Goal: Task Accomplishment & Management: Use online tool/utility

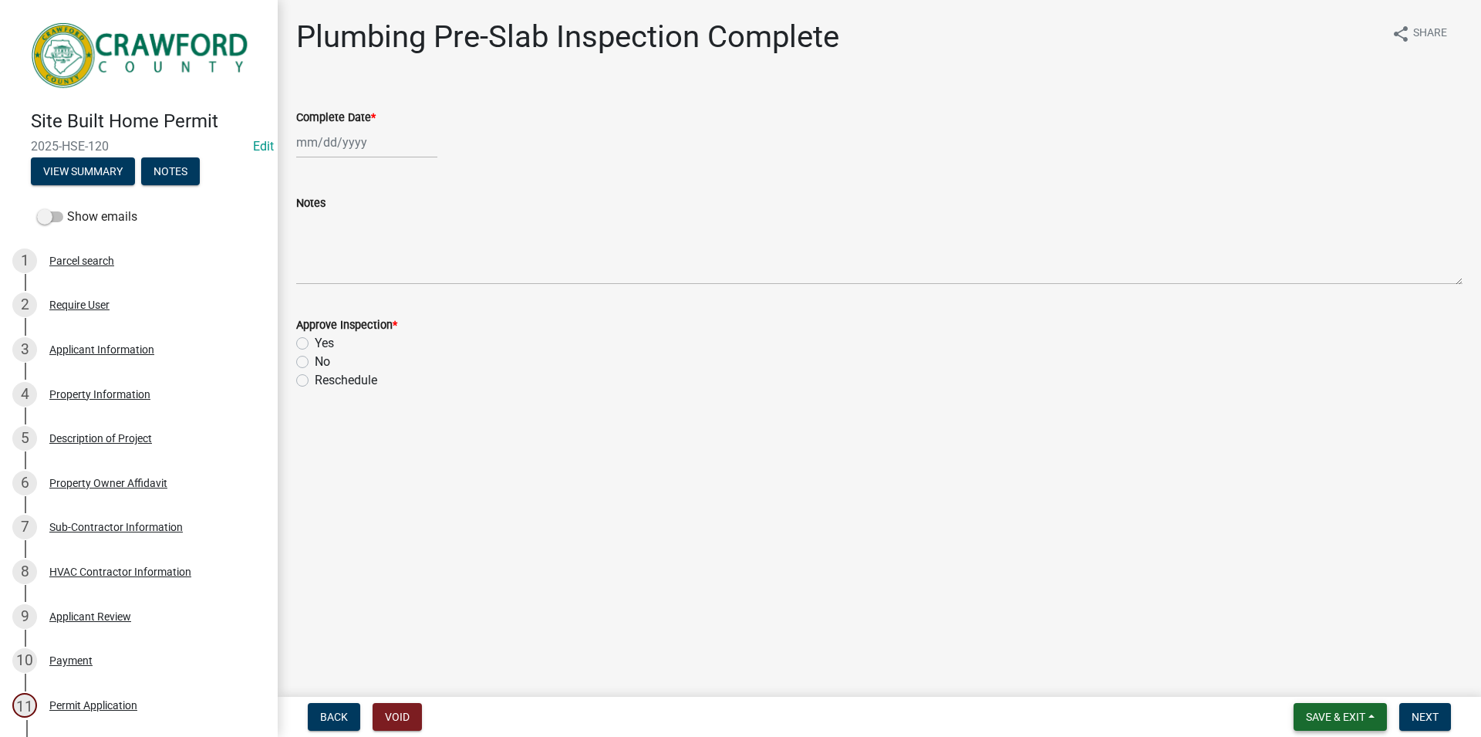
click at [1331, 722] on span "Save & Exit" at bounding box center [1335, 716] width 59 height 12
click at [1315, 675] on button "Save & Exit" at bounding box center [1325, 676] width 123 height 37
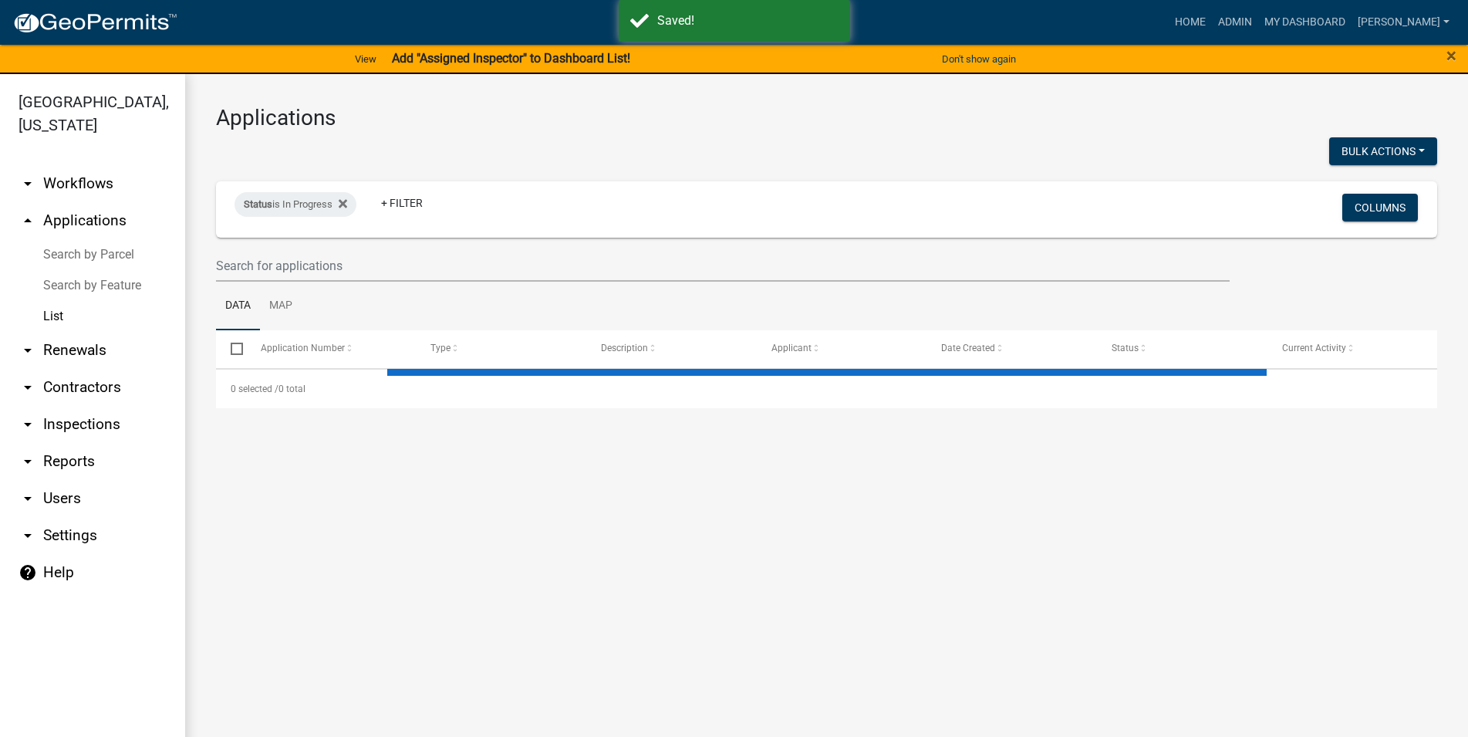
select select "3: 100"
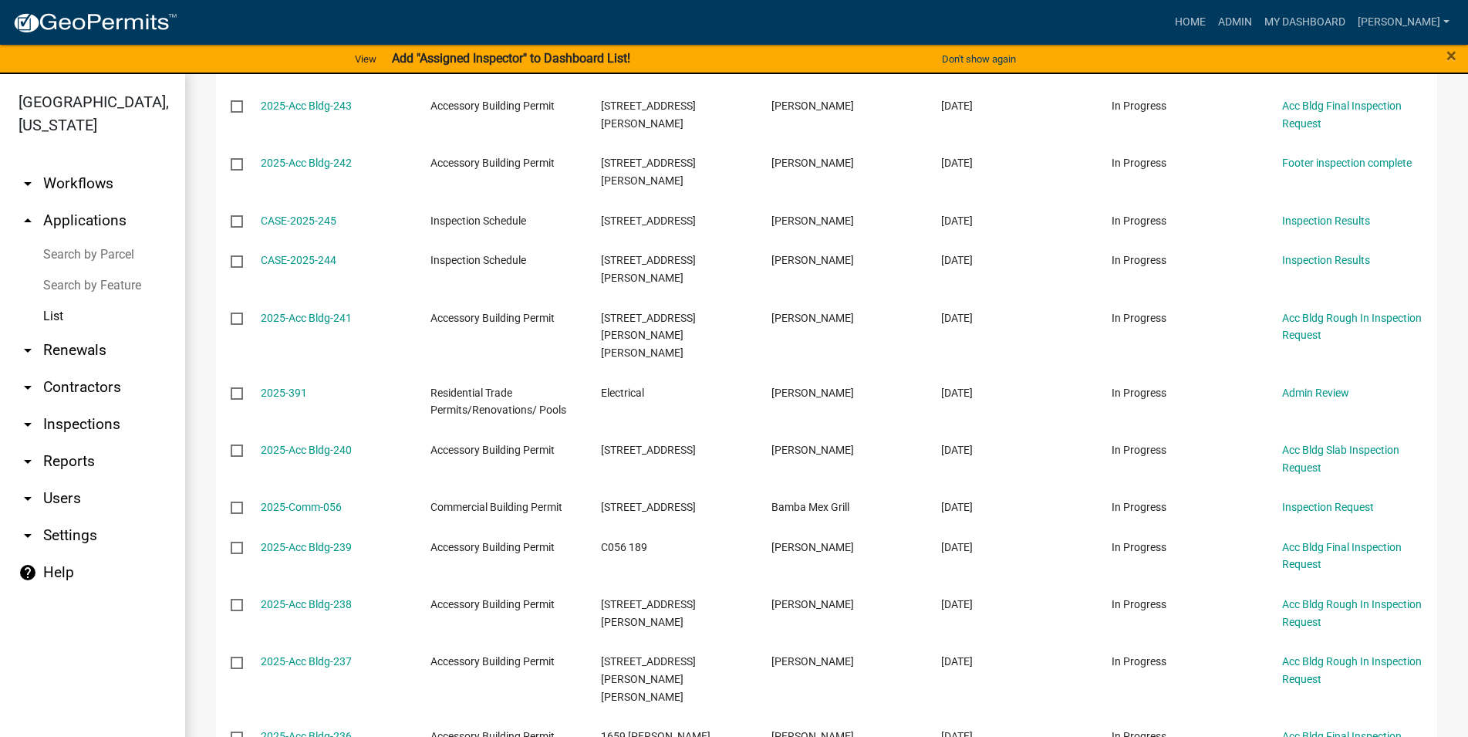
scroll to position [2972, 0]
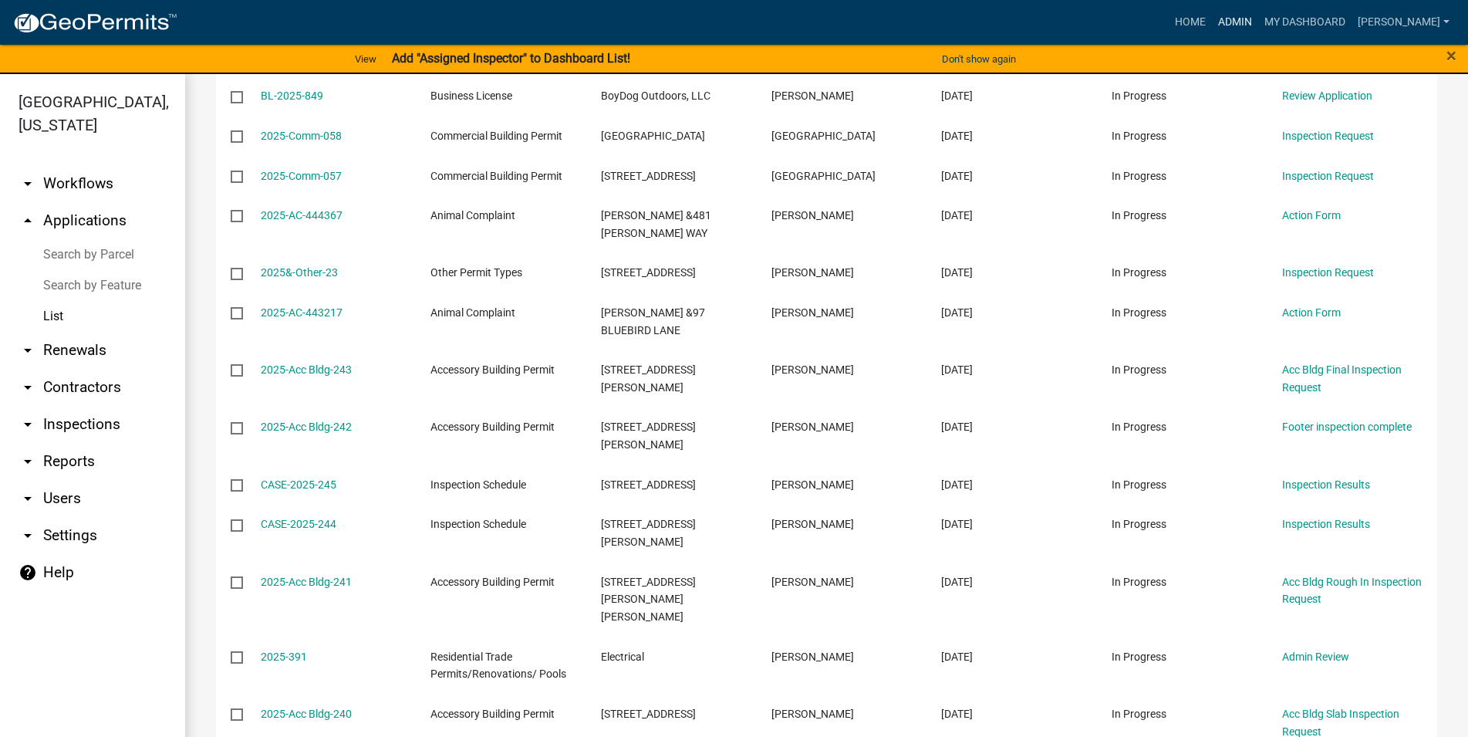
click at [1258, 19] on link "Admin" at bounding box center [1235, 22] width 46 height 29
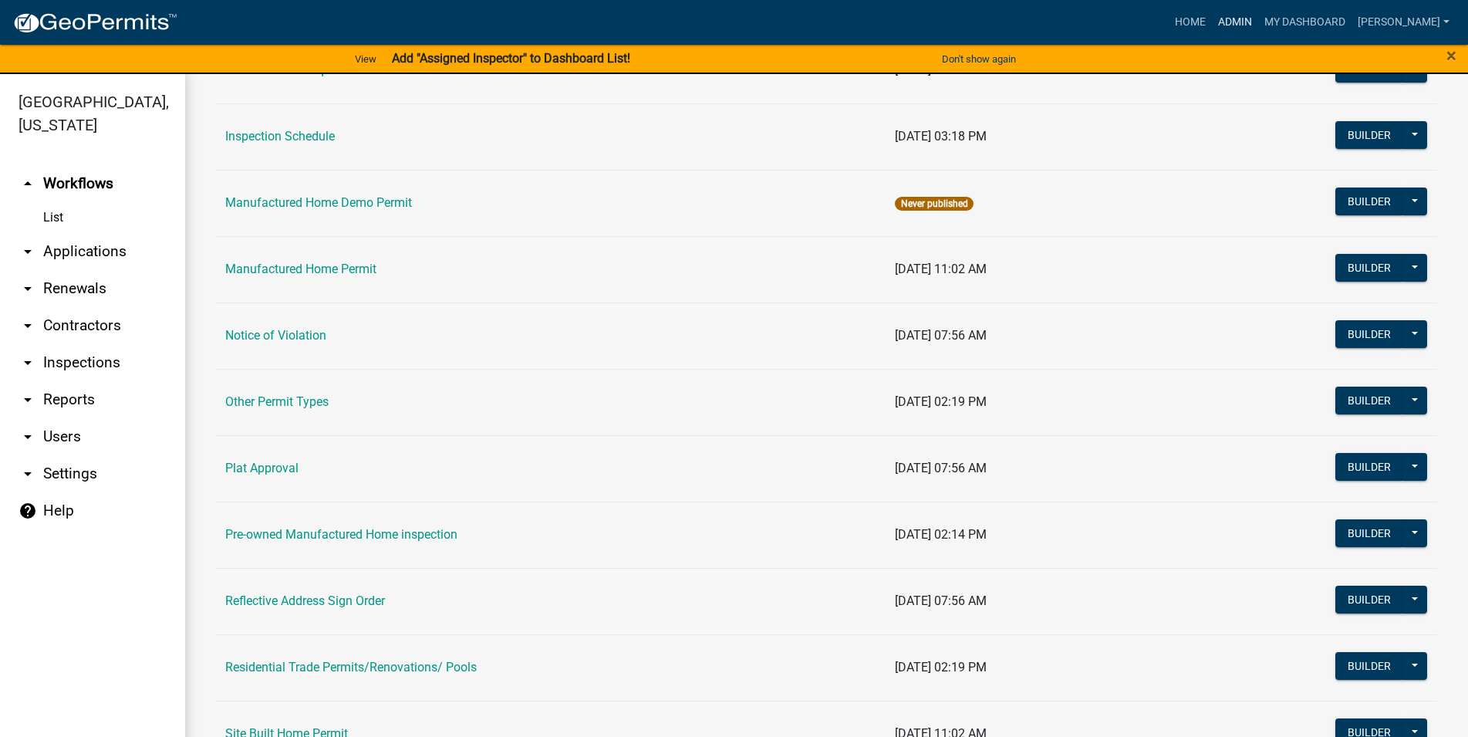
scroll to position [1309, 0]
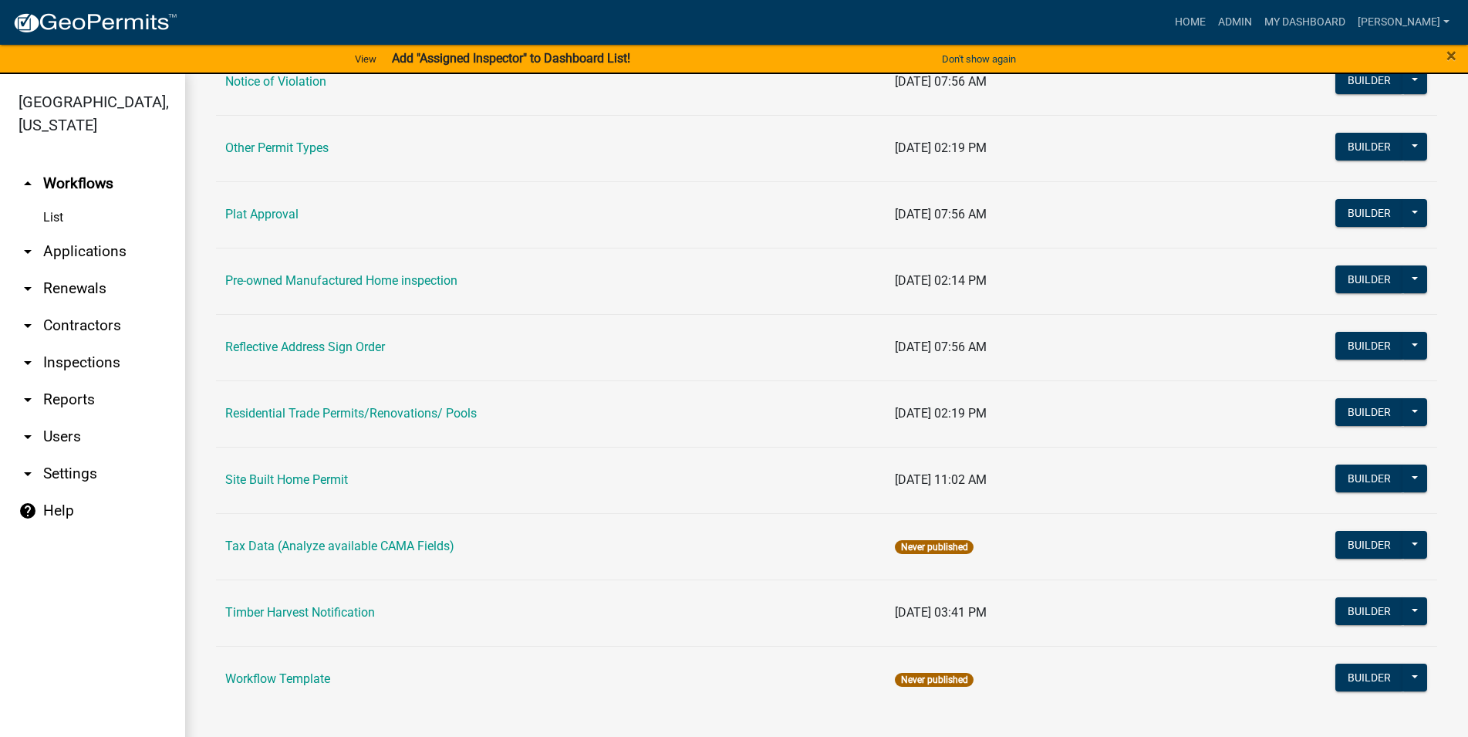
drag, startPoint x: 505, startPoint y: 407, endPoint x: 212, endPoint y: 415, distance: 292.5
copy link "Residential Trade Permits/Renovations/ Pools"
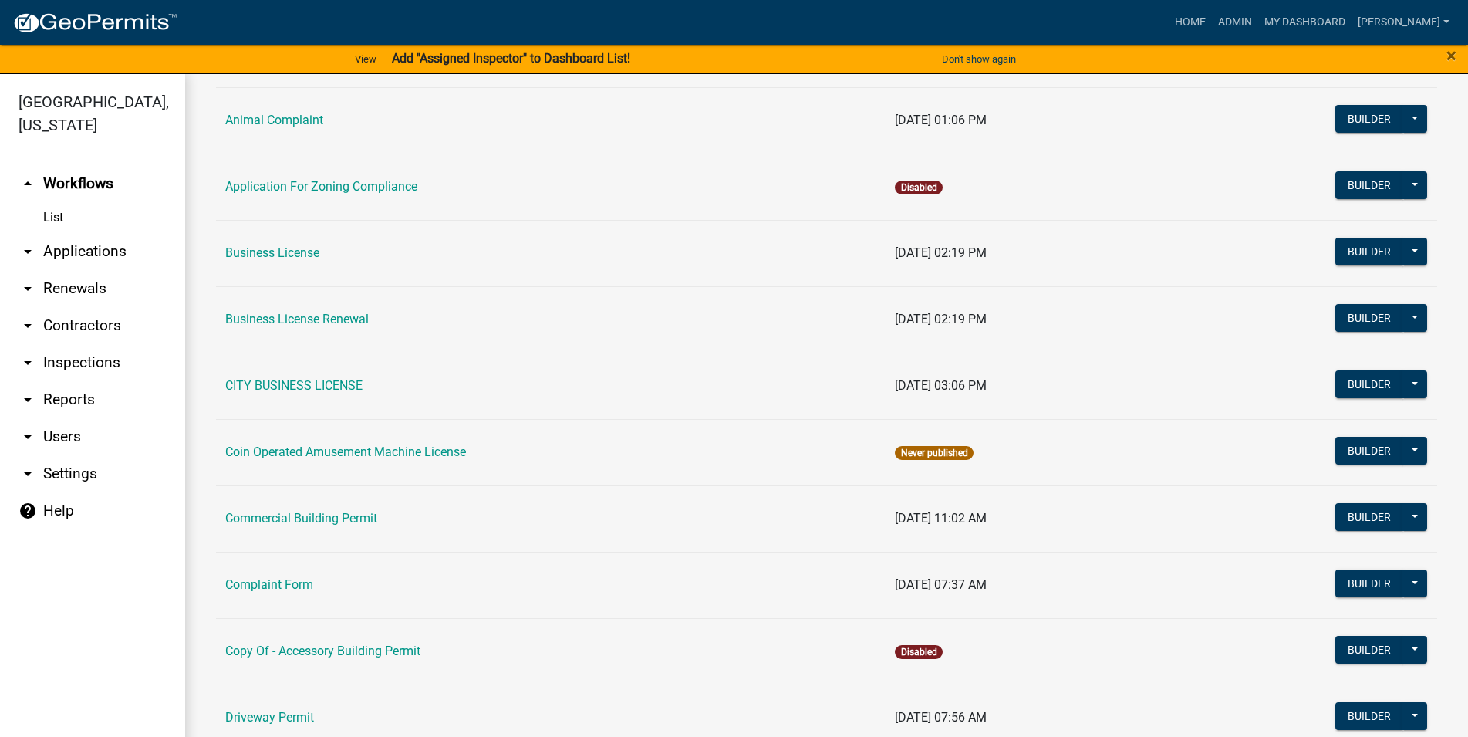
scroll to position [0, 0]
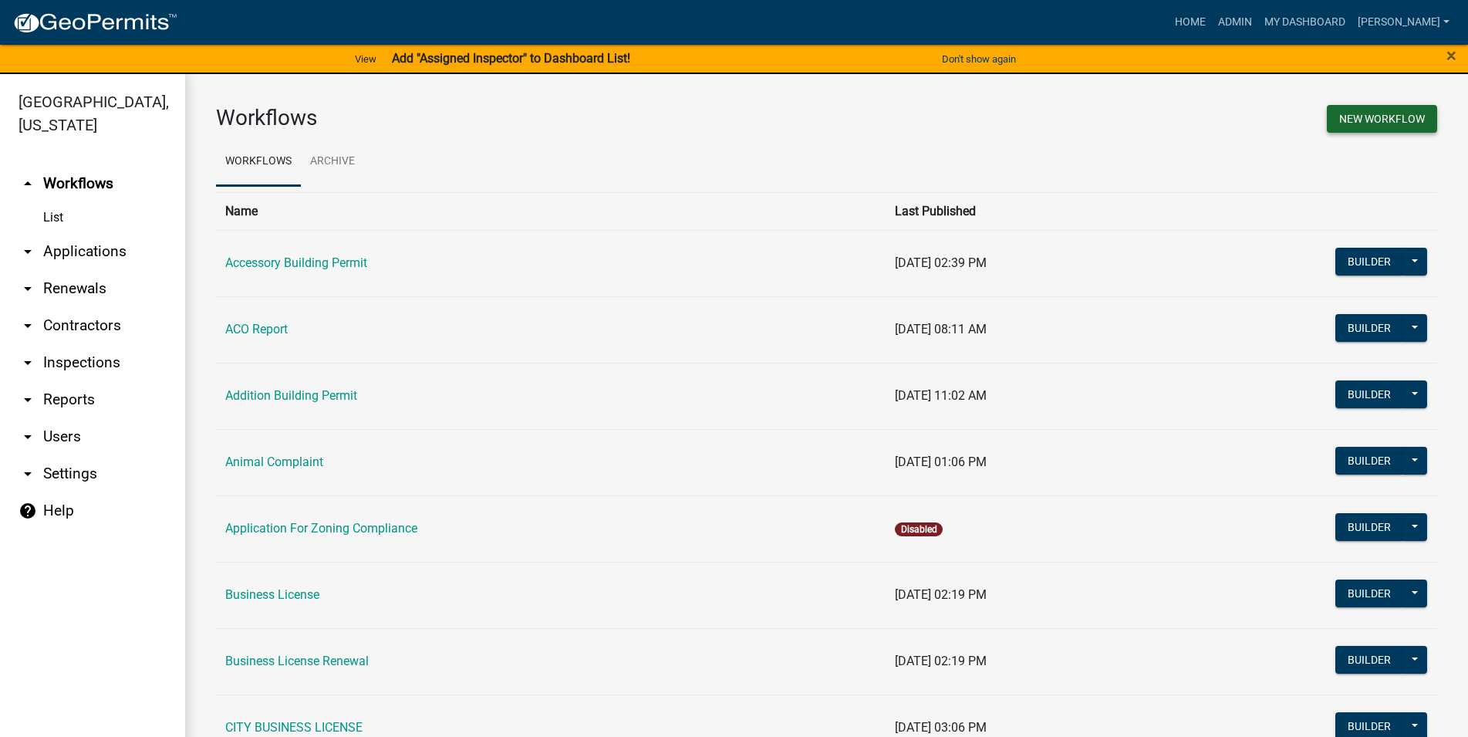
click at [1378, 130] on button "New Workflow" at bounding box center [1382, 119] width 110 height 28
select select "3"
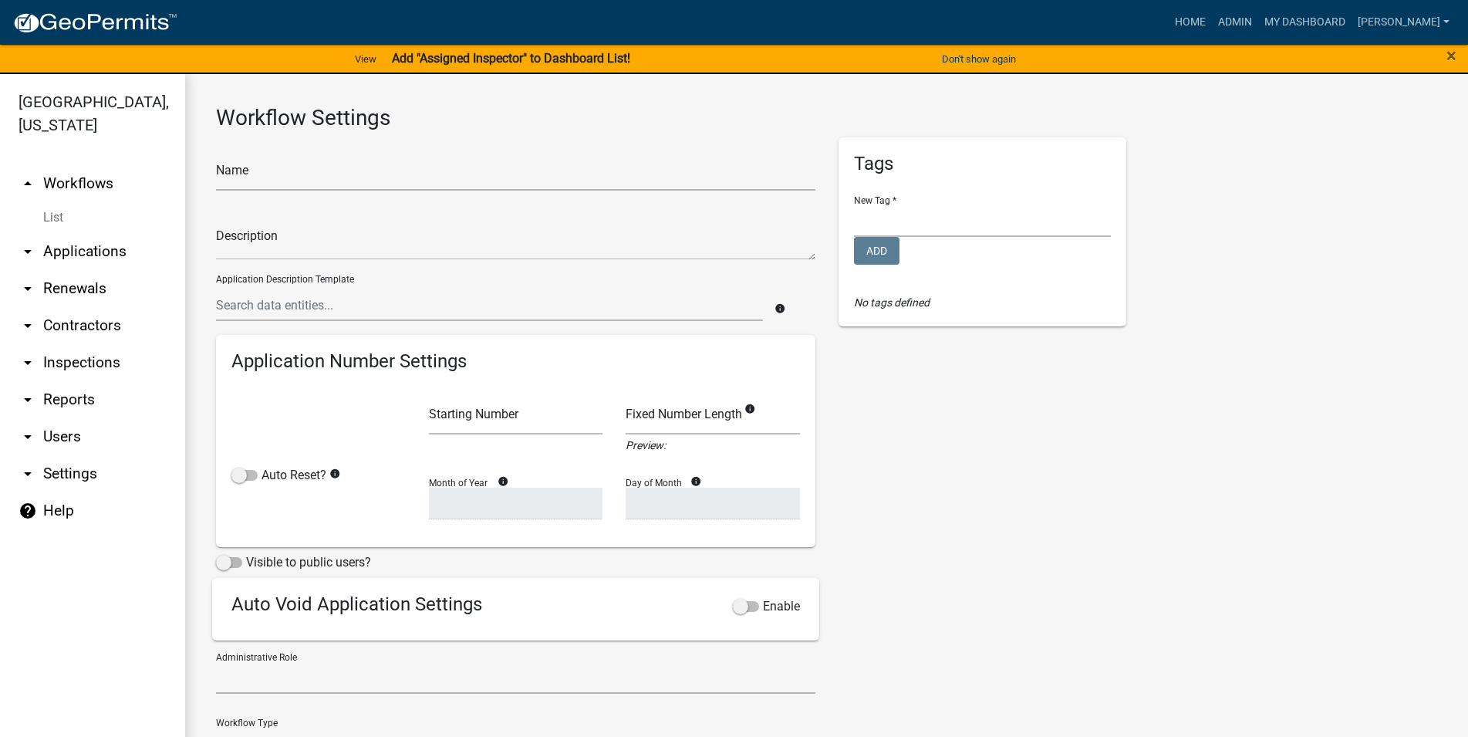
select select
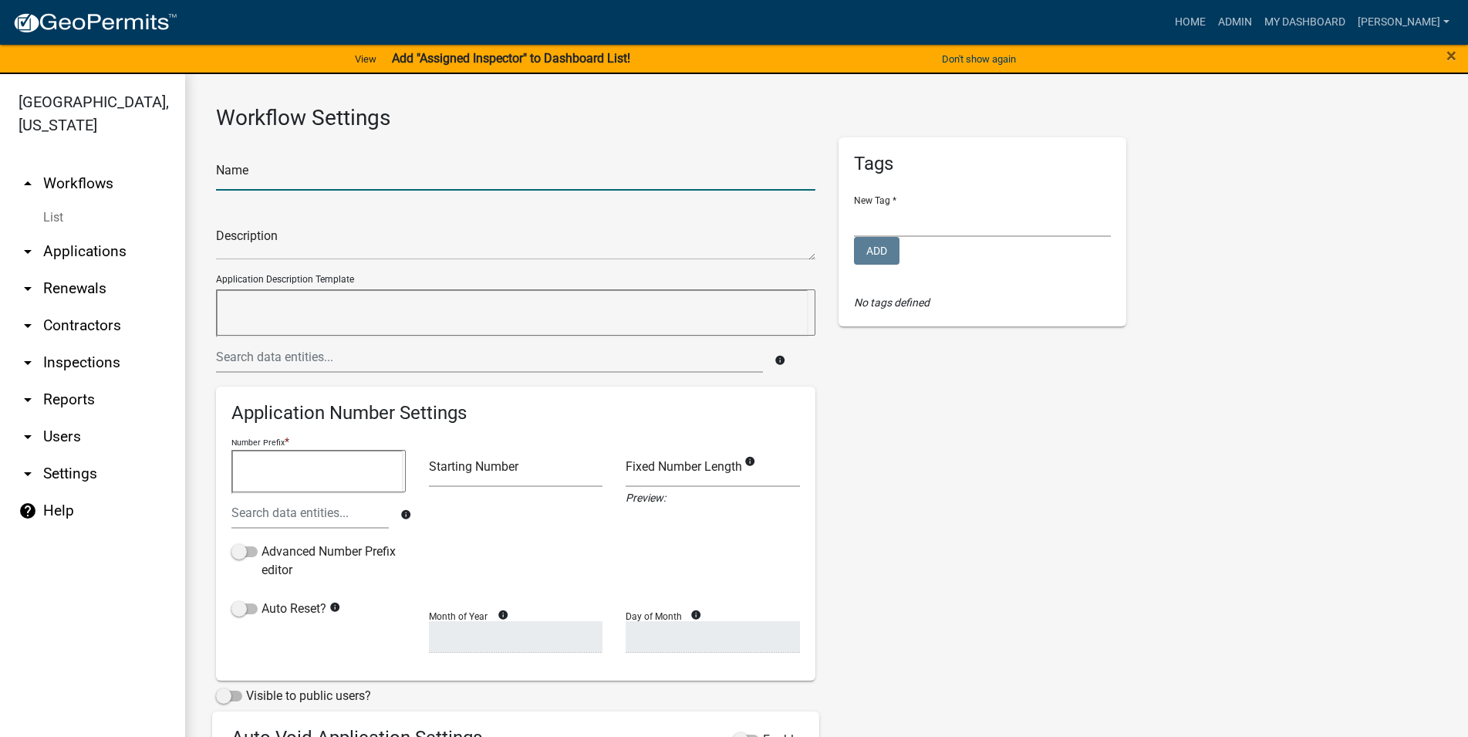
click at [305, 182] on input "text" at bounding box center [515, 175] width 599 height 32
paste input "Residential Trade Permits/Renovations/ Pools"
drag, startPoint x: 279, startPoint y: 177, endPoint x: 98, endPoint y: 366, distance: 262.4
click at [216, 191] on input "Residential Trade Permits/Renovations/ Pools" at bounding box center [515, 175] width 599 height 32
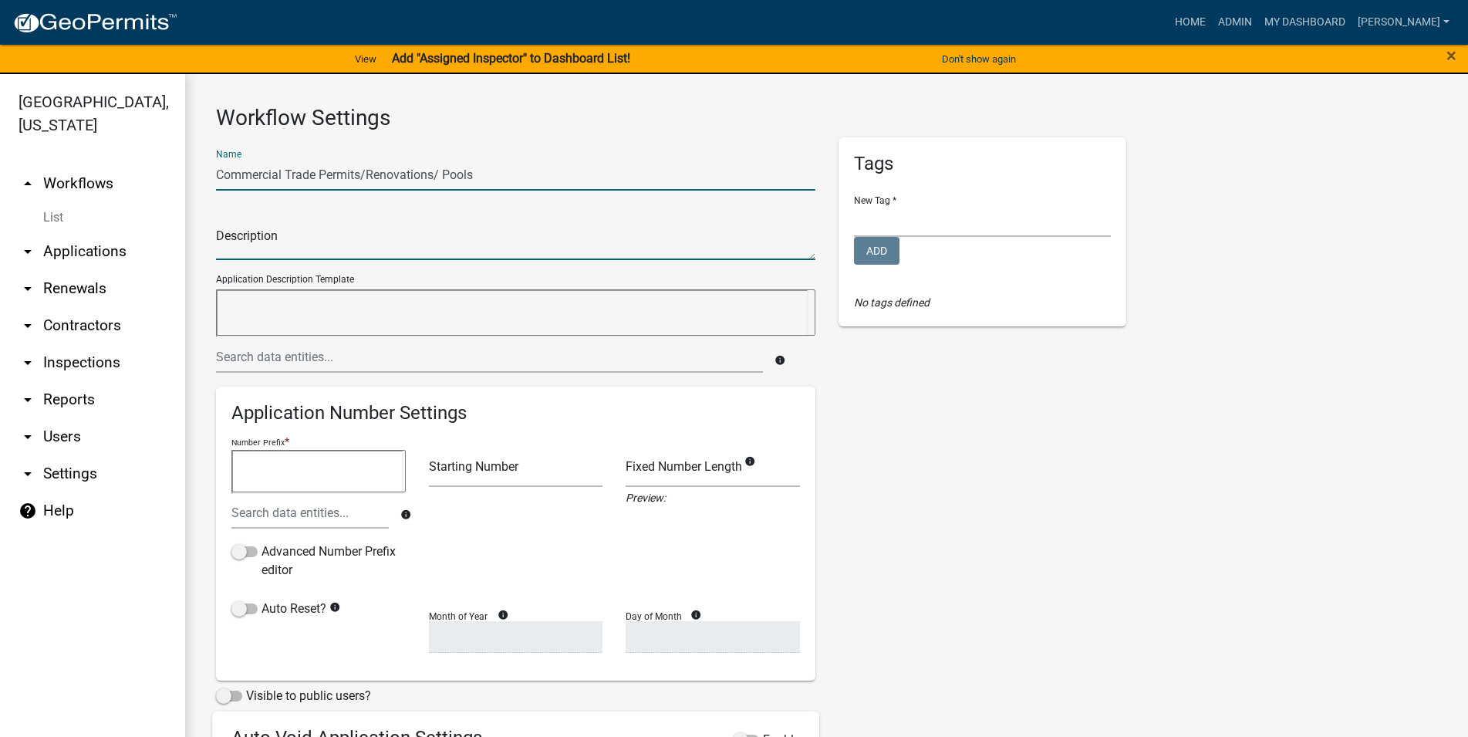
click at [332, 237] on textarea at bounding box center [515, 241] width 599 height 35
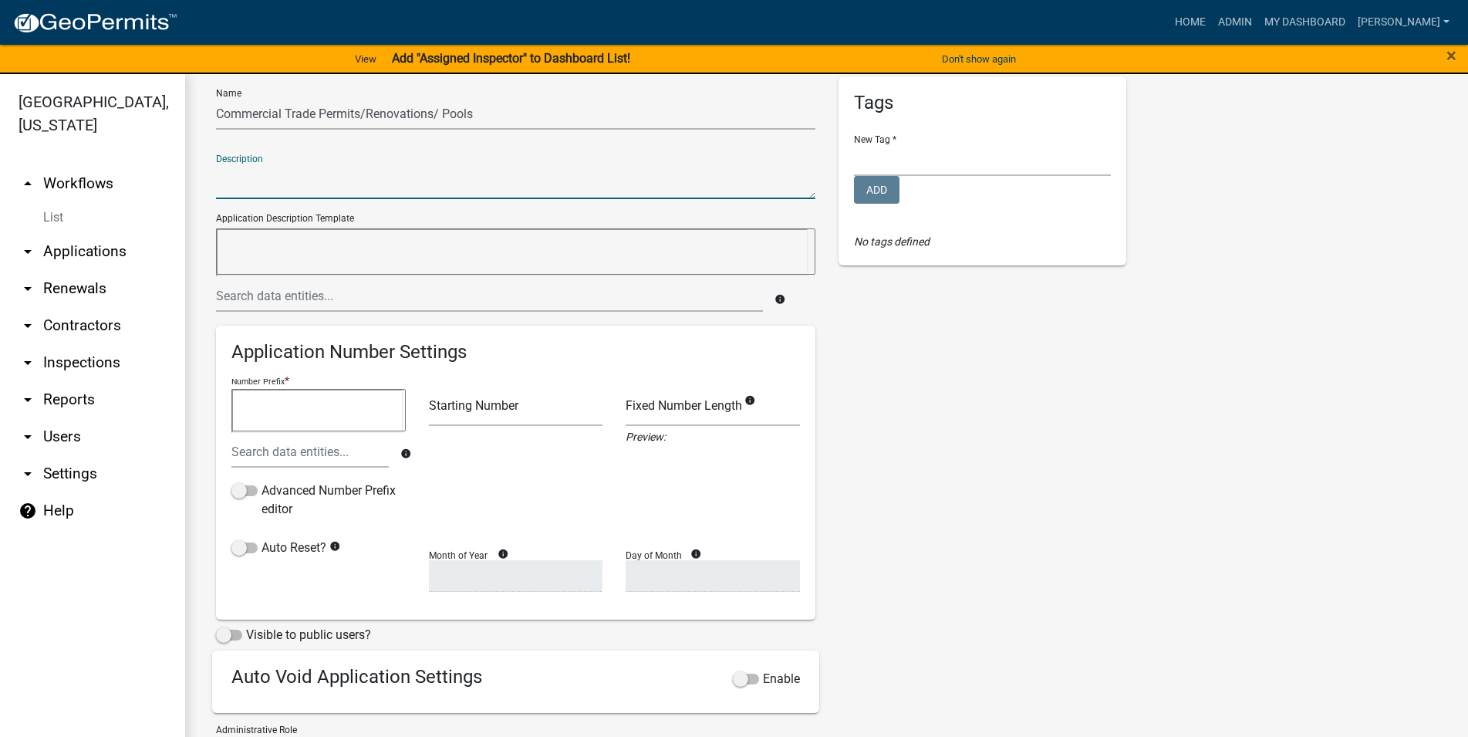
scroll to position [88, 0]
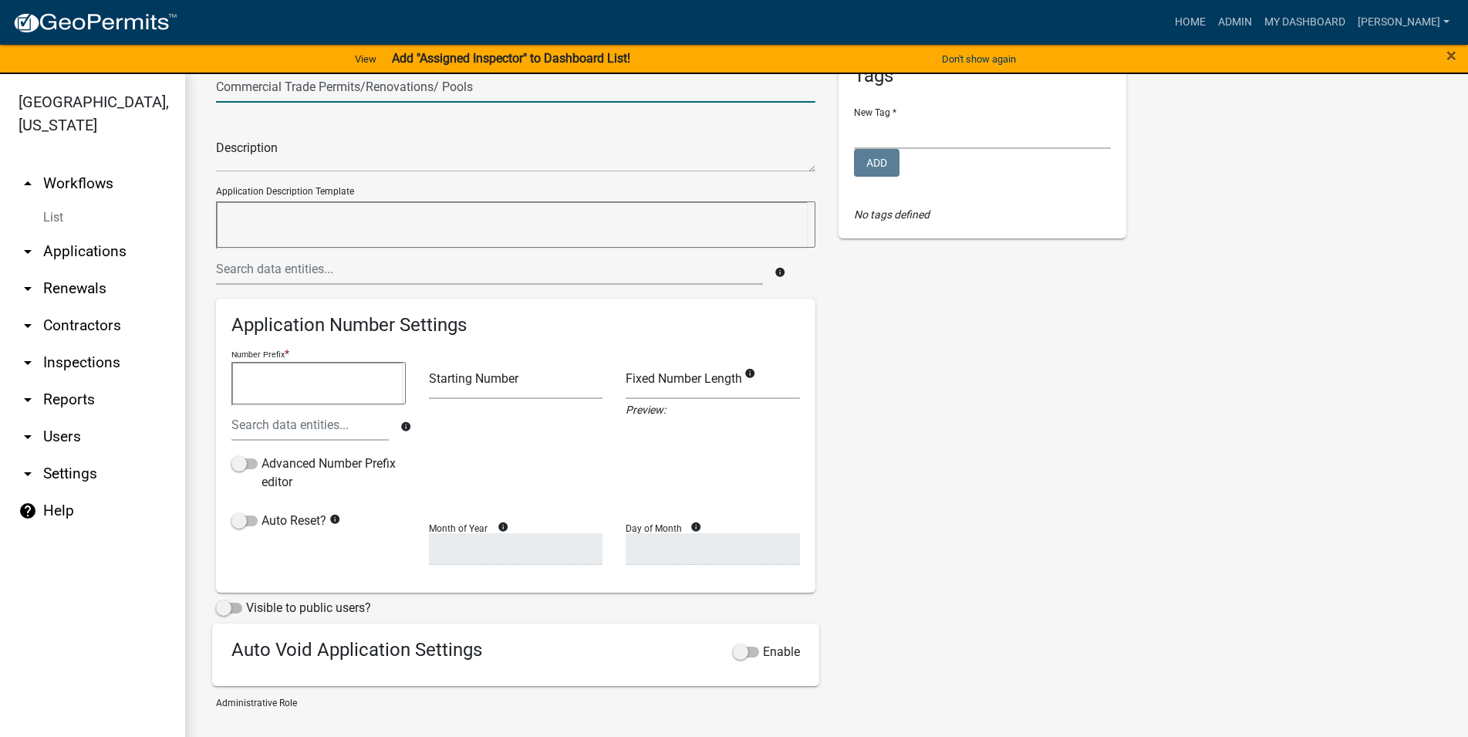
drag, startPoint x: 482, startPoint y: 85, endPoint x: 443, endPoint y: 84, distance: 39.3
click at [443, 84] on input "Commercial Trade Permits/Renovations/ Pools" at bounding box center [515, 87] width 599 height 32
type input "Commercial Trade Permits/Renovations"
click at [309, 390] on textarea at bounding box center [318, 383] width 174 height 43
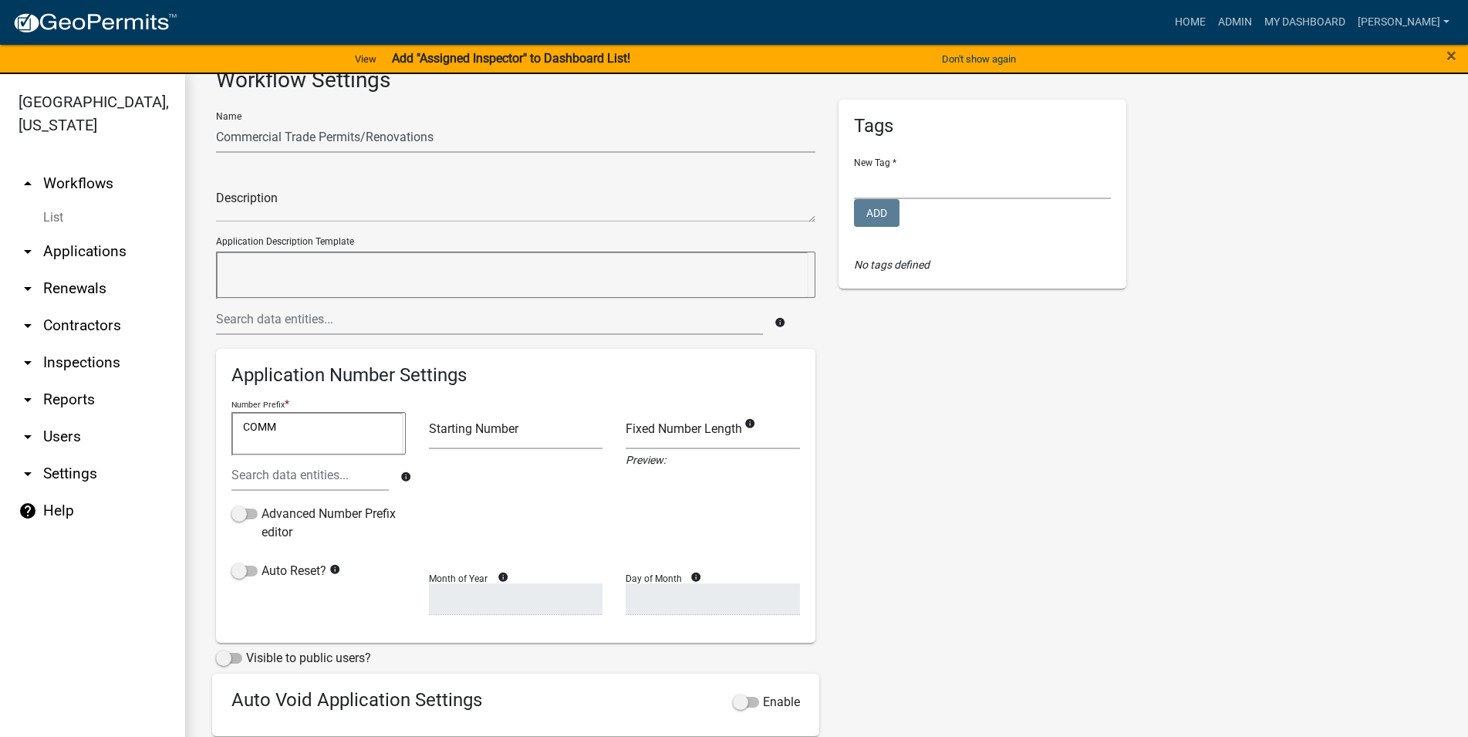
scroll to position [0, 0]
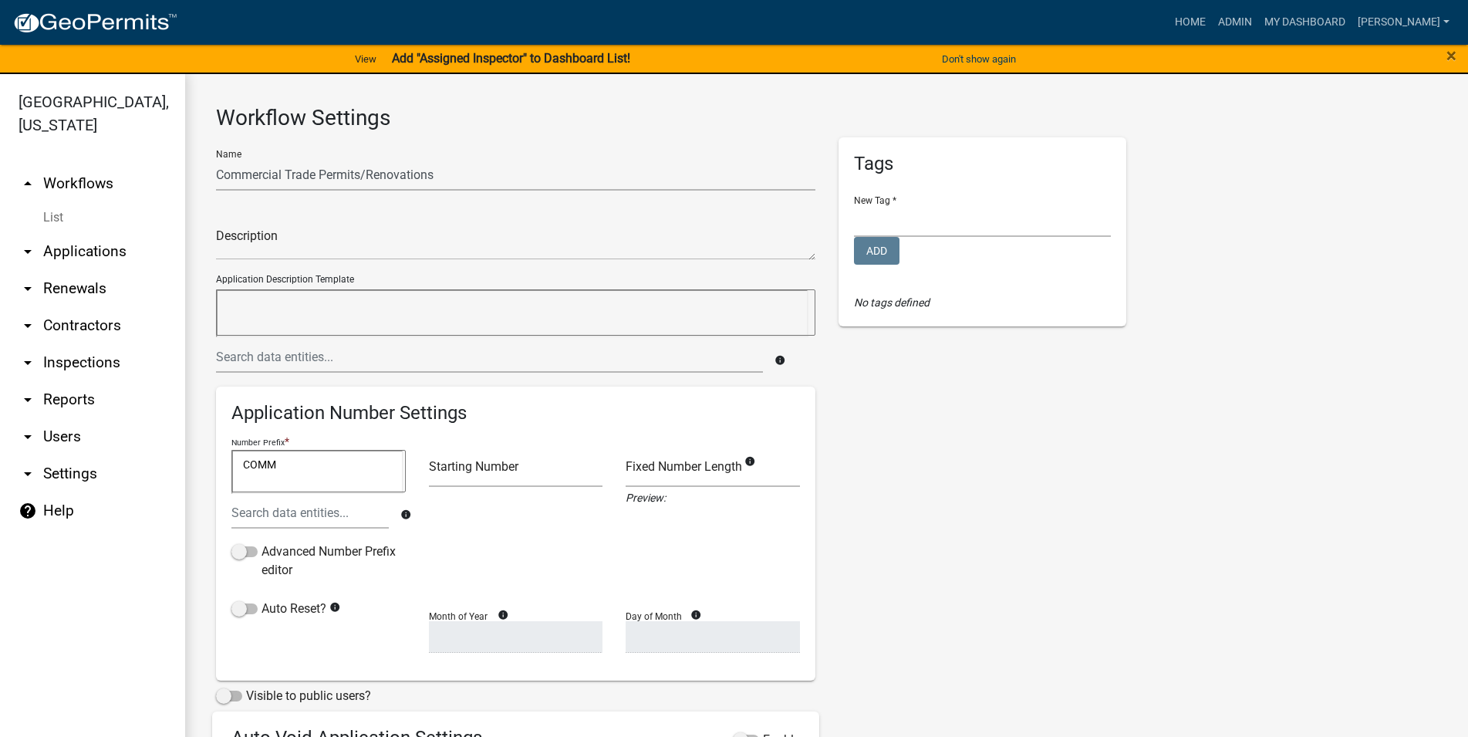
type textarea "COMM"
click at [854, 205] on select "Building Permits Business Licenses Commercial Permits Community Feedback Intern…" at bounding box center [982, 221] width 257 height 32
select select "57d535ef-1297-435d-b3e0-0615e551c848"
click option "Commercial Permits" at bounding box center [0, 0] width 0 height 0
drag, startPoint x: 214, startPoint y: 172, endPoint x: 238, endPoint y: 175, distance: 24.1
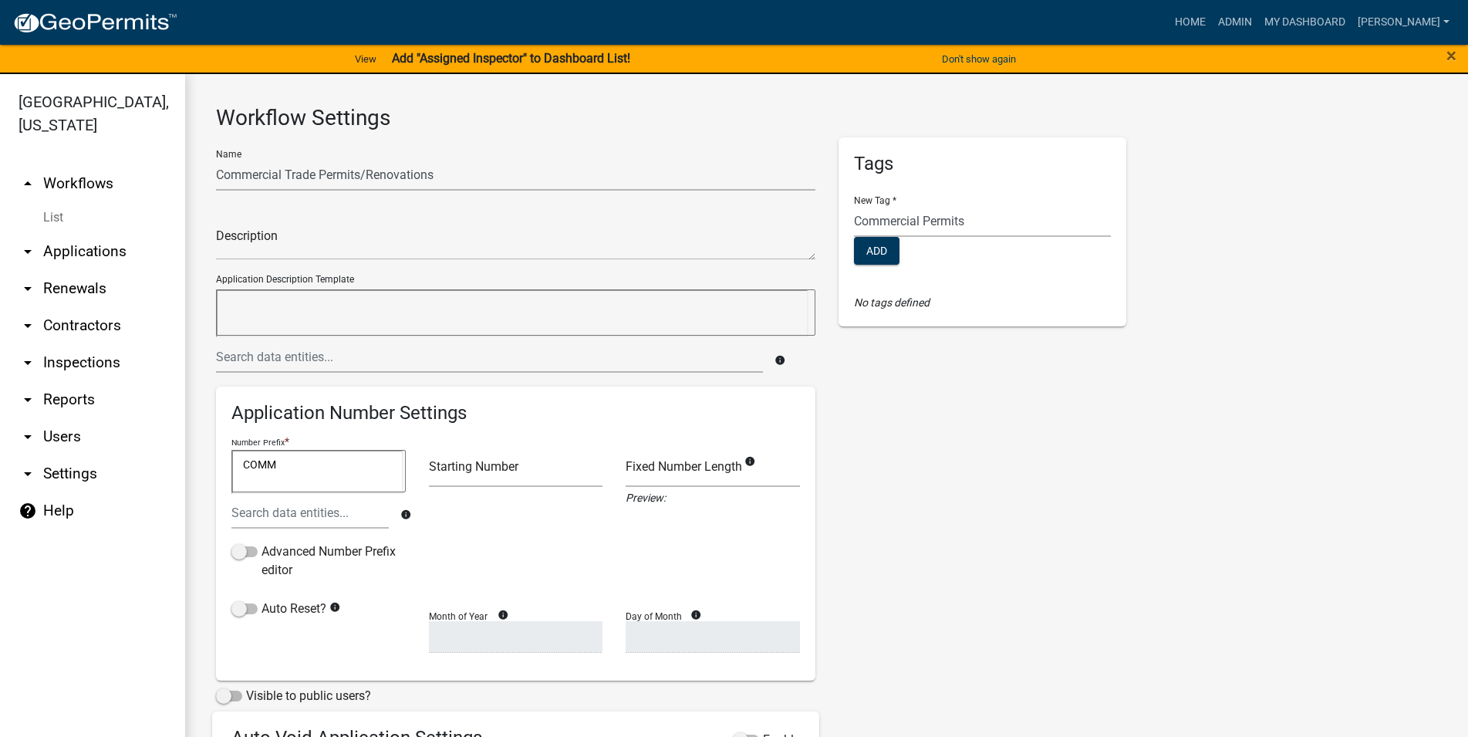
click at [238, 175] on div "Name Commercial Trade Permits/Renovations Description Application Description T…" at bounding box center [515, 521] width 623 height 768
drag, startPoint x: 218, startPoint y: 174, endPoint x: 474, endPoint y: 185, distance: 256.4
click at [474, 185] on input "Commercial Trade Permits/Renovations" at bounding box center [515, 175] width 599 height 32
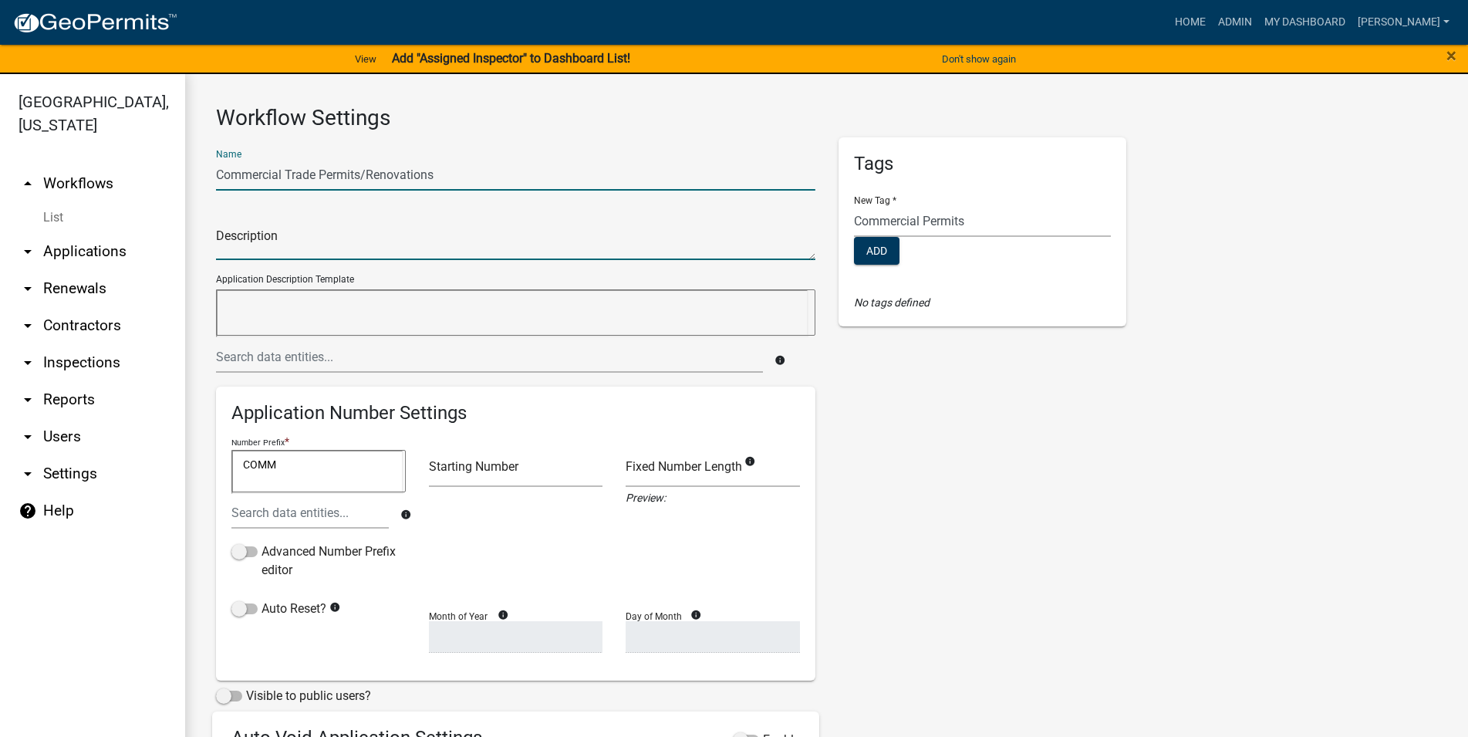
click at [336, 250] on textarea at bounding box center [515, 241] width 599 height 35
paste textarea "Commercial Trade Permits/Renovations"
type textarea "Commercial Trade Permits/Renovations"
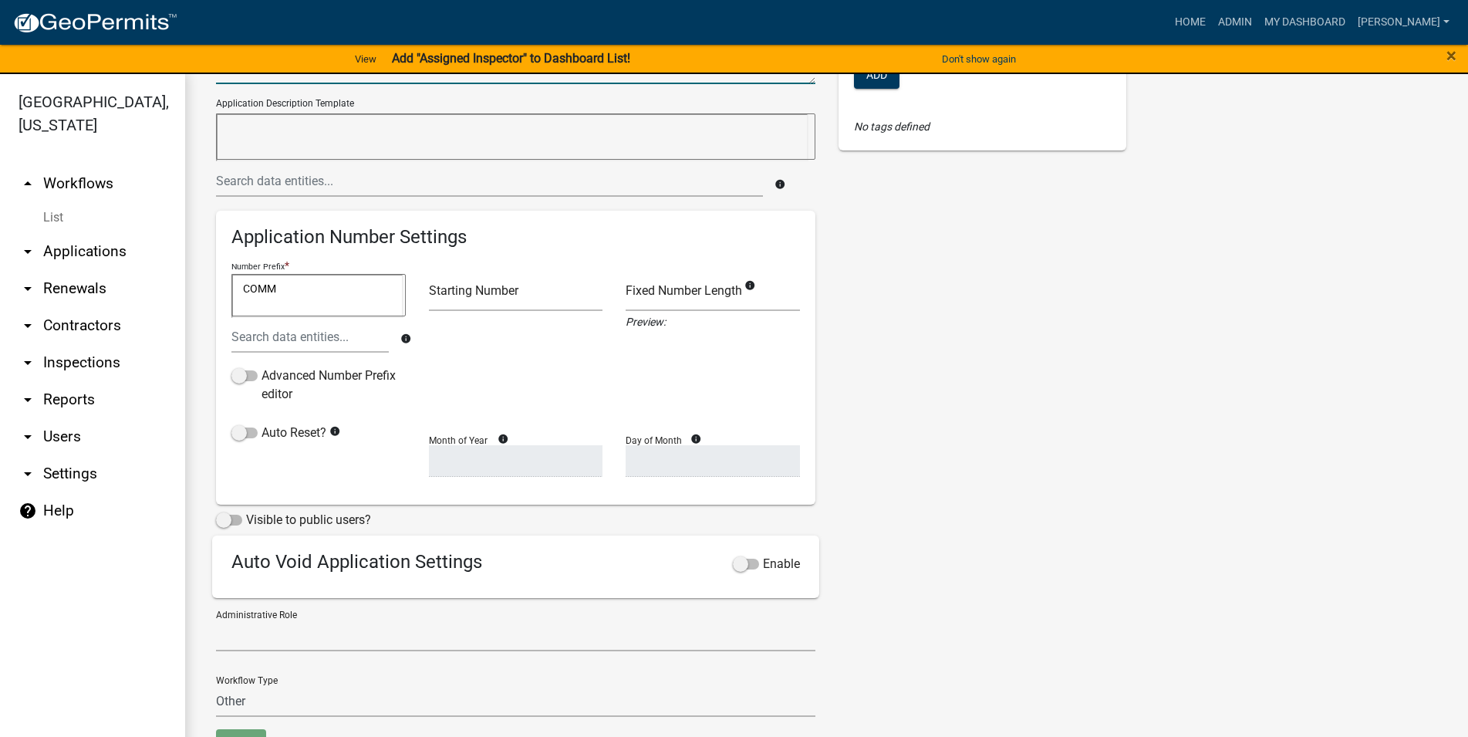
scroll to position [223, 0]
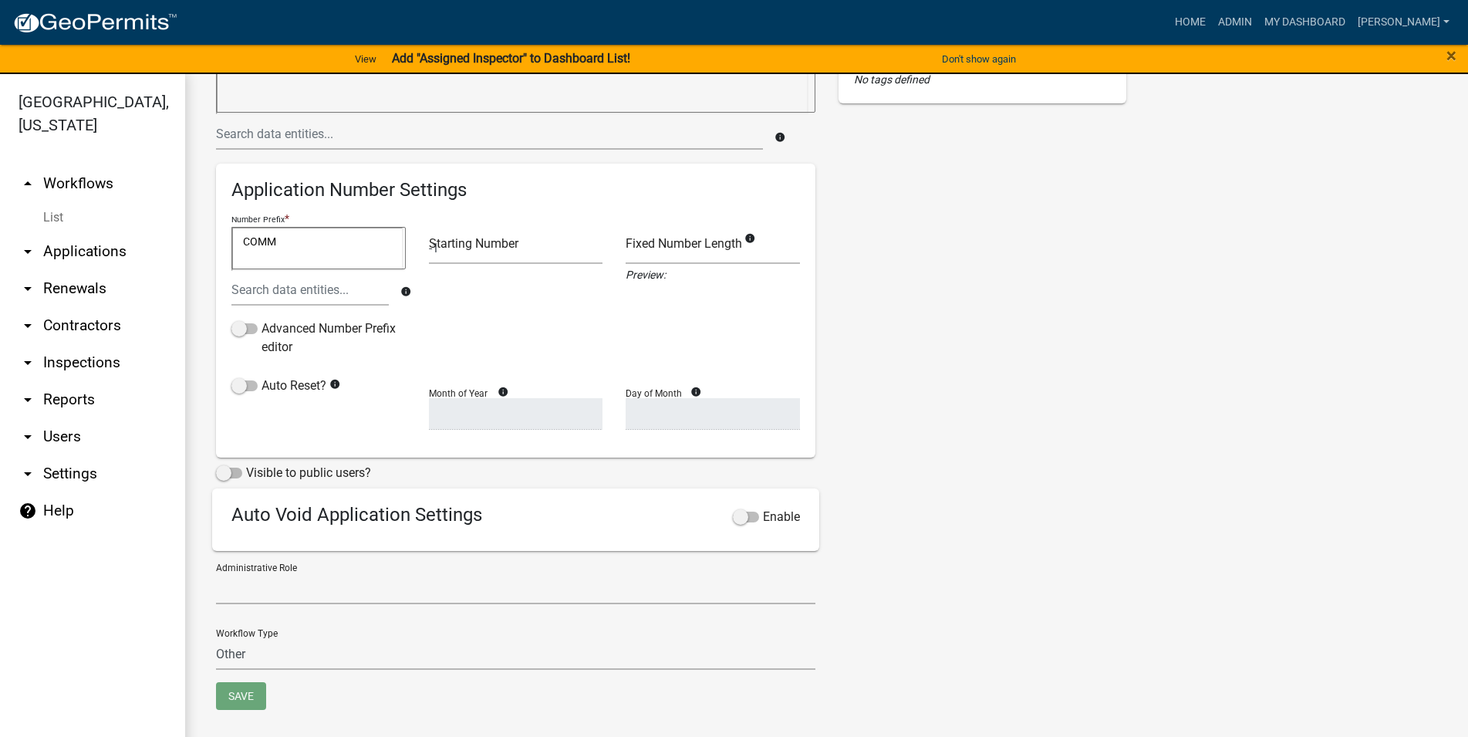
click at [597, 247] on input "-1" at bounding box center [516, 248] width 174 height 32
click at [589, 245] on input "0" at bounding box center [516, 248] width 174 height 32
type input "1"
click at [589, 245] on input "1" at bounding box center [516, 248] width 174 height 32
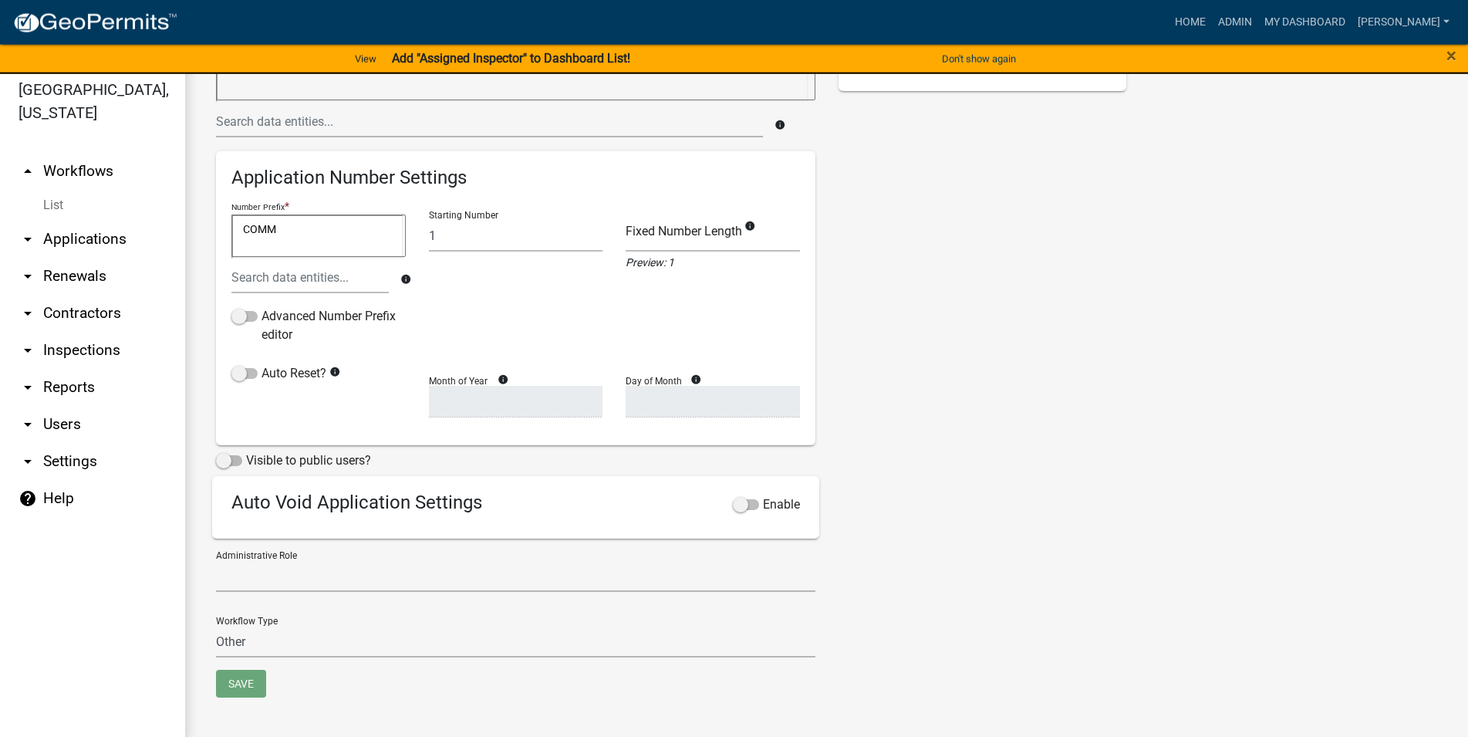
scroll to position [19, 0]
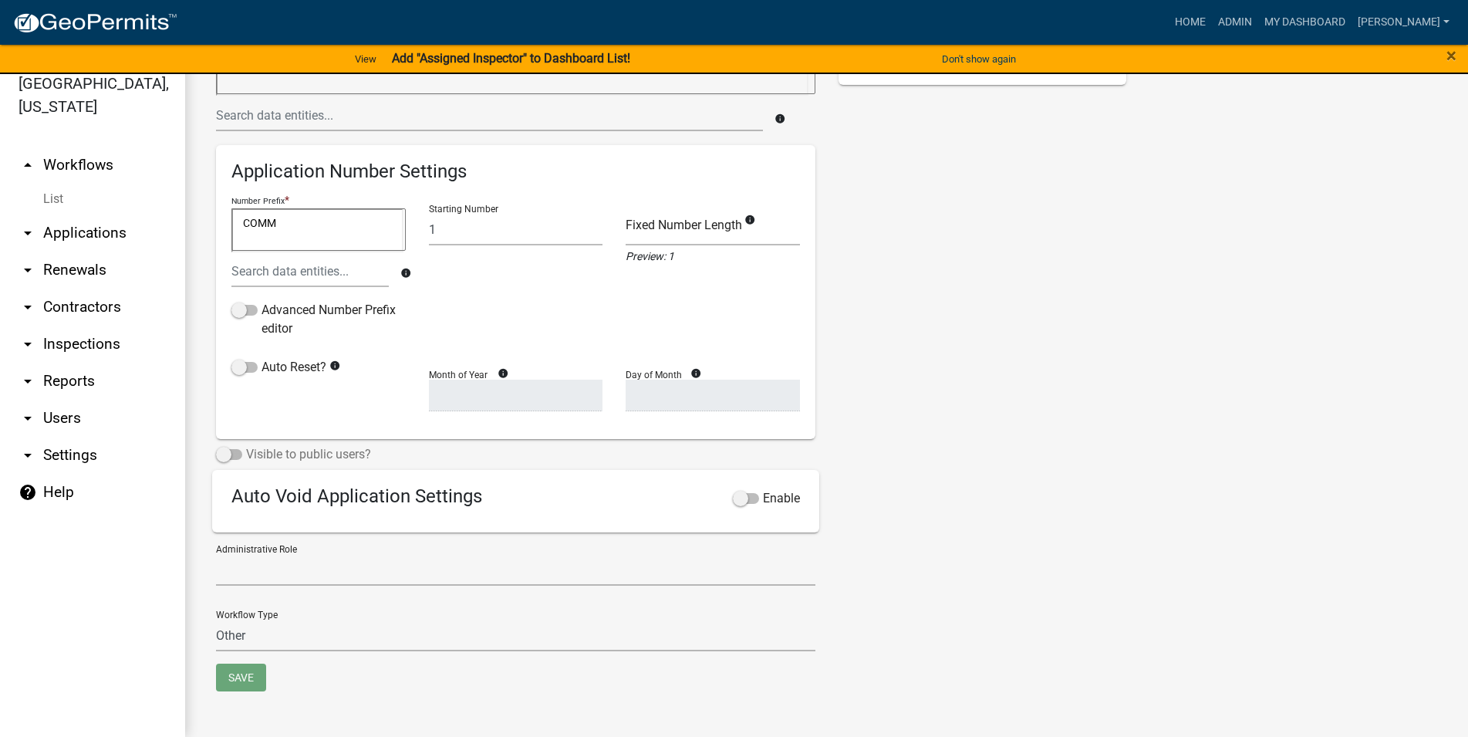
type textarea "Commercial Trade Permits/Renovations"
click at [230, 453] on span at bounding box center [229, 454] width 26 height 11
click at [246, 445] on input "Visible to public users?" at bounding box center [246, 445] width 0 height 0
click at [229, 453] on span at bounding box center [229, 454] width 26 height 11
click at [246, 445] on input "Visible to public users?" at bounding box center [246, 445] width 0 height 0
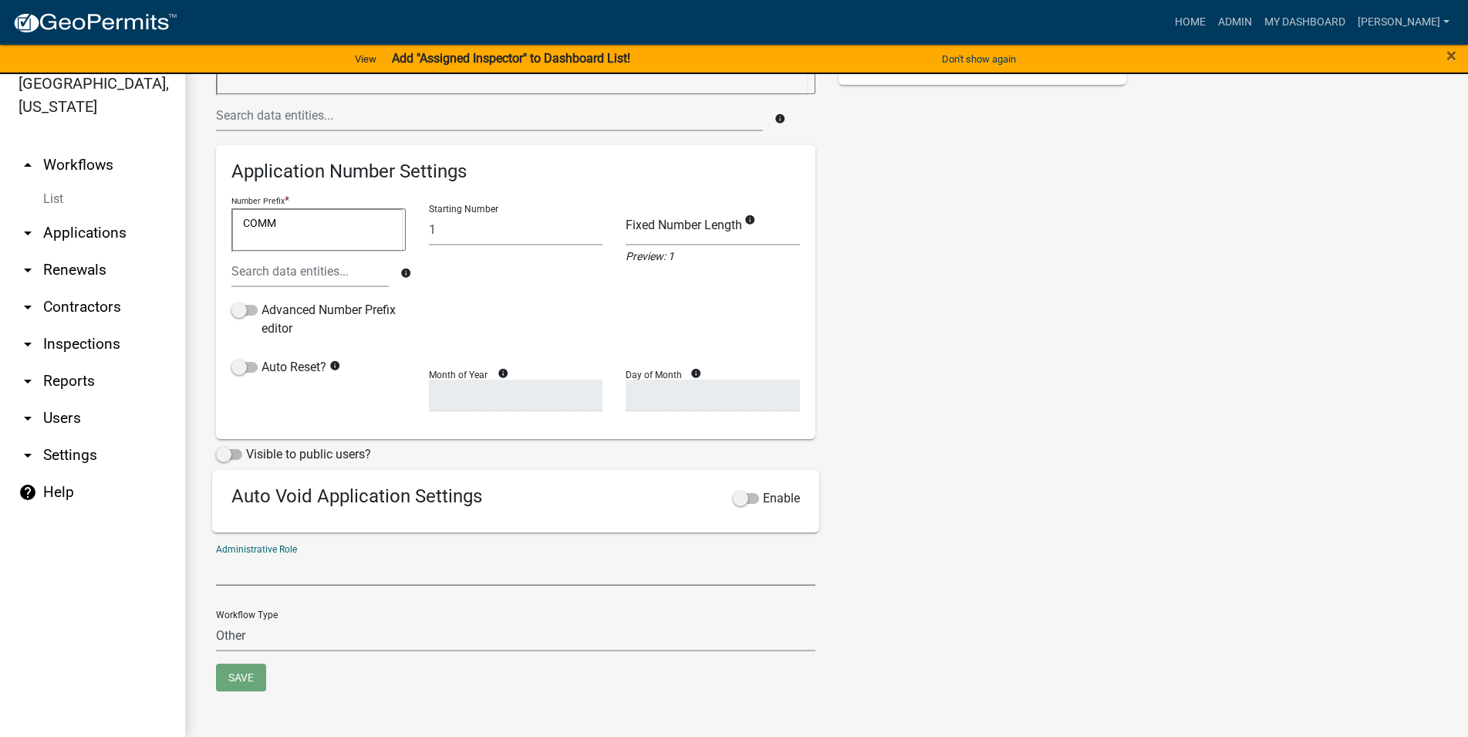
select select "a5a2edd3-d5f0-4059-aea5-44f7af435aad"
click option "Admin" at bounding box center [0, 0] width 0 height 0
click at [216, 619] on select "Permit Renewable Other" at bounding box center [515, 635] width 599 height 32
select select "0"
click option "Permit" at bounding box center [0, 0] width 0 height 0
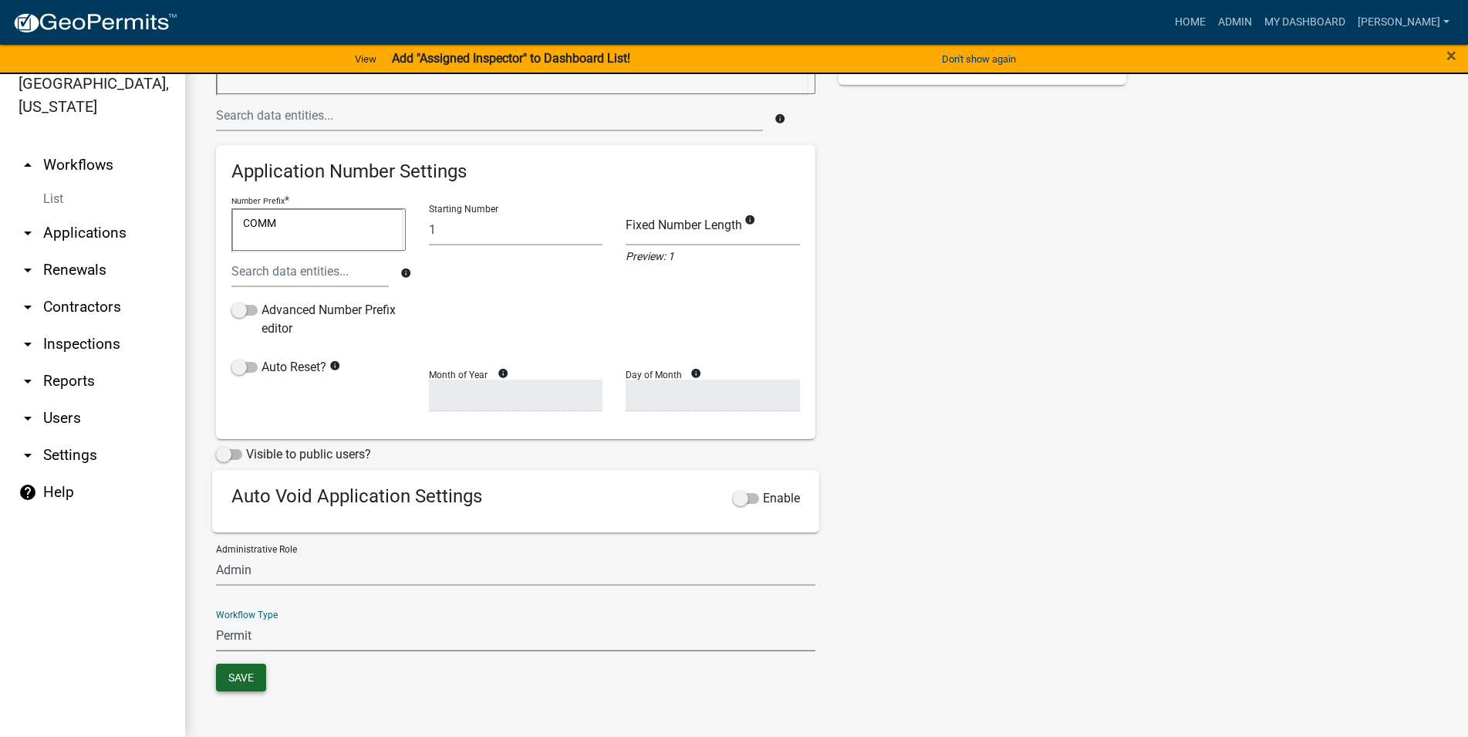
click at [256, 679] on button "Save" at bounding box center [241, 677] width 50 height 28
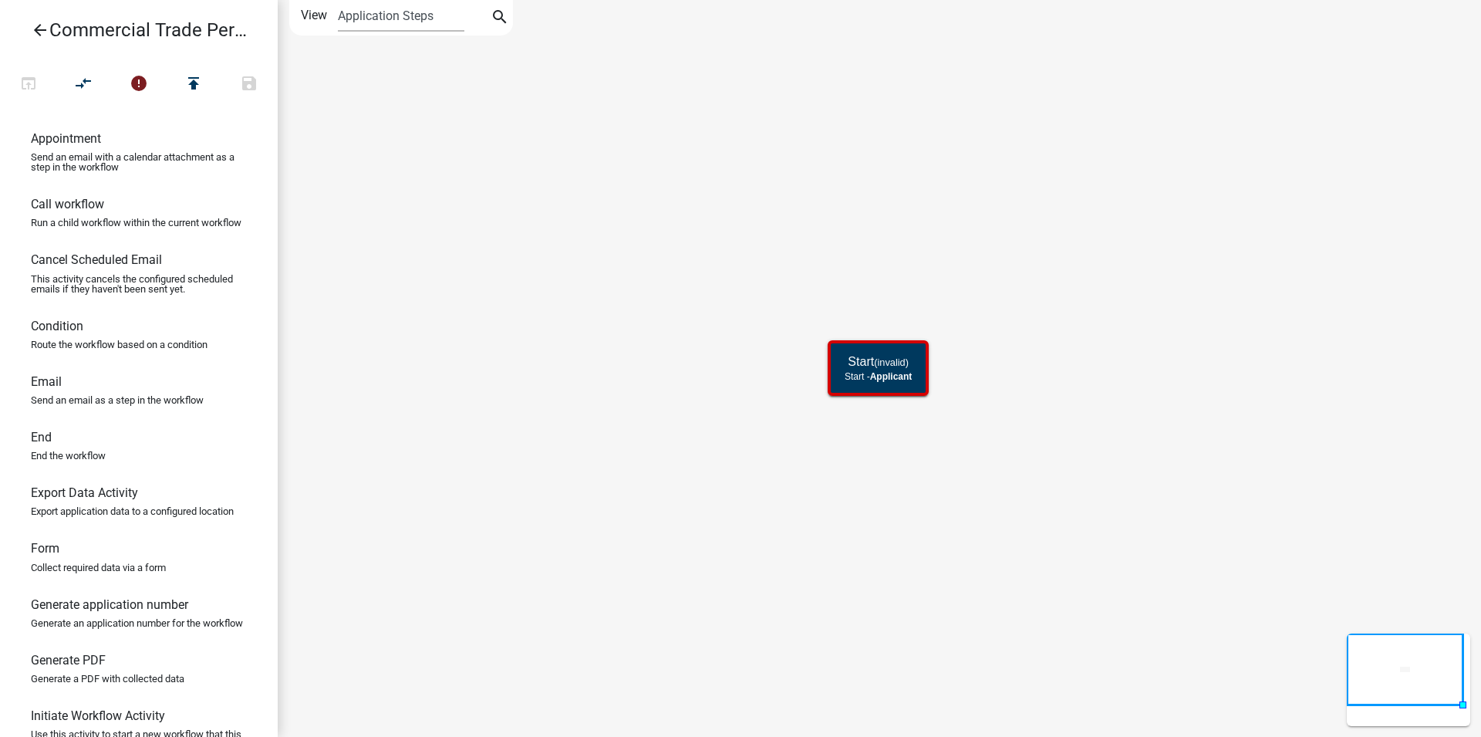
click at [47, 29] on icon "arrow_back" at bounding box center [40, 32] width 19 height 22
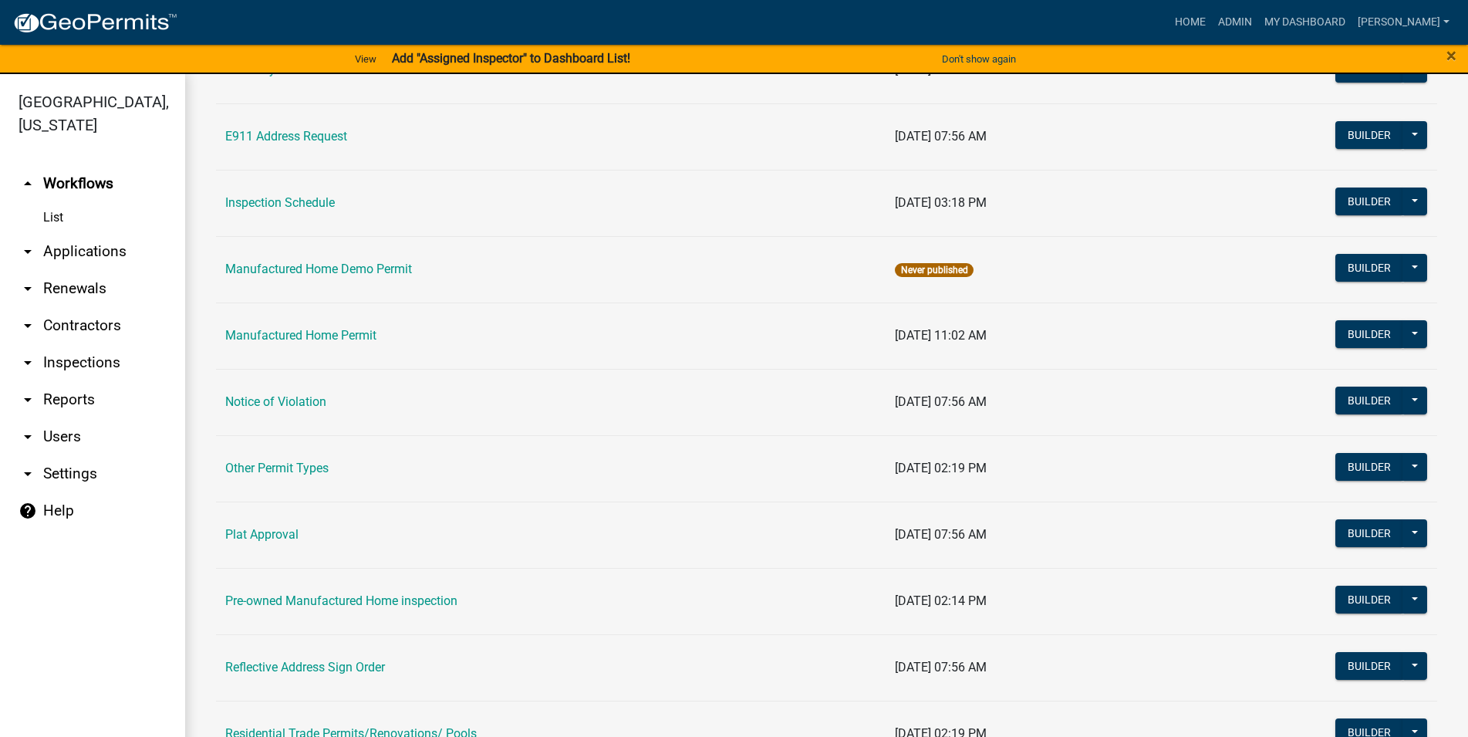
scroll to position [1319, 0]
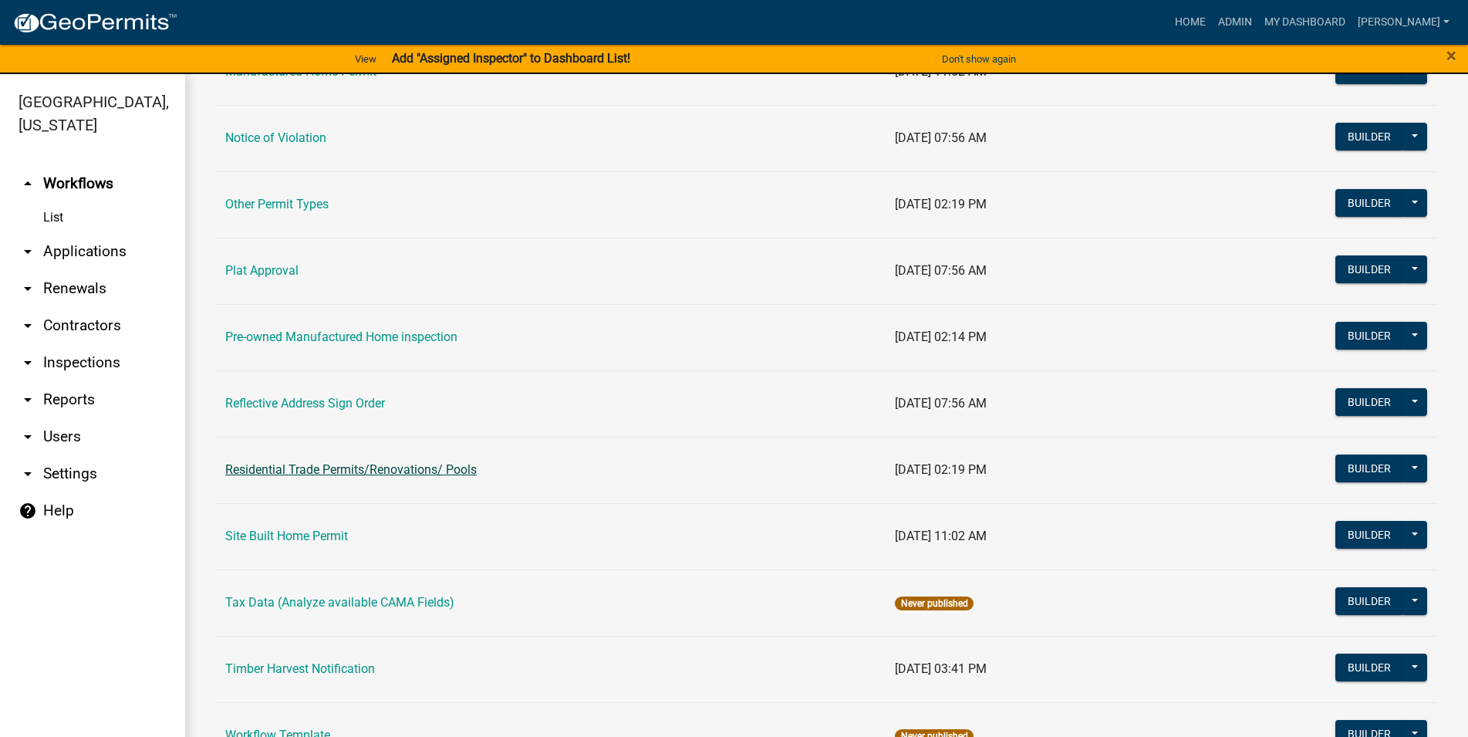
click at [385, 473] on link "Residential Trade Permits/Renovations/ Pools" at bounding box center [350, 469] width 251 height 15
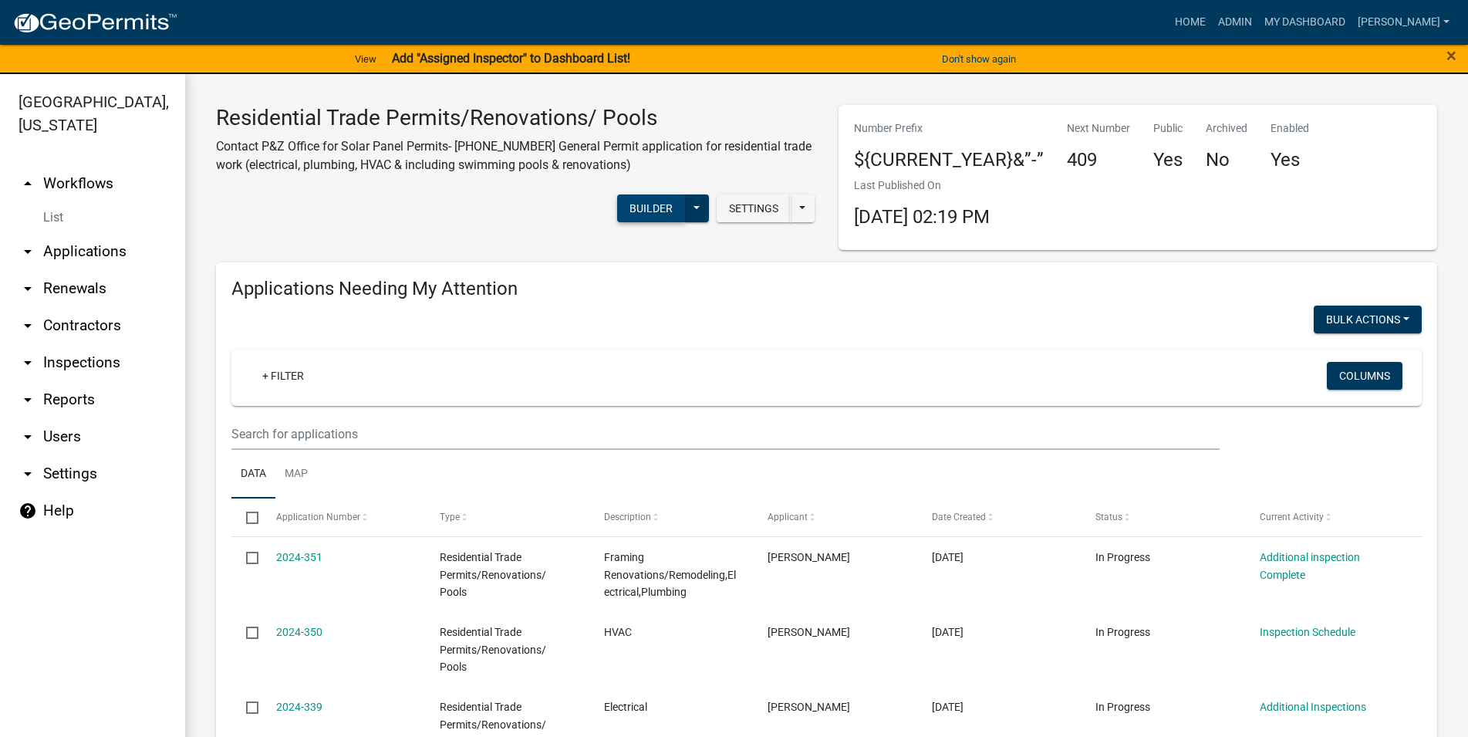
click at [641, 211] on button "Builder" at bounding box center [651, 208] width 68 height 28
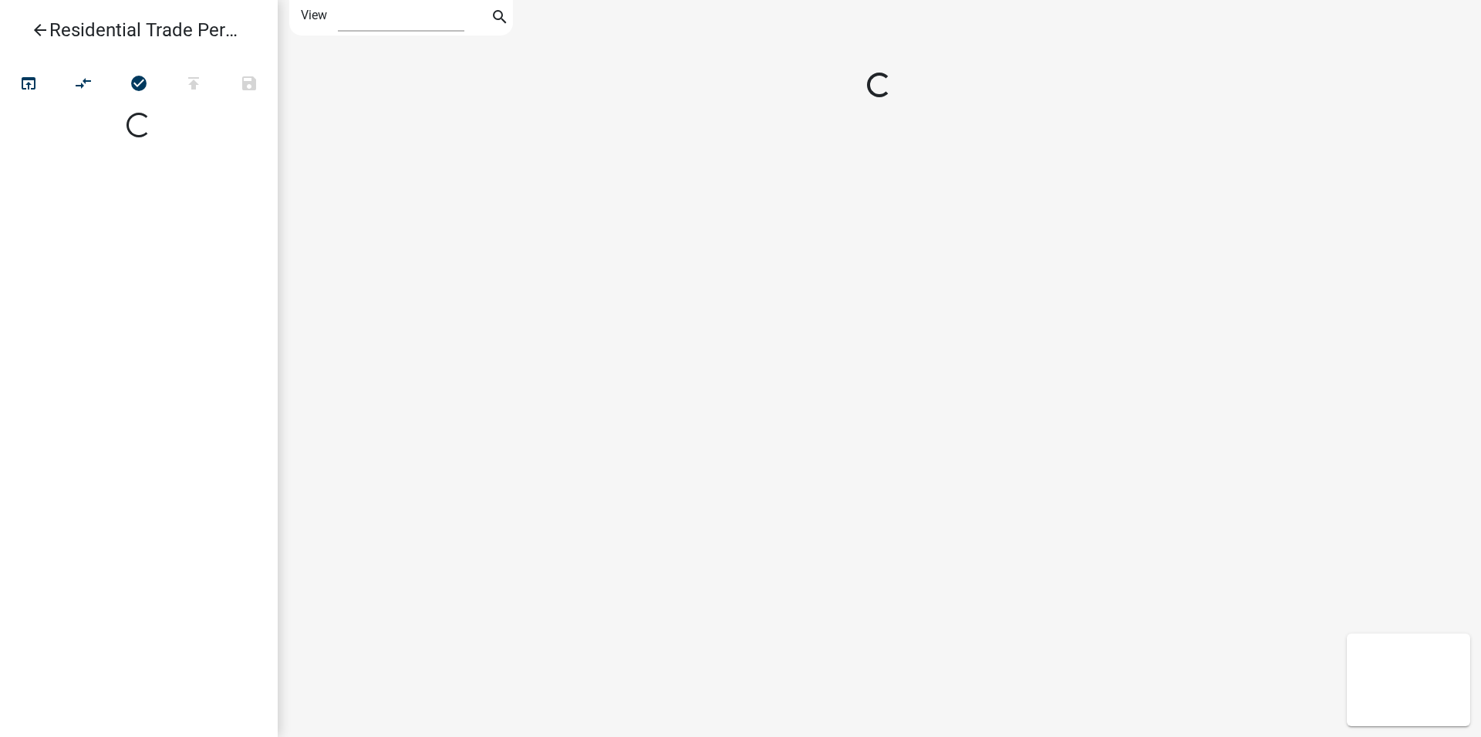
select select "1"
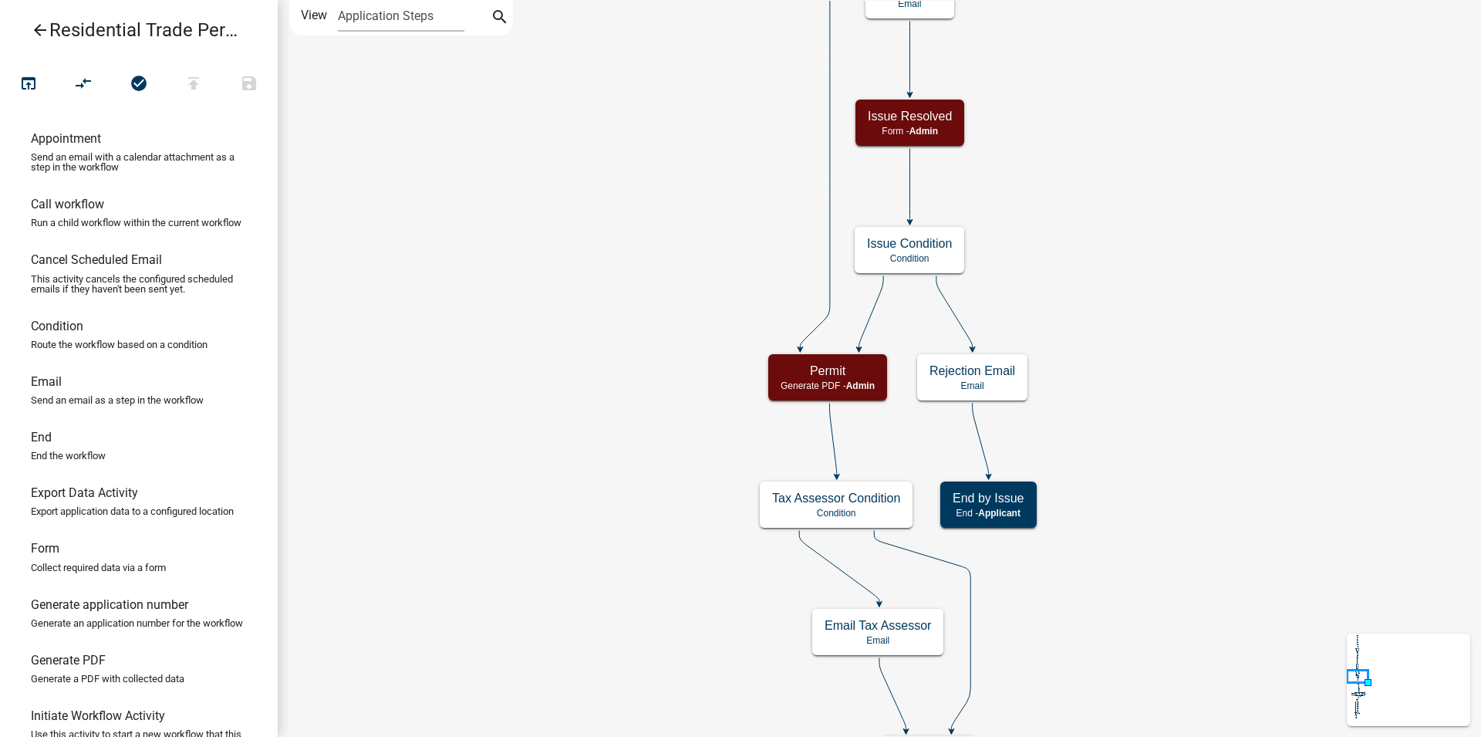
click at [1169, 491] on div "Start Start - Applicant Parcel search Parcel search - Applicant Applicant Info …" at bounding box center [879, 368] width 1203 height 737
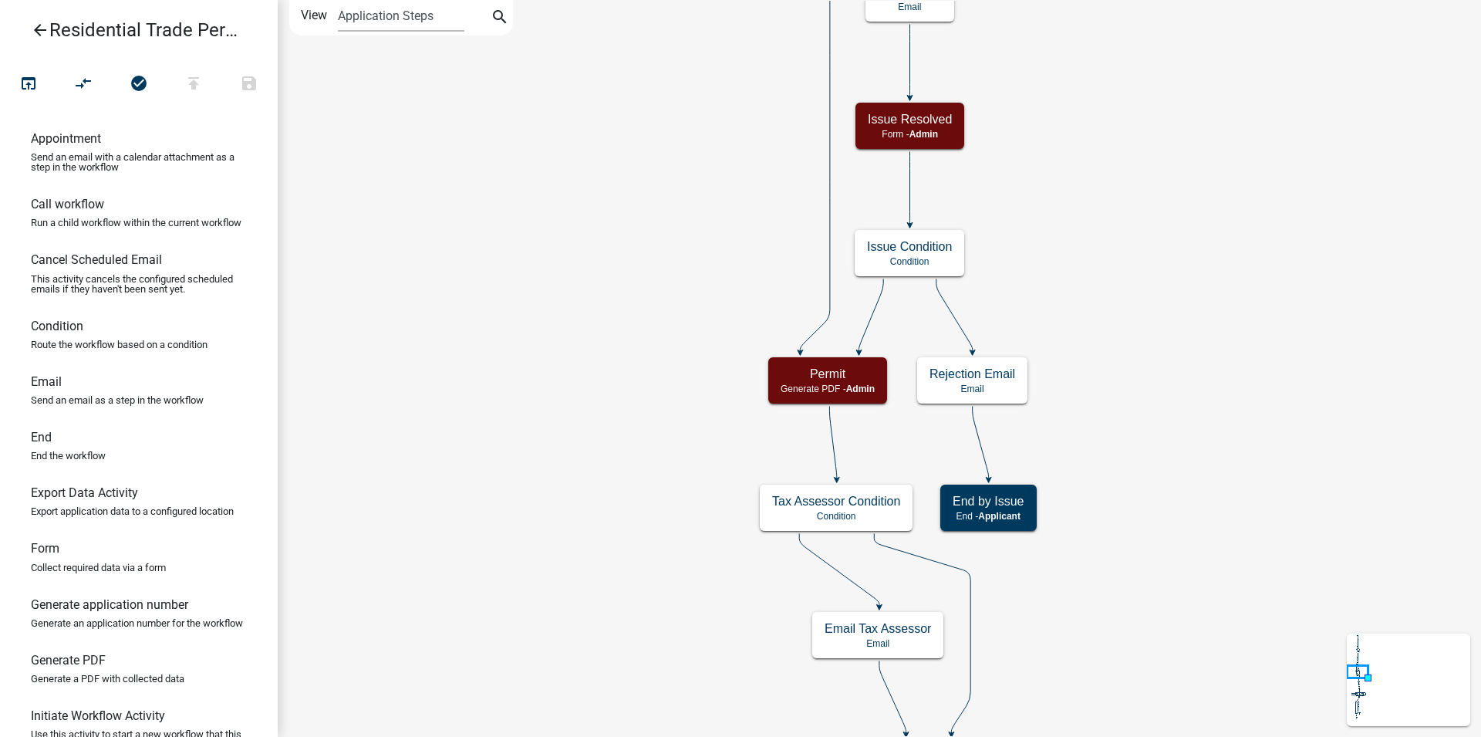
click at [1144, 444] on div "Start Start - Applicant Parcel search Parcel search - Applicant Applicant Info …" at bounding box center [879, 368] width 1203 height 737
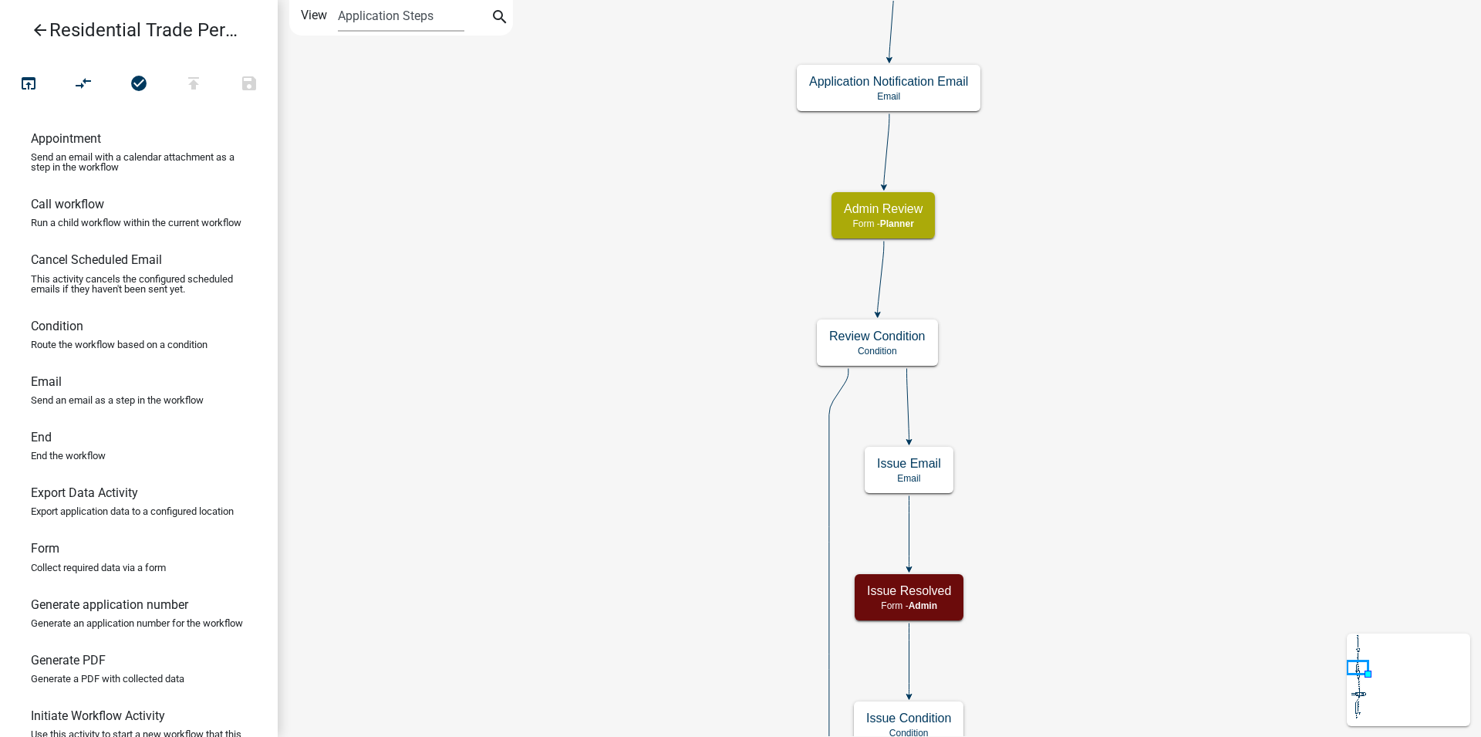
click at [1129, 458] on div "Start Start - Applicant Parcel search Parcel search - Applicant Applicant Info …" at bounding box center [879, 368] width 1203 height 737
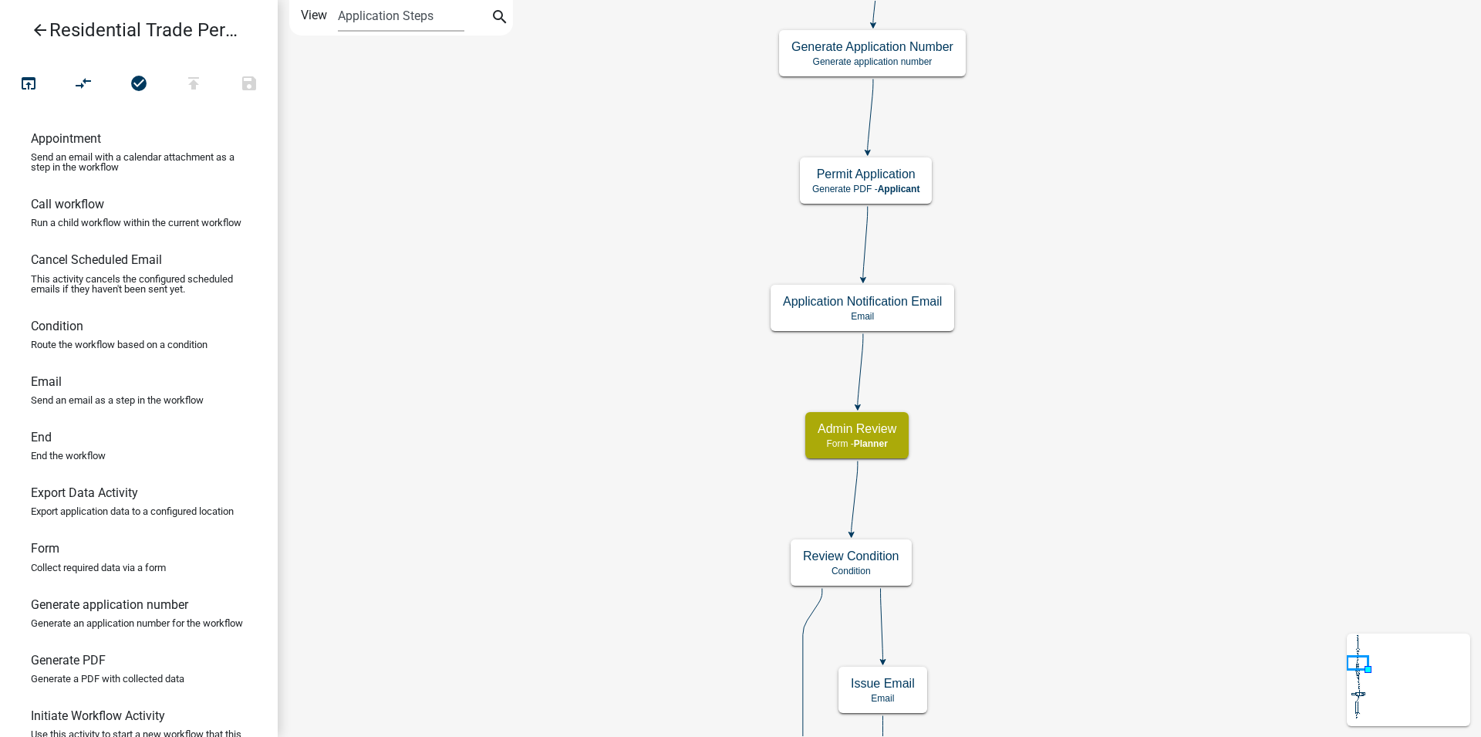
click at [1088, 403] on div "Start Start - Applicant Parcel search Parcel search - Applicant Applicant Info …" at bounding box center [879, 368] width 1203 height 737
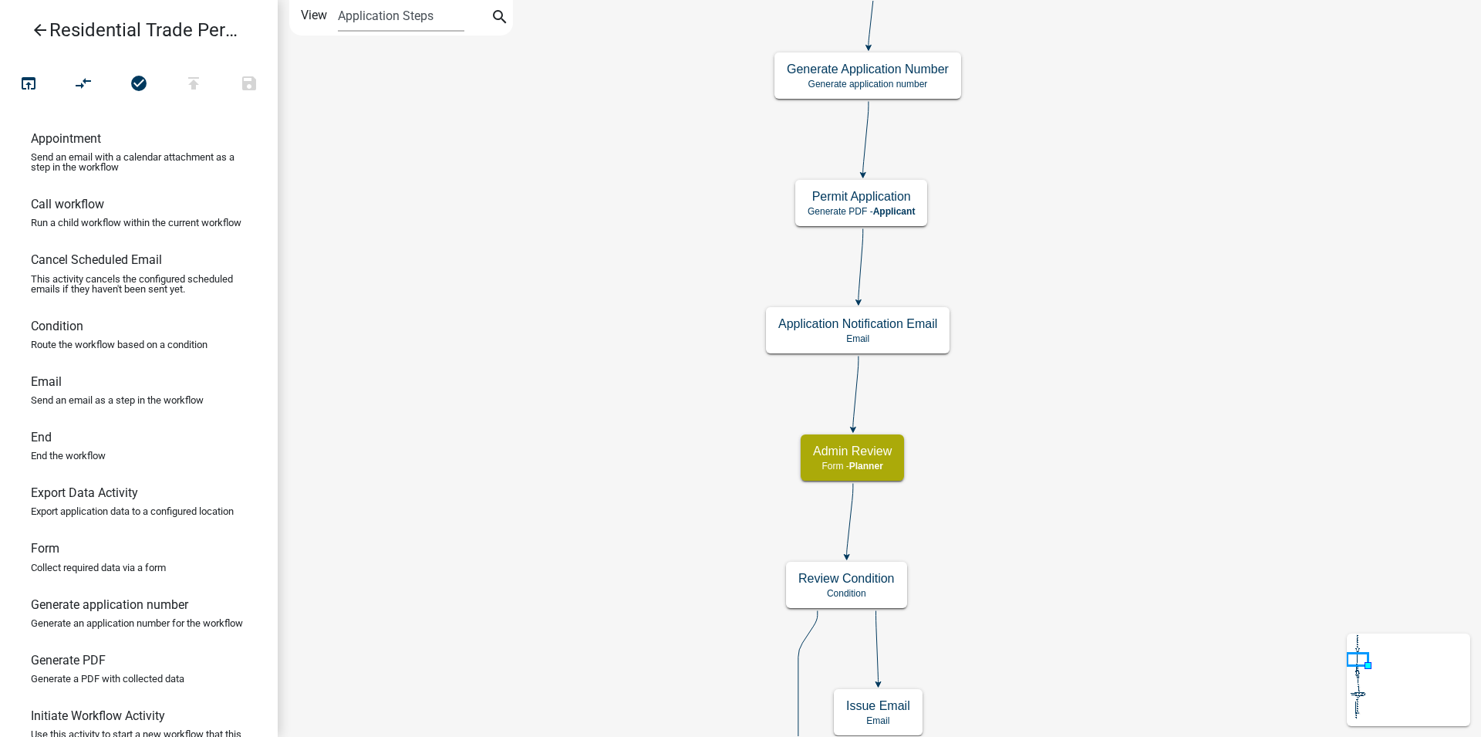
click at [1054, 366] on div "Start Start - Applicant Parcel search Parcel search - Applicant Applicant Info …" at bounding box center [879, 368] width 1203 height 737
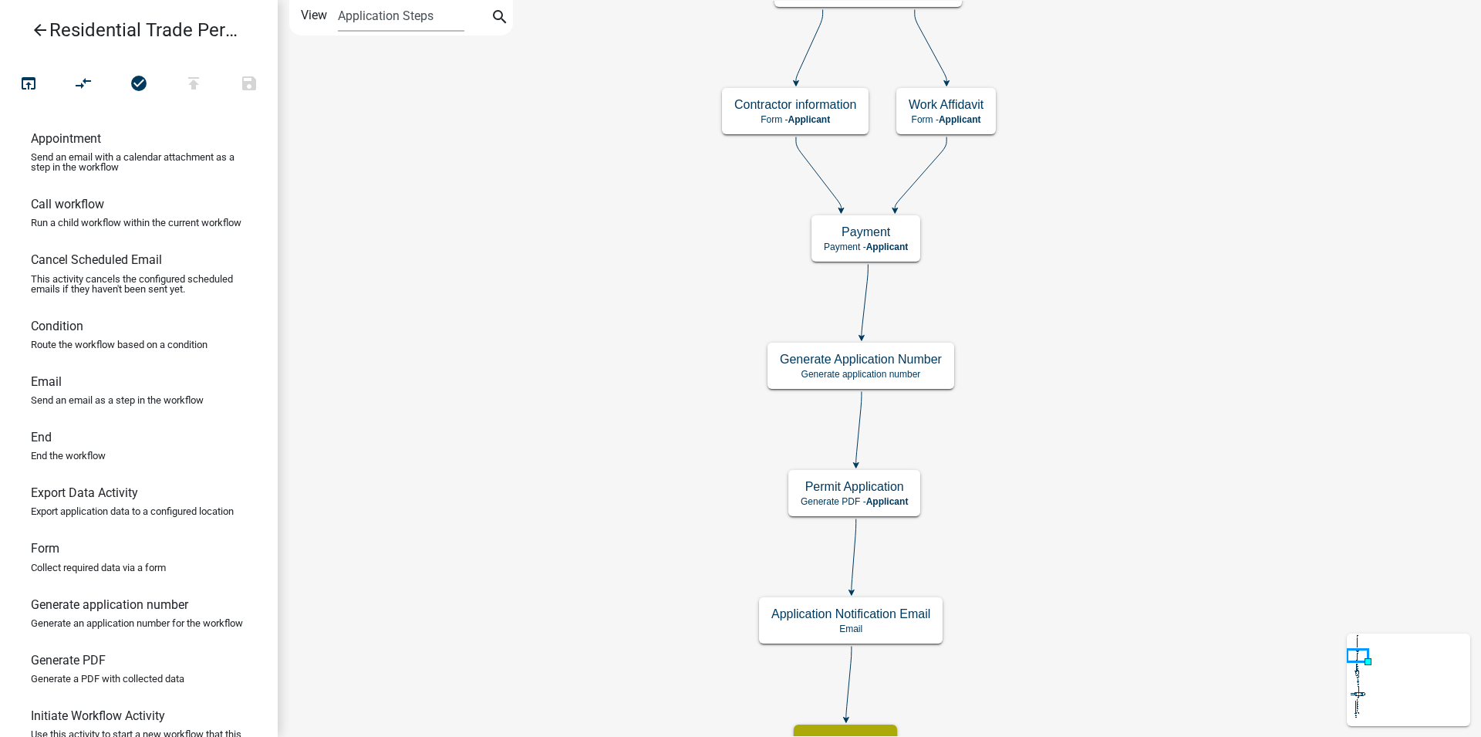
click at [1053, 480] on div "Start Start - Applicant Parcel search Parcel search - Applicant Applicant Info …" at bounding box center [879, 368] width 1203 height 737
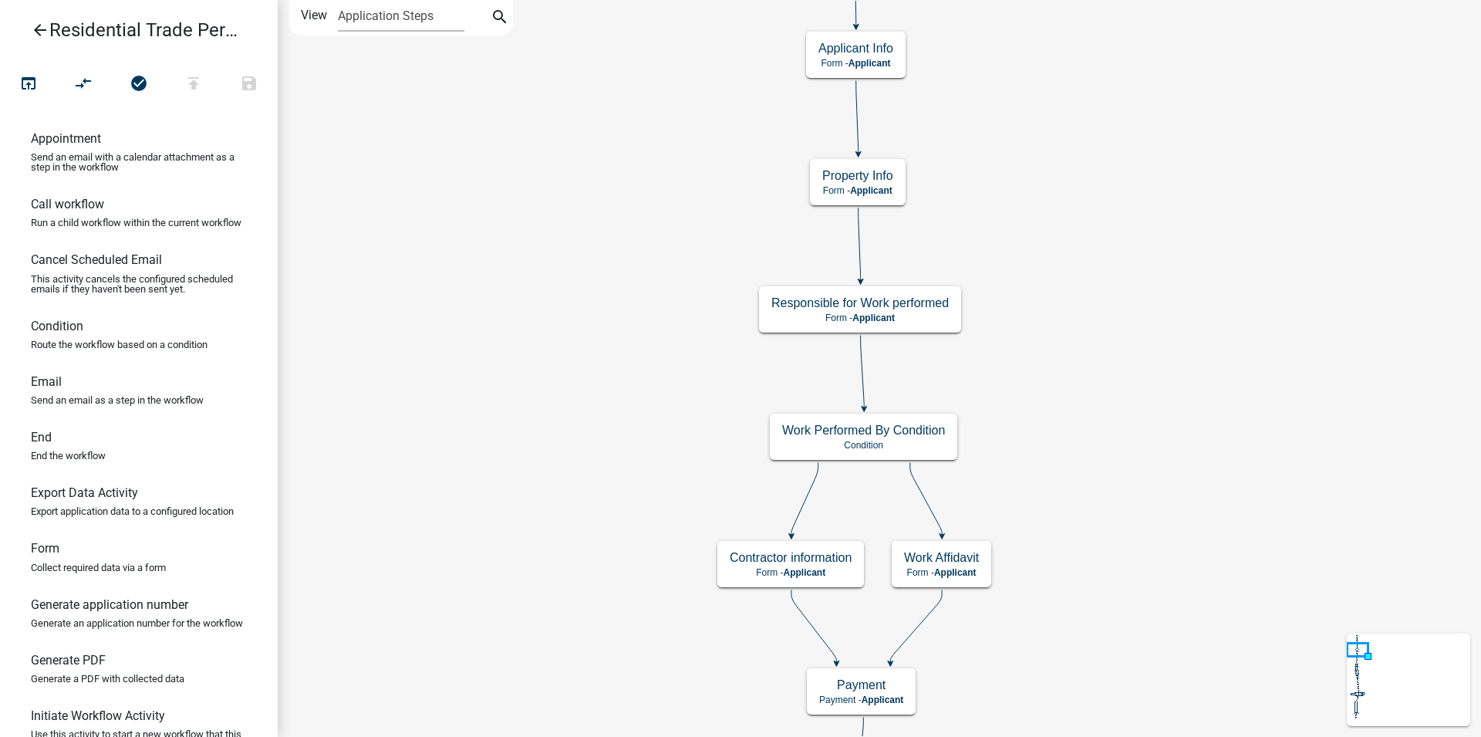
click at [1059, 515] on div "Start Start - Applicant Parcel search Parcel search - Applicant Applicant Info …" at bounding box center [879, 368] width 1203 height 737
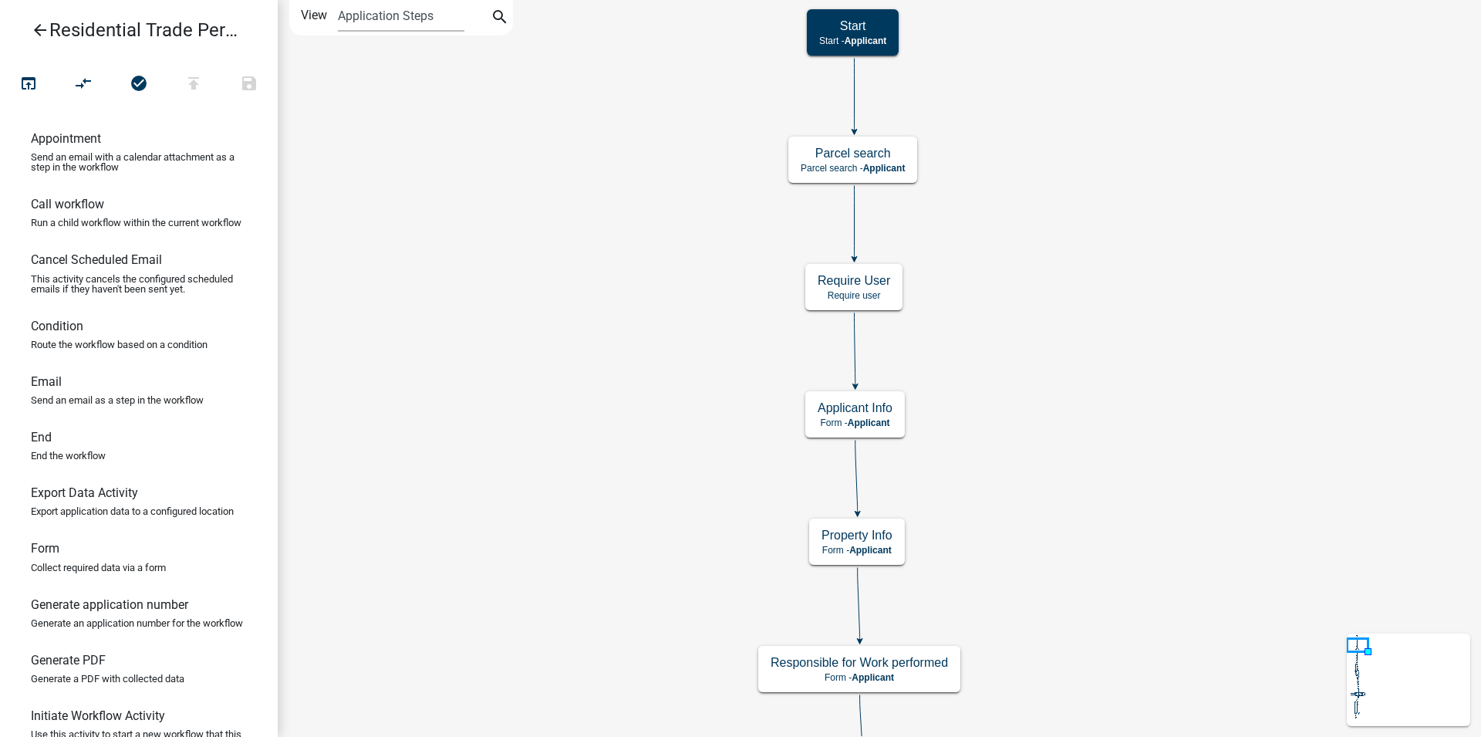
click at [1045, 543] on div "Start Start - Applicant Parcel search Parcel search - Applicant Applicant Info …" at bounding box center [879, 368] width 1203 height 737
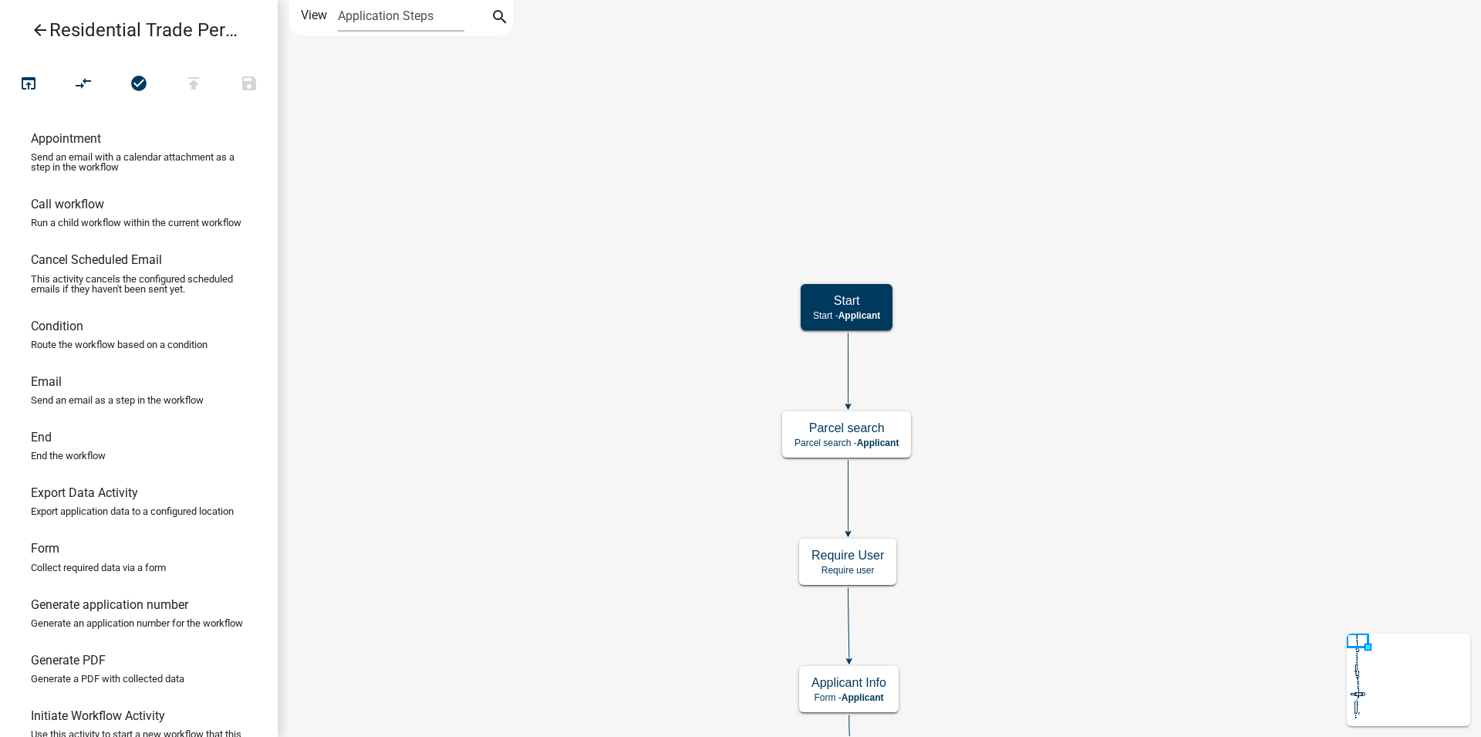
click at [1041, 586] on div "Start Start - Applicant Parcel search Parcel search - Applicant Applicant Info …" at bounding box center [879, 368] width 1203 height 737
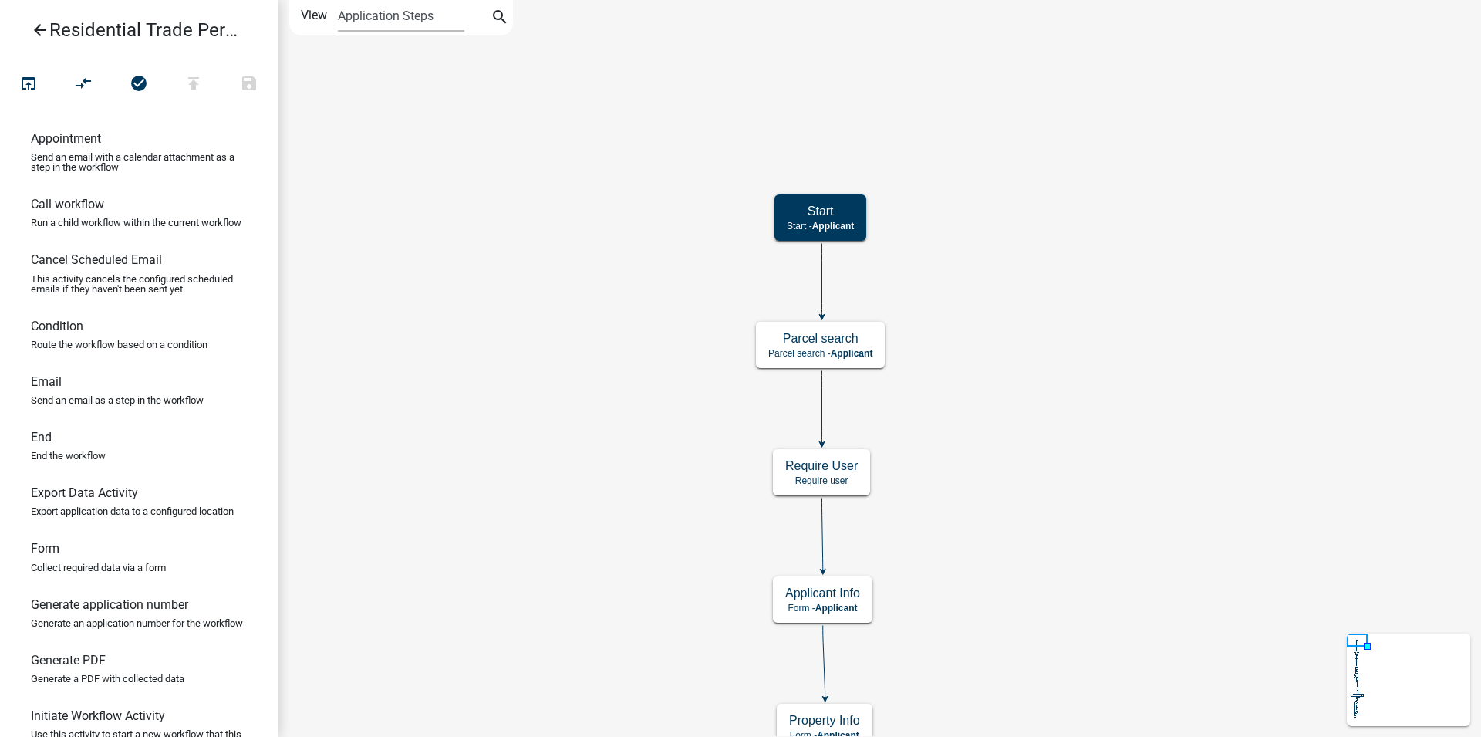
click at [990, 390] on div "Start Start - Applicant Parcel search Parcel search - Applicant Applicant Info …" at bounding box center [879, 368] width 1203 height 737
click at [832, 339] on g "Parcel search Parcel search - Applicant" at bounding box center [822, 338] width 132 height 45
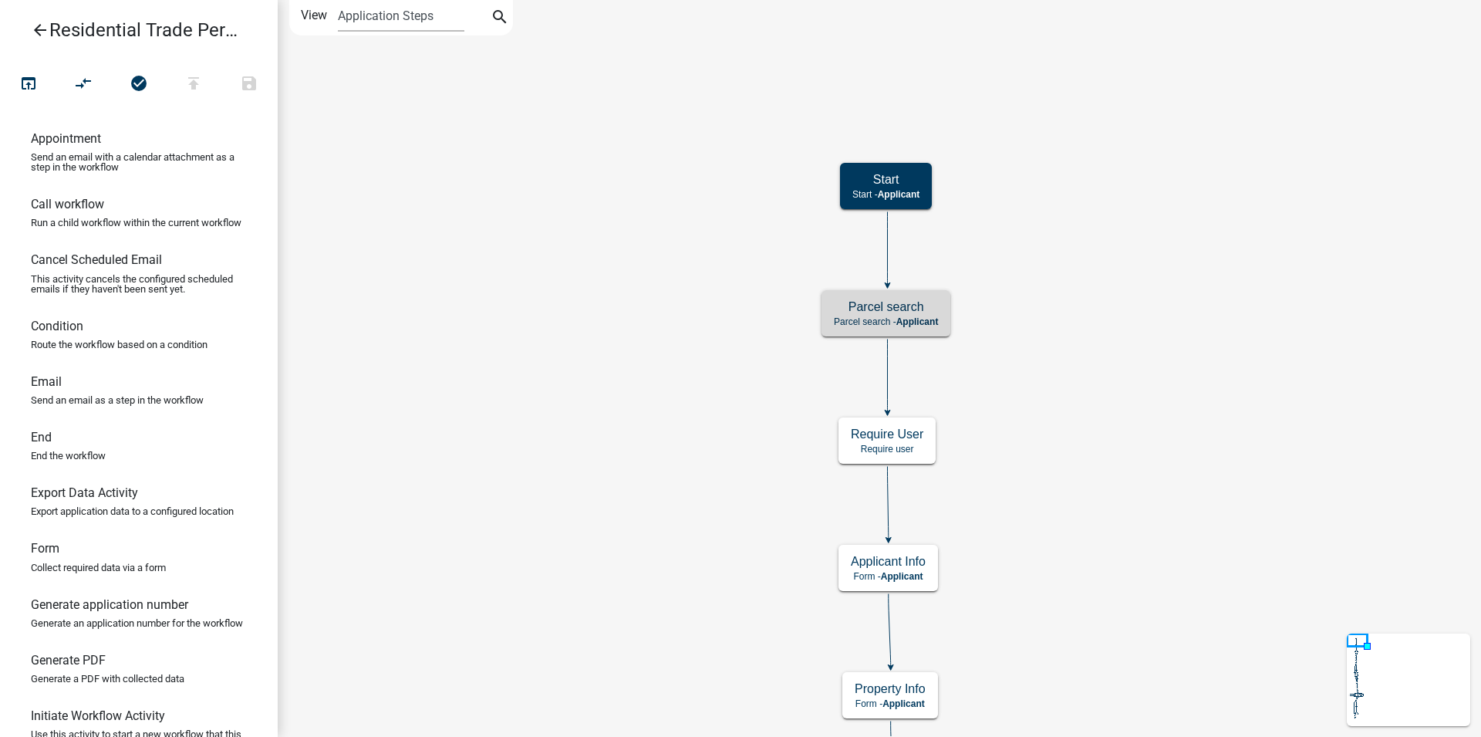
click at [572, 229] on div "Start Start - Applicant Parcel search Parcel search - Applicant Applicant Info …" at bounding box center [879, 368] width 1203 height 737
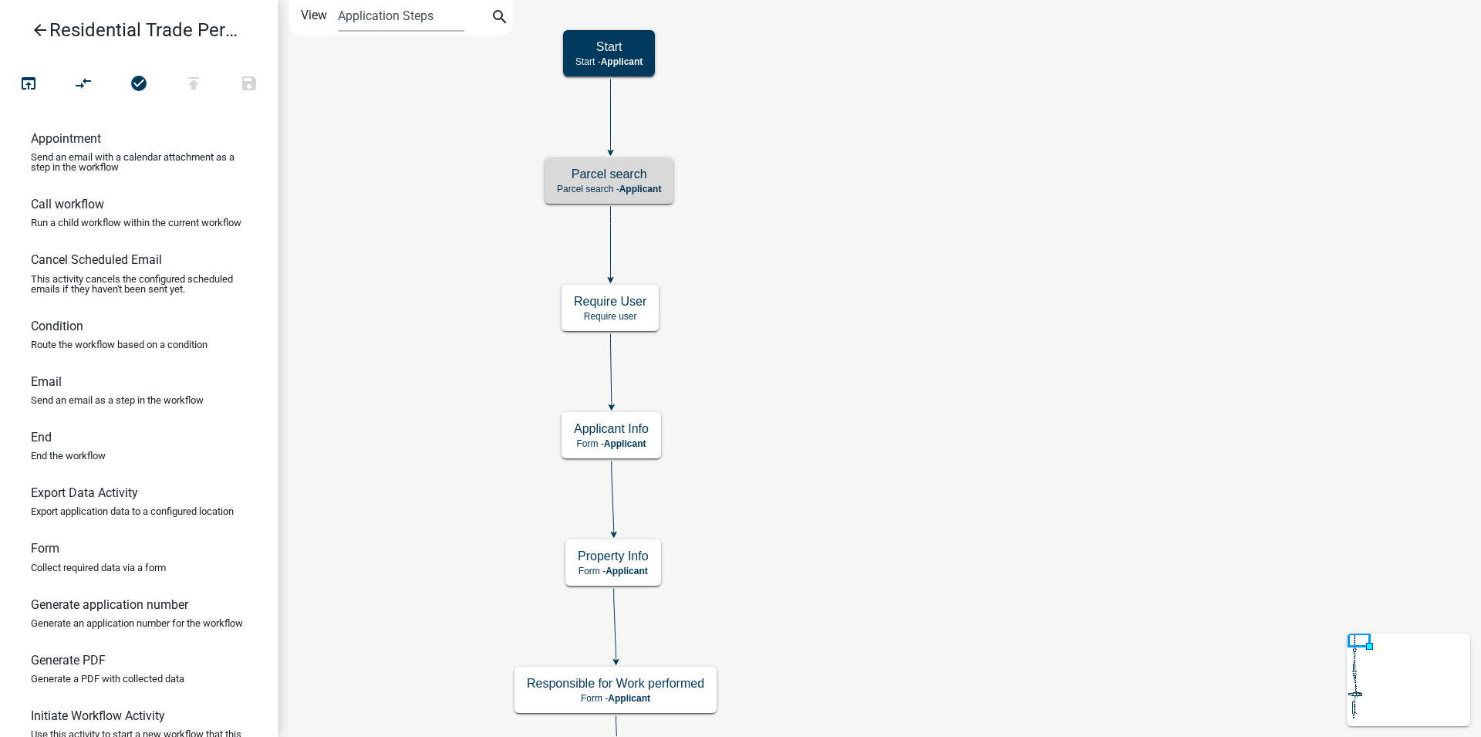
click at [1455, 690] on icon at bounding box center [1408, 679] width 123 height 93
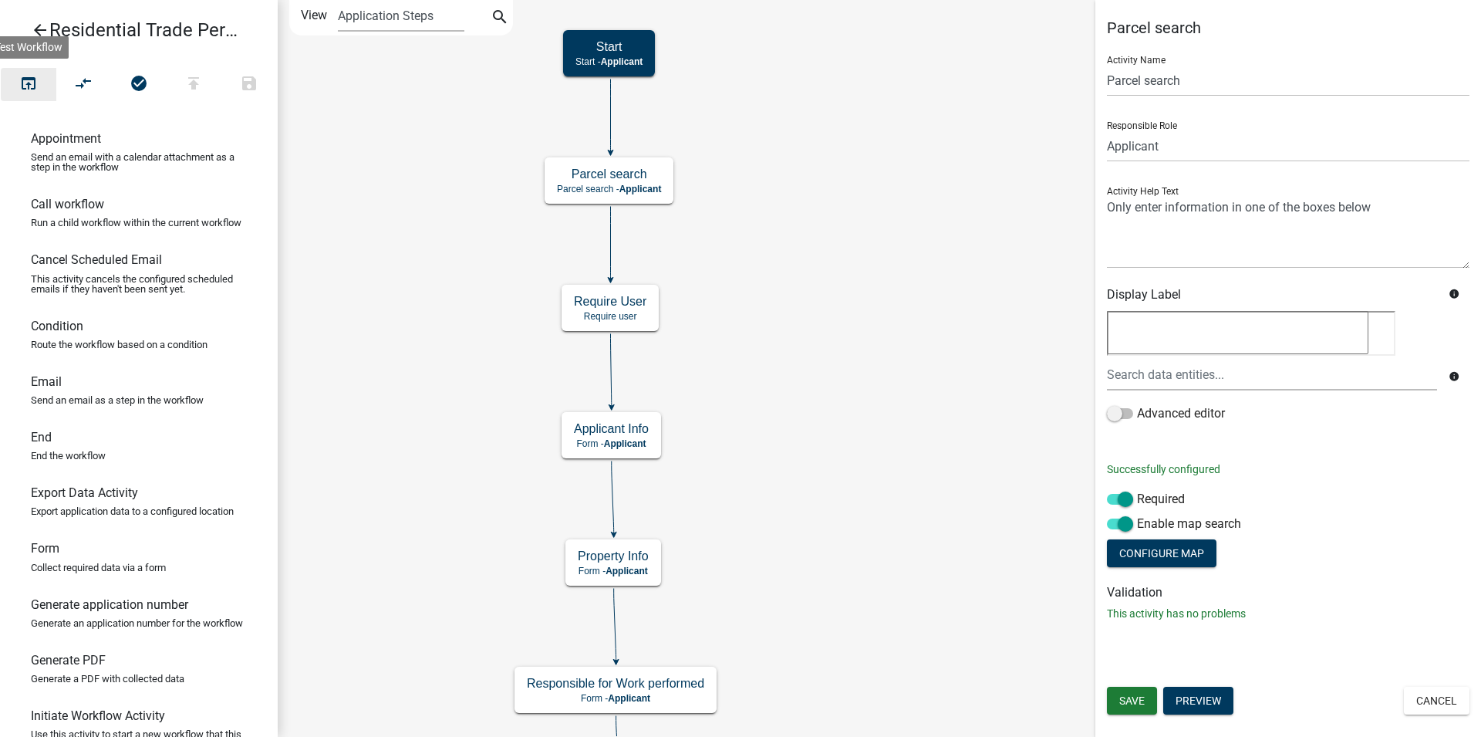
click at [30, 76] on icon "open_in_browser" at bounding box center [28, 85] width 19 height 22
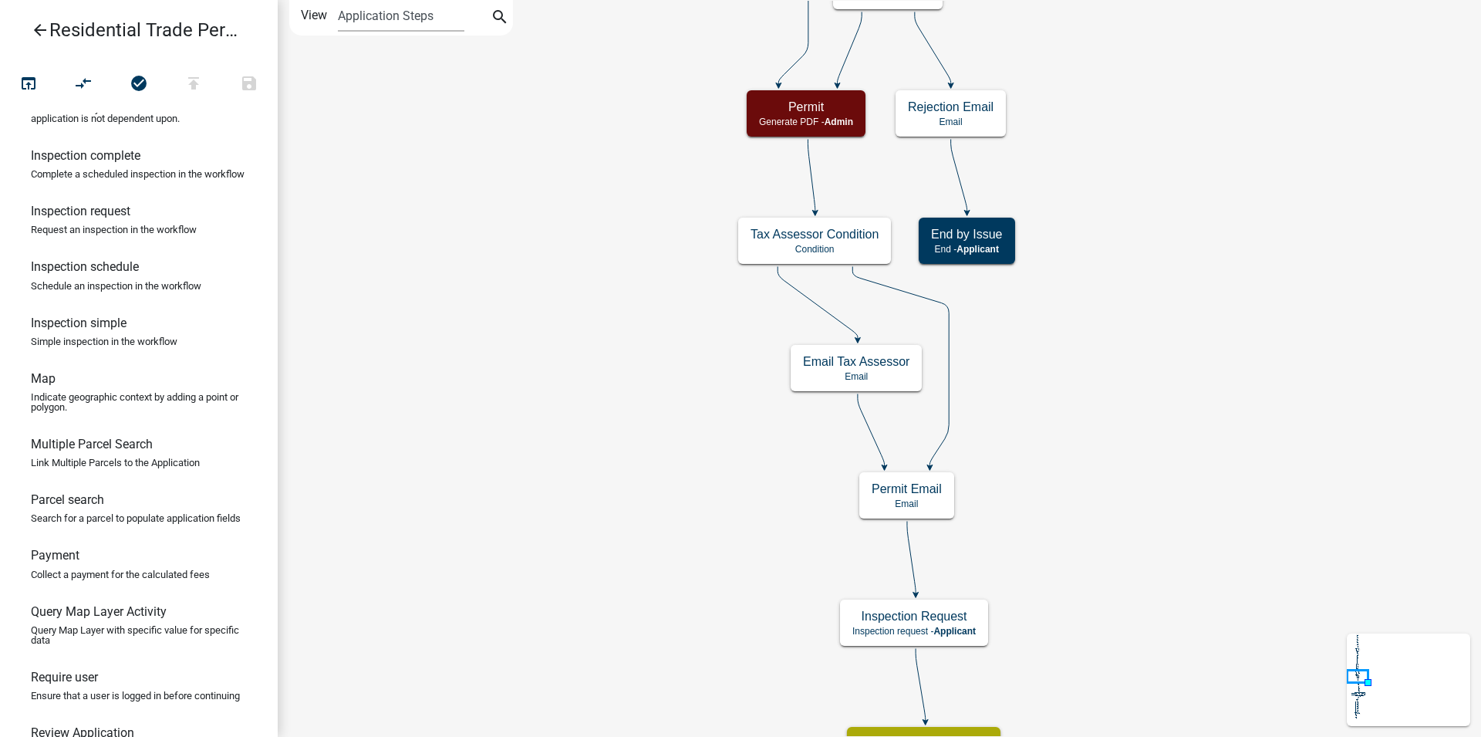
scroll to position [629, 0]
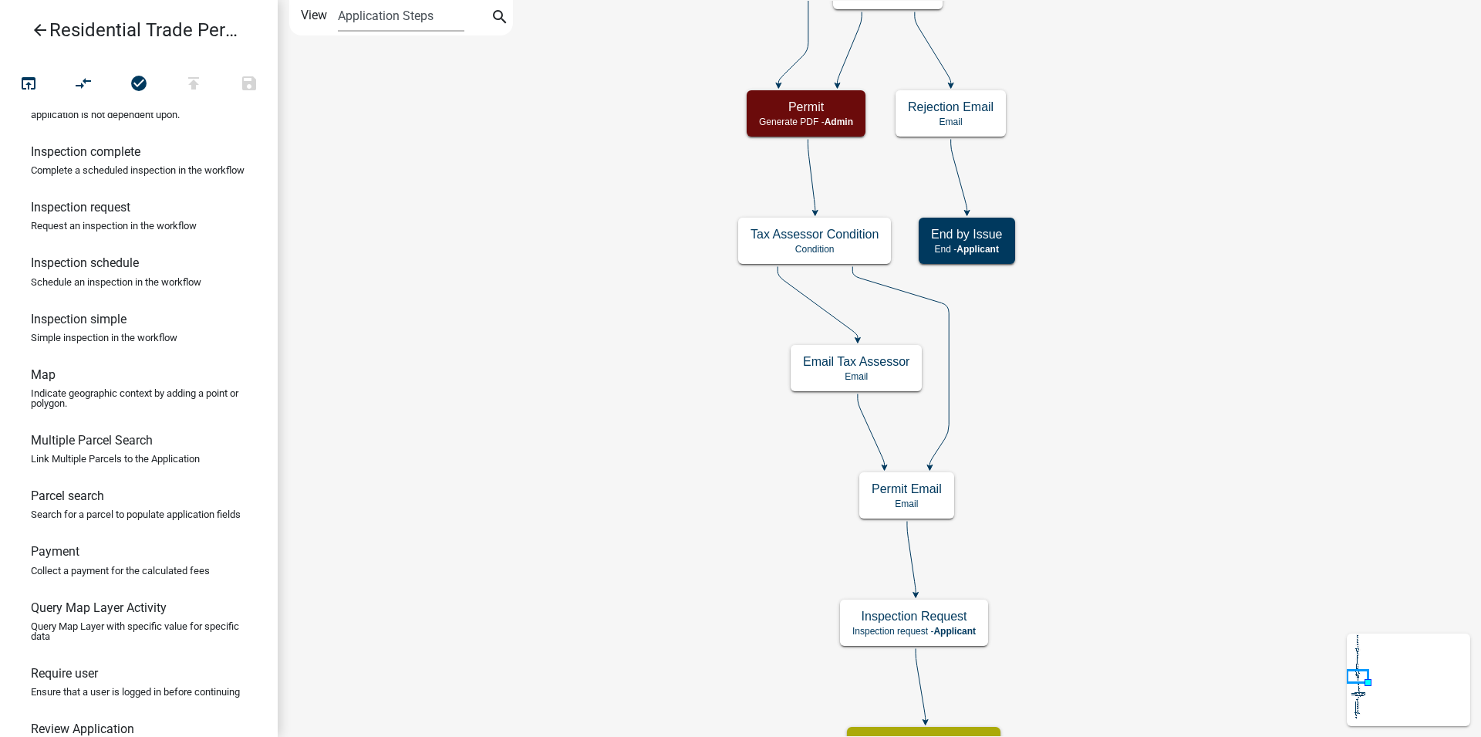
click at [1227, 528] on div "Start Start - Applicant Parcel search Parcel search - Applicant Applicant Info …" at bounding box center [879, 368] width 1203 height 737
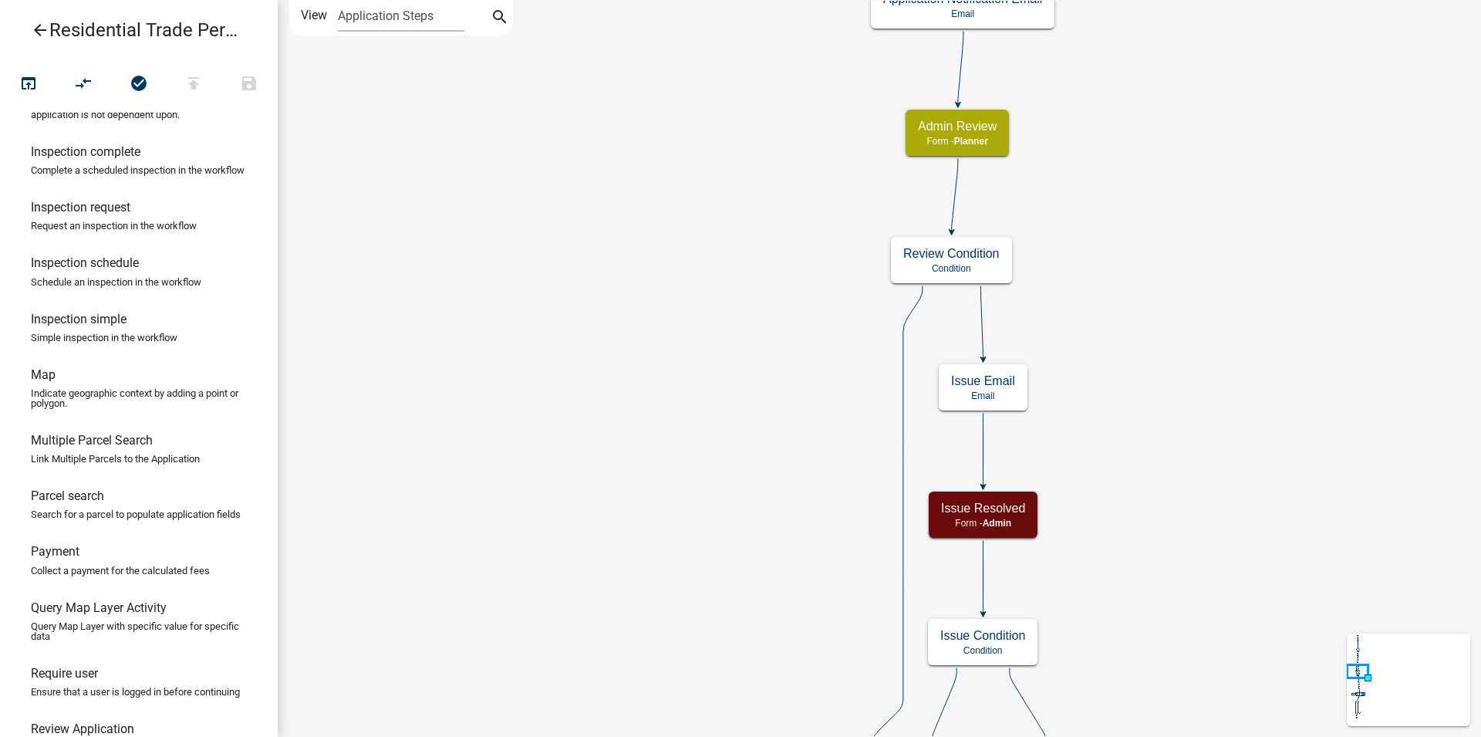
click at [1265, 597] on div "Start Start - Applicant Parcel search Parcel search - Applicant Applicant Info …" at bounding box center [879, 368] width 1203 height 737
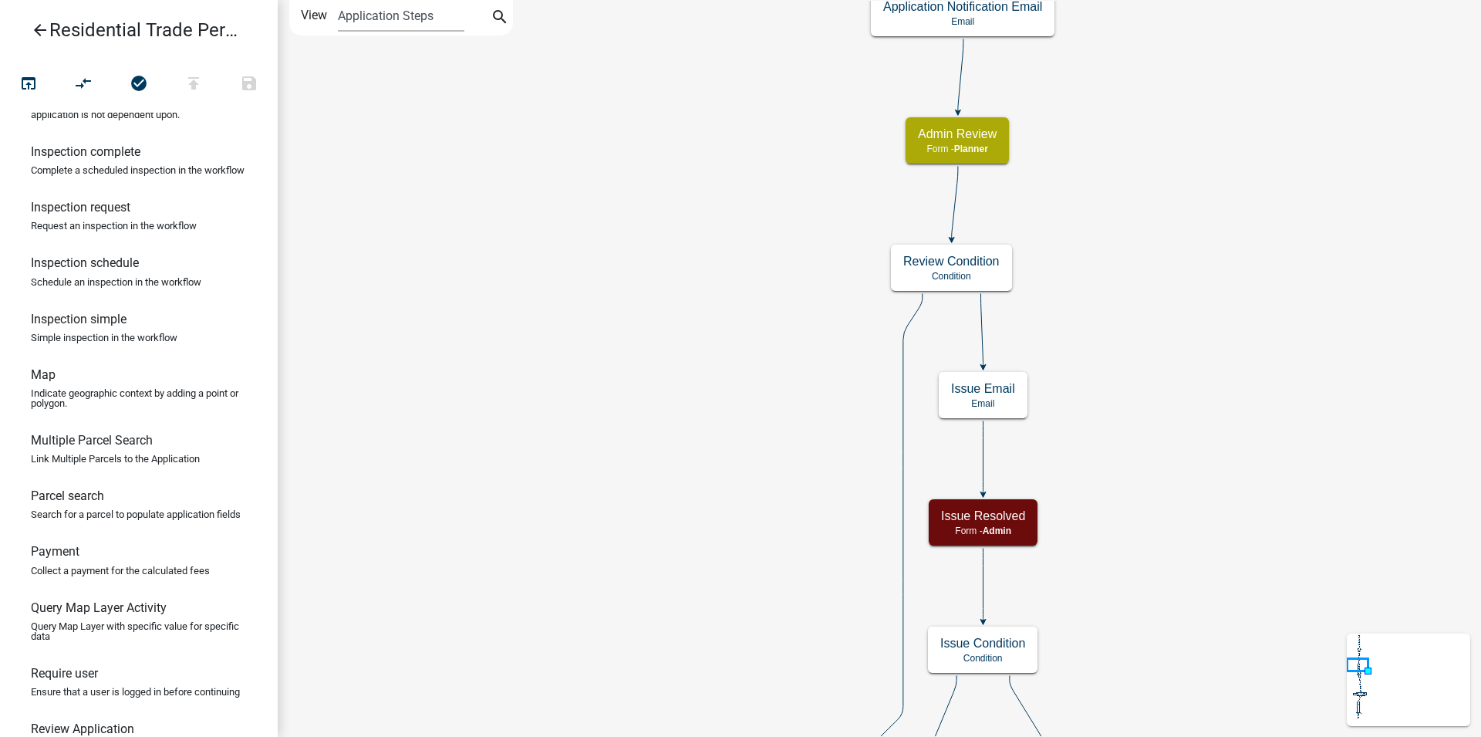
click at [1229, 532] on div "Start Start - Applicant Parcel search Parcel search - Applicant Applicant Info …" at bounding box center [879, 368] width 1203 height 737
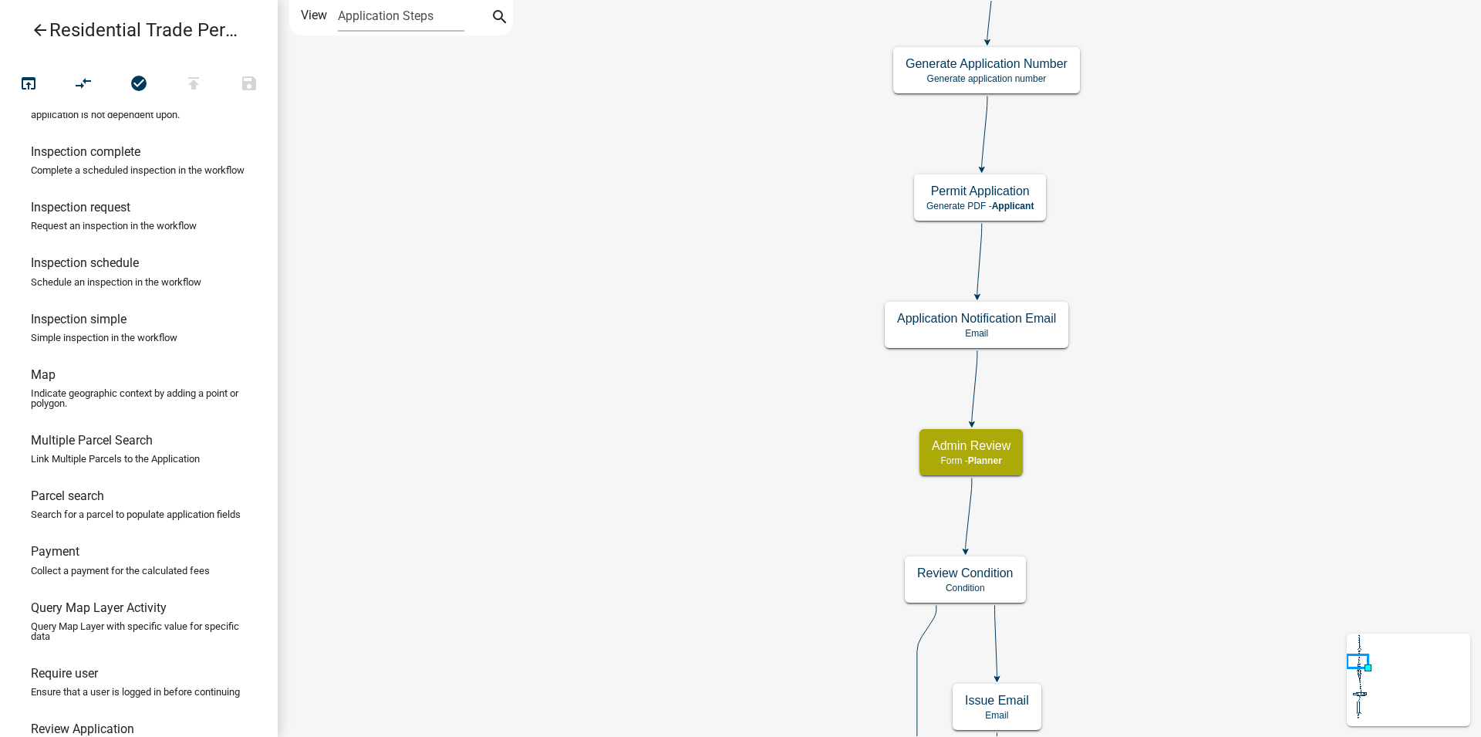
click at [1182, 513] on div "Start Start - Applicant Parcel search Parcel search - Applicant Applicant Info …" at bounding box center [879, 368] width 1203 height 737
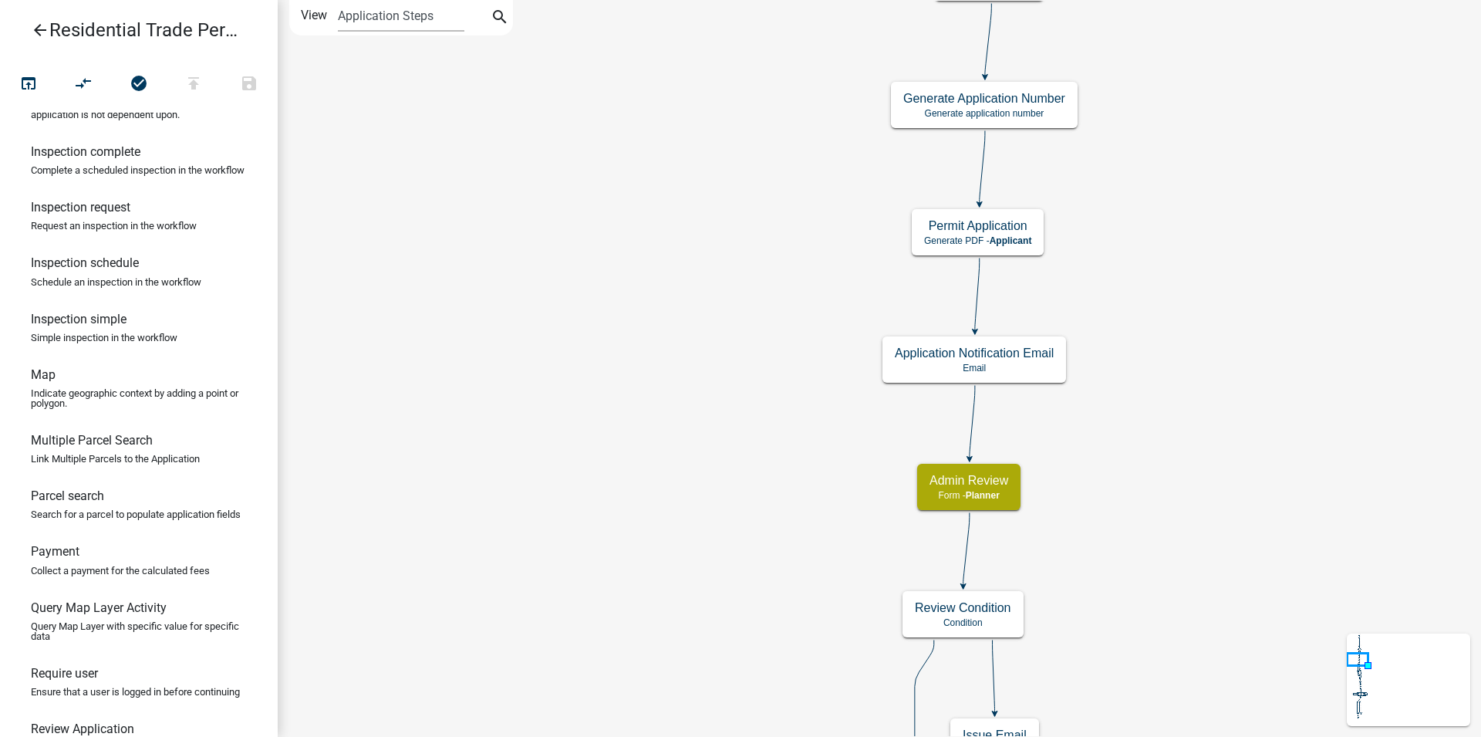
click at [1113, 461] on div "Start Start - Applicant Parcel search Parcel search - Applicant Applicant Info …" at bounding box center [879, 368] width 1203 height 737
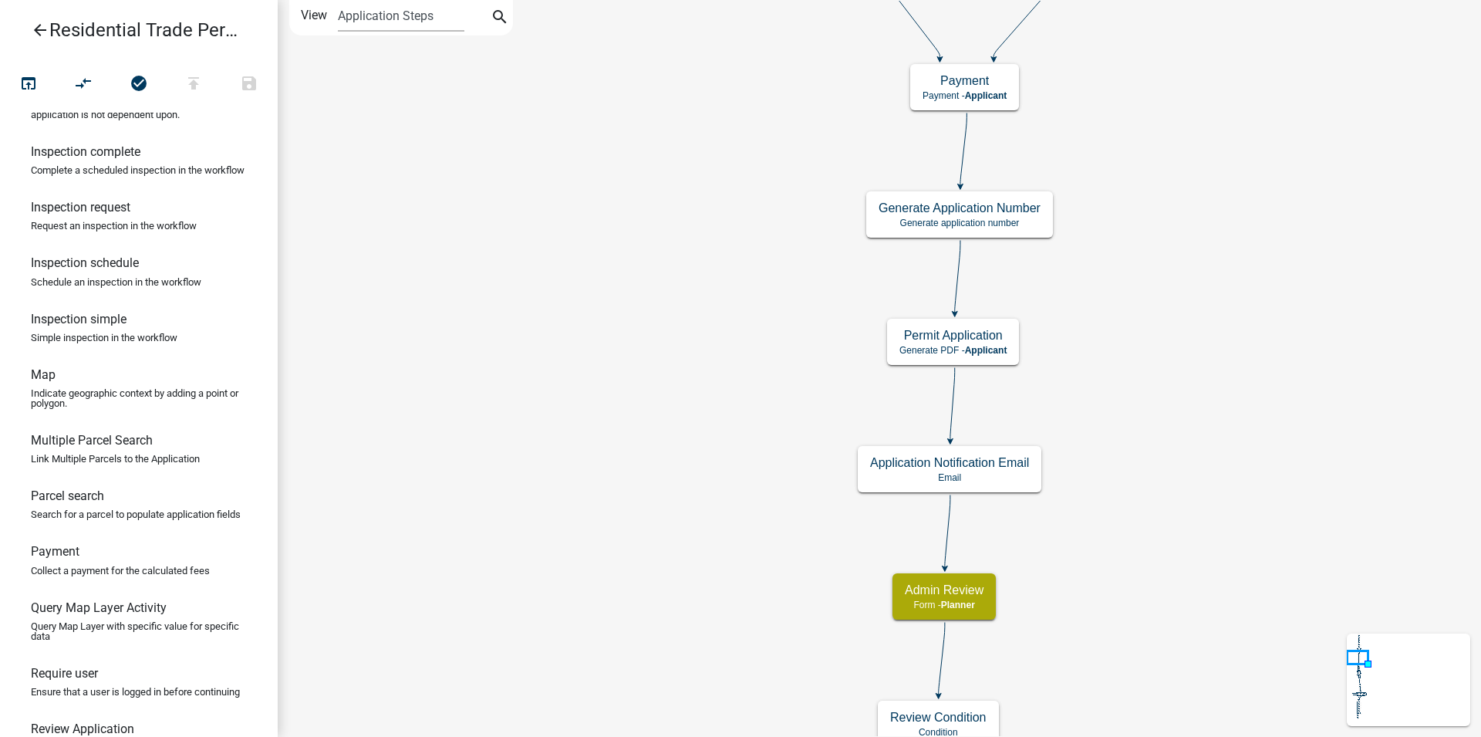
click at [1078, 482] on div "Start Start - Applicant Parcel search Parcel search - Applicant Applicant Info …" at bounding box center [879, 368] width 1203 height 737
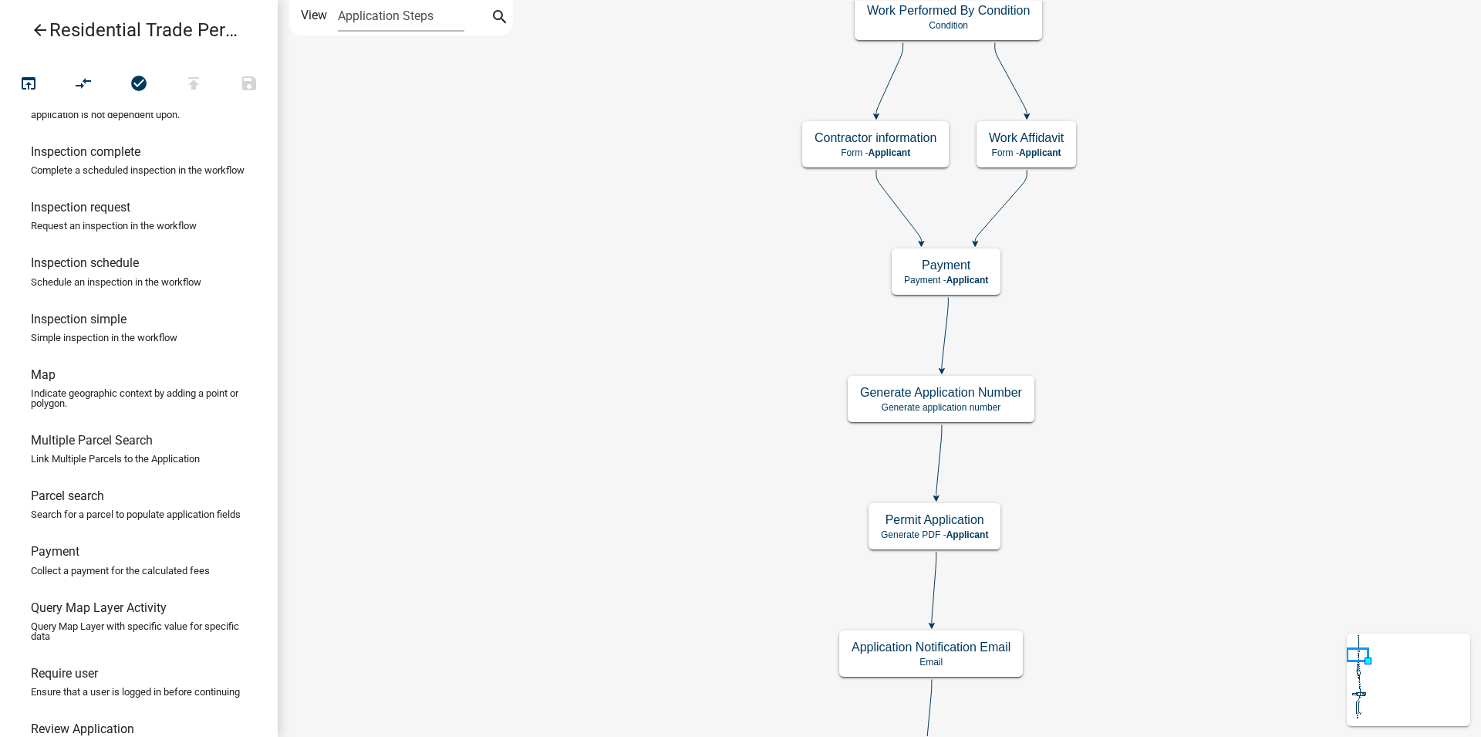
click at [931, 462] on div "Start Start - Applicant Parcel search Parcel search - Applicant Applicant Info …" at bounding box center [879, 368] width 1203 height 737
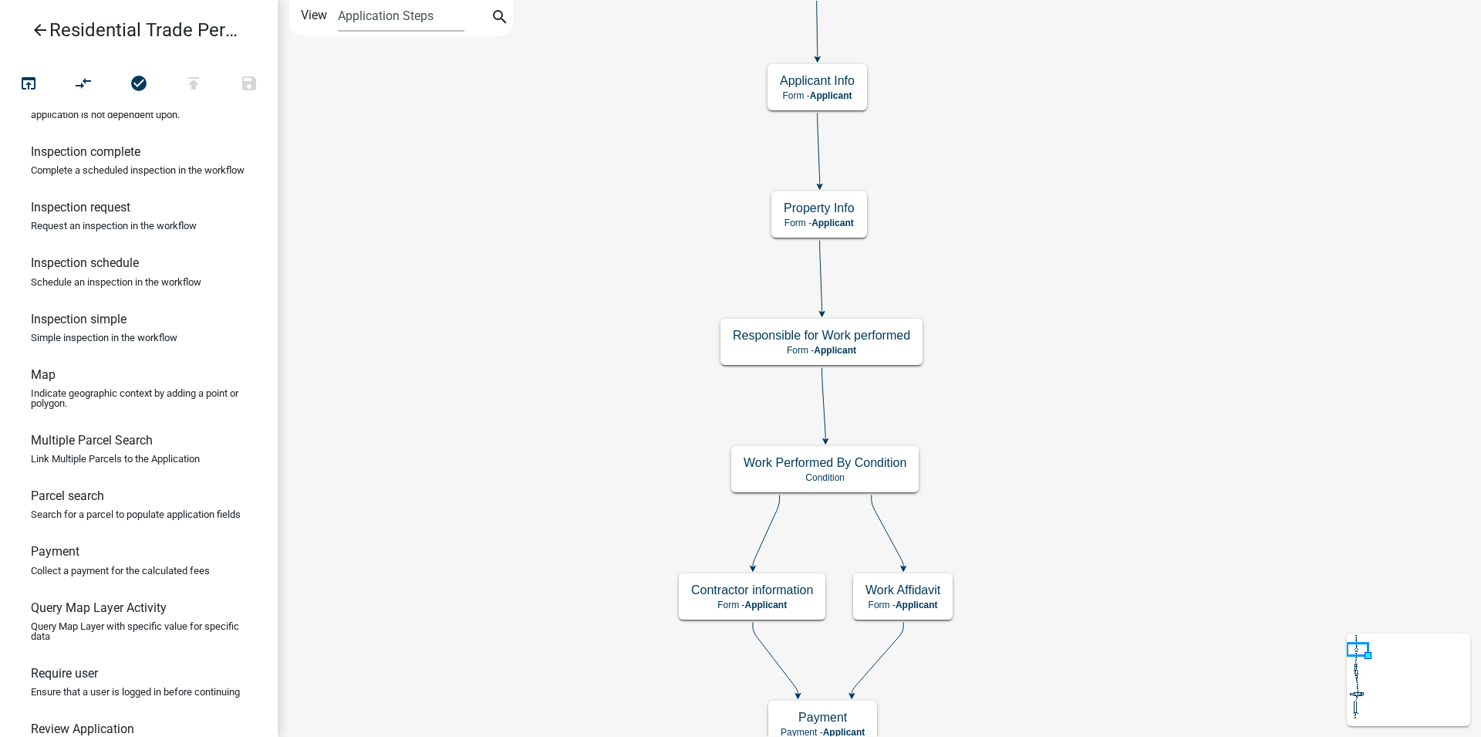
click at [1044, 552] on div "Start Start - Applicant Parcel search Parcel search - Applicant Applicant Info …" at bounding box center [879, 368] width 1203 height 737
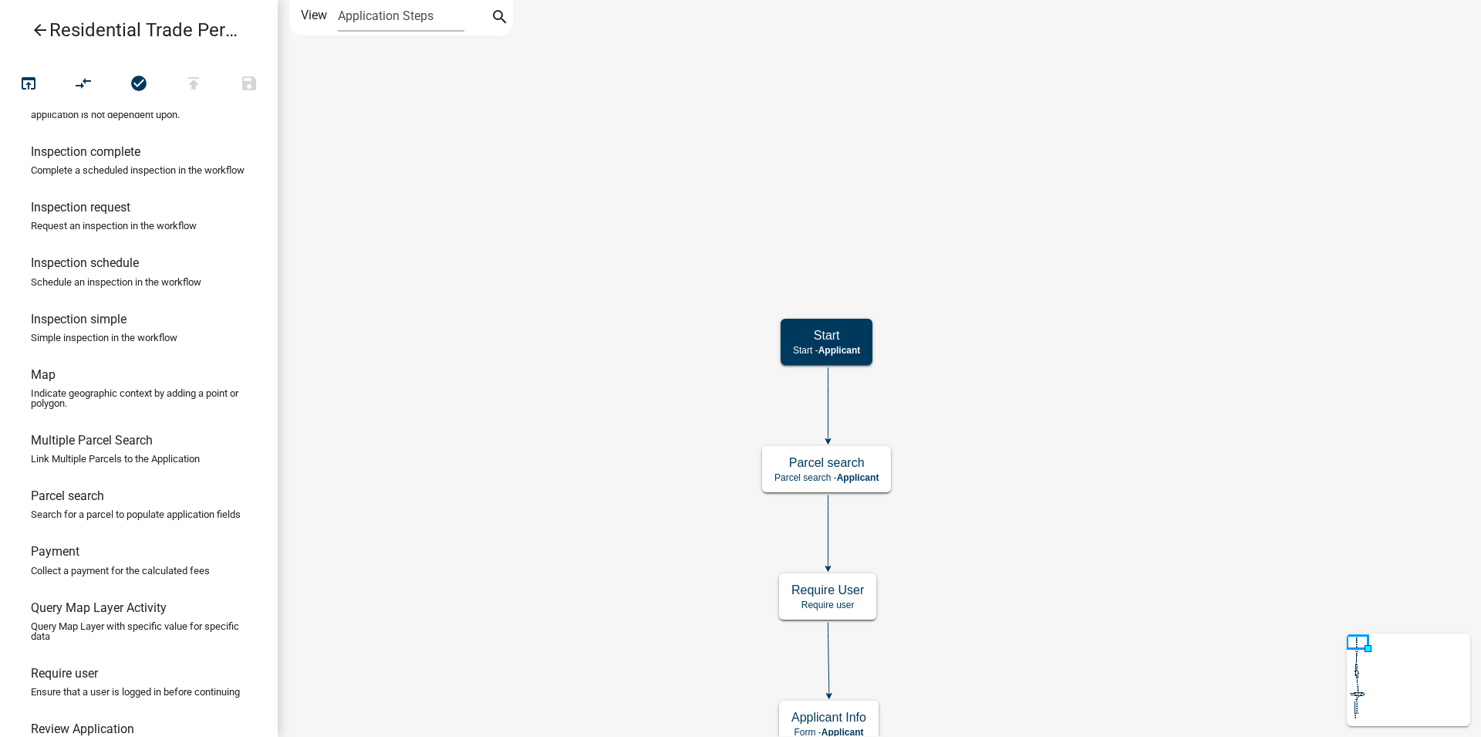
click at [967, 623] on div "Start Start - Applicant Parcel search Parcel search - Applicant Applicant Info …" at bounding box center [879, 368] width 1203 height 737
click at [956, 301] on div "Start Start - Applicant Parcel search Parcel search - Applicant Applicant Info …" at bounding box center [879, 368] width 1203 height 737
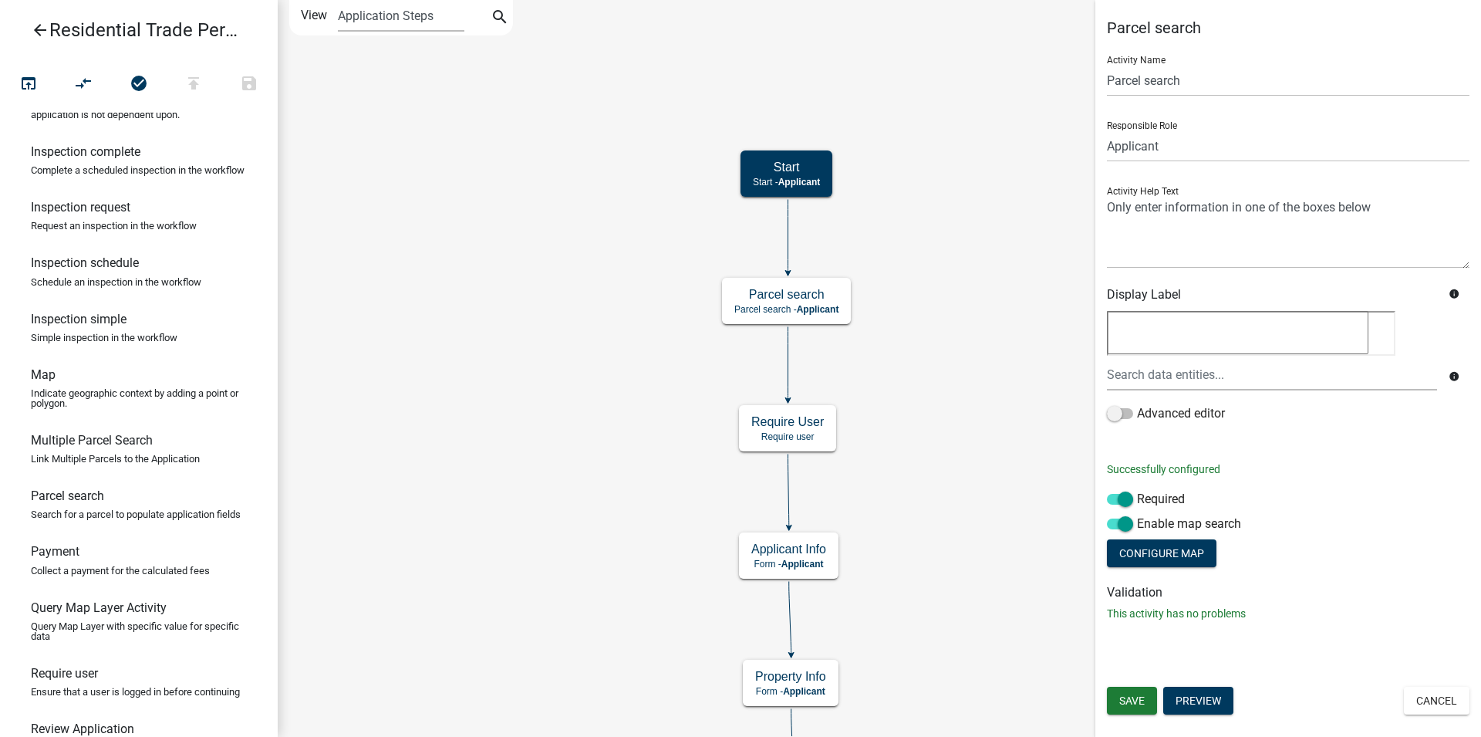
click at [837, 290] on g "Parcel search Parcel search - Applicant" at bounding box center [788, 300] width 132 height 45
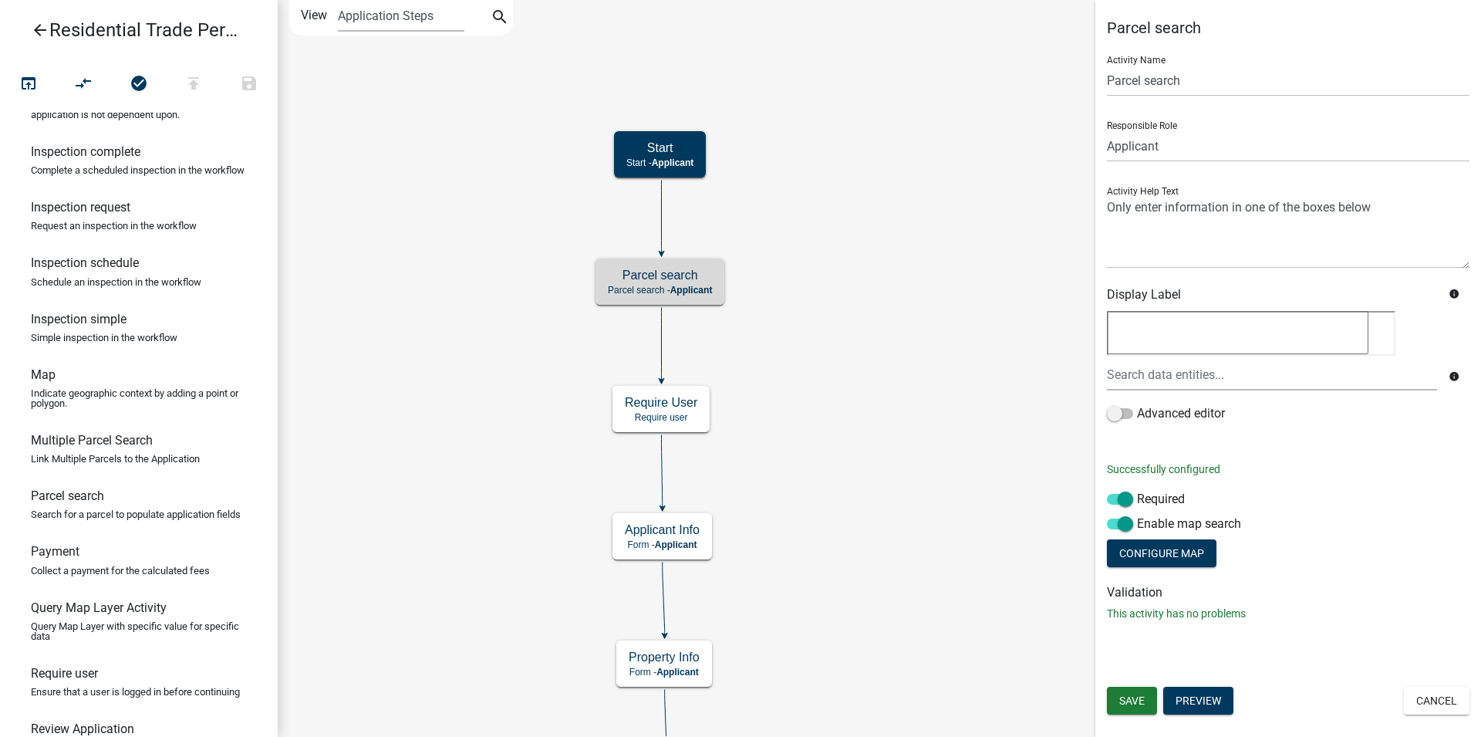
click at [526, 100] on div "Start Start - Applicant Parcel search Parcel search - Applicant Applicant Info …" at bounding box center [879, 368] width 1203 height 737
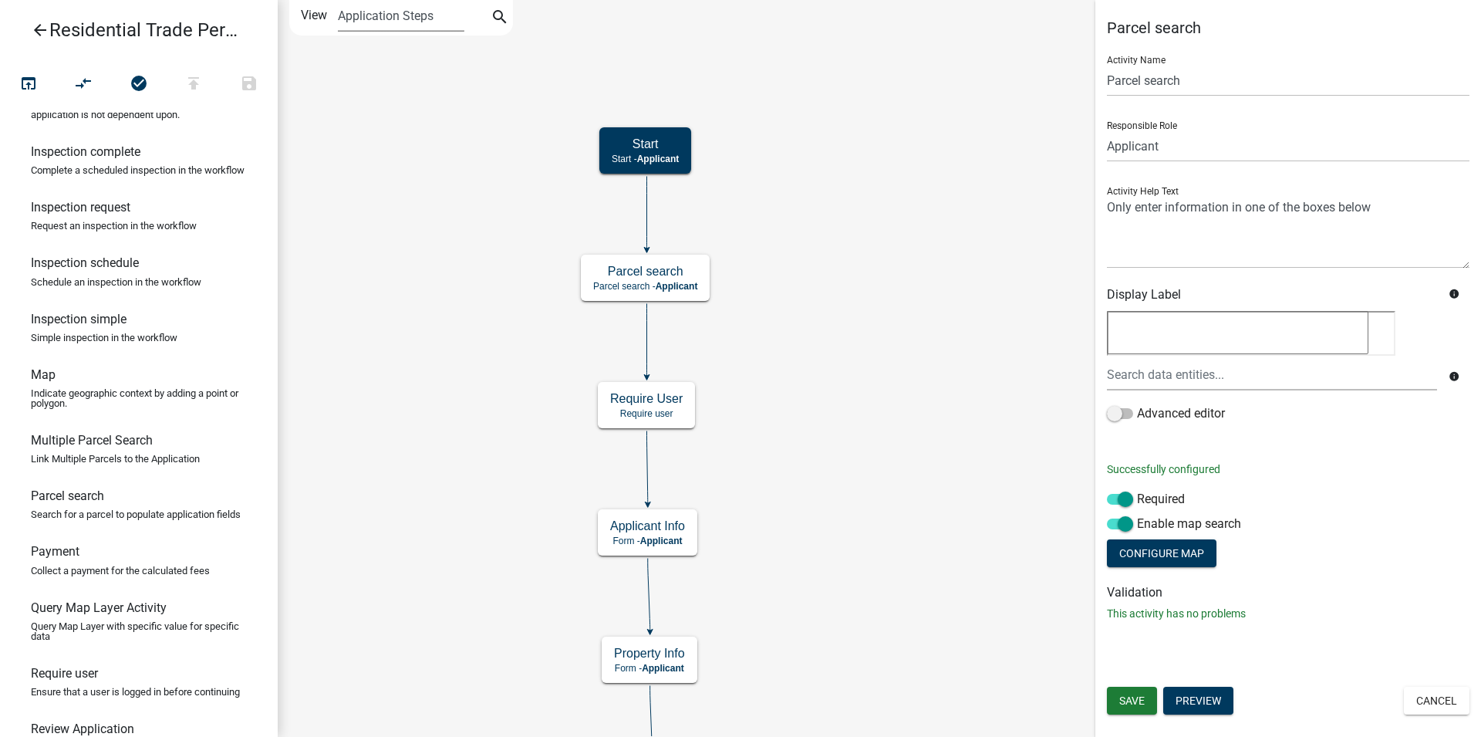
click at [338, 0] on select "Application Steps Post Application Steps" at bounding box center [401, 16] width 126 height 32
click at [498, 18] on icon "search" at bounding box center [500, 19] width 19 height 22
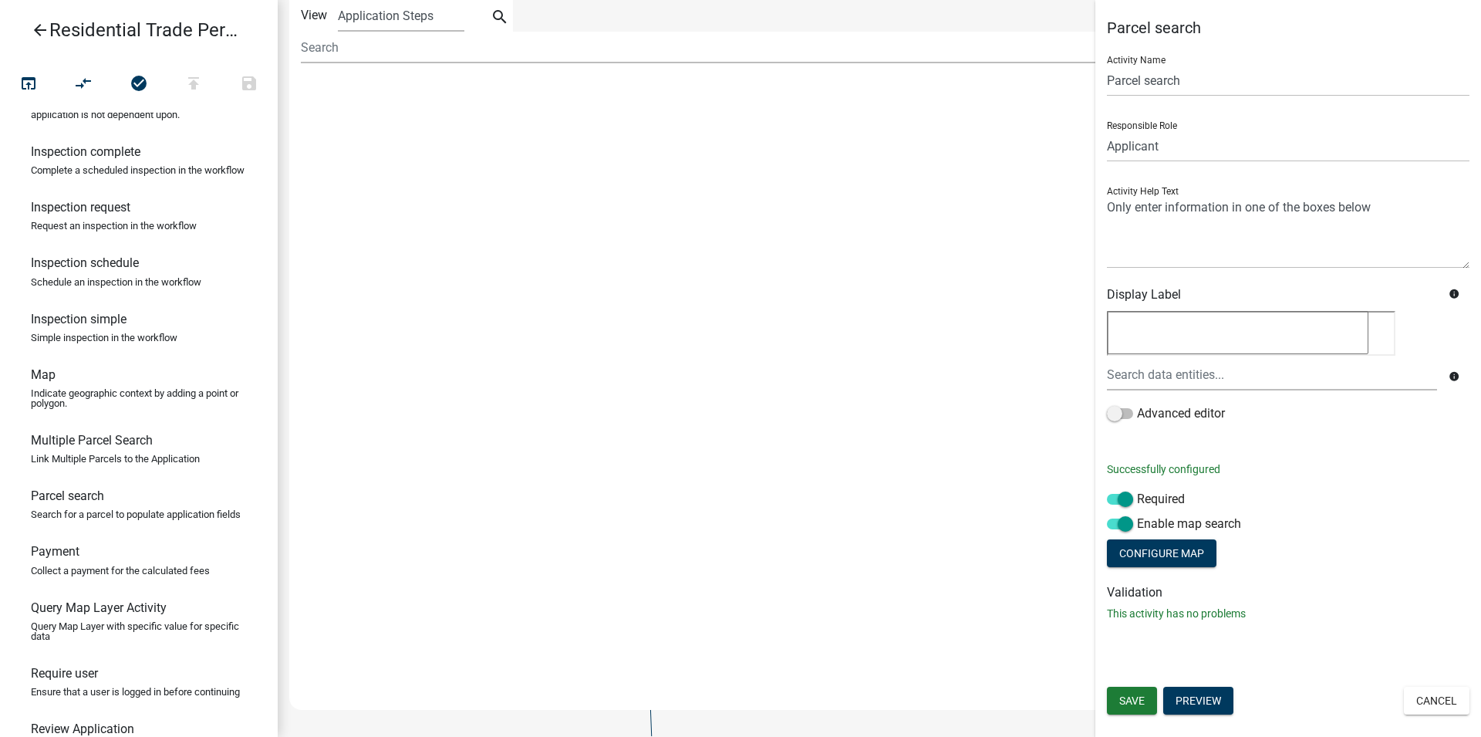
click at [326, 21] on label "View" at bounding box center [314, 15] width 26 height 31
click at [338, 21] on select "Application Steps Post Application Steps" at bounding box center [401, 16] width 126 height 32
click at [318, 12] on label "View" at bounding box center [314, 15] width 26 height 31
click at [338, 12] on select "Application Steps Post Application Steps" at bounding box center [401, 16] width 126 height 32
click at [338, 0] on select "Application Steps Post Application Steps" at bounding box center [401, 16] width 126 height 32
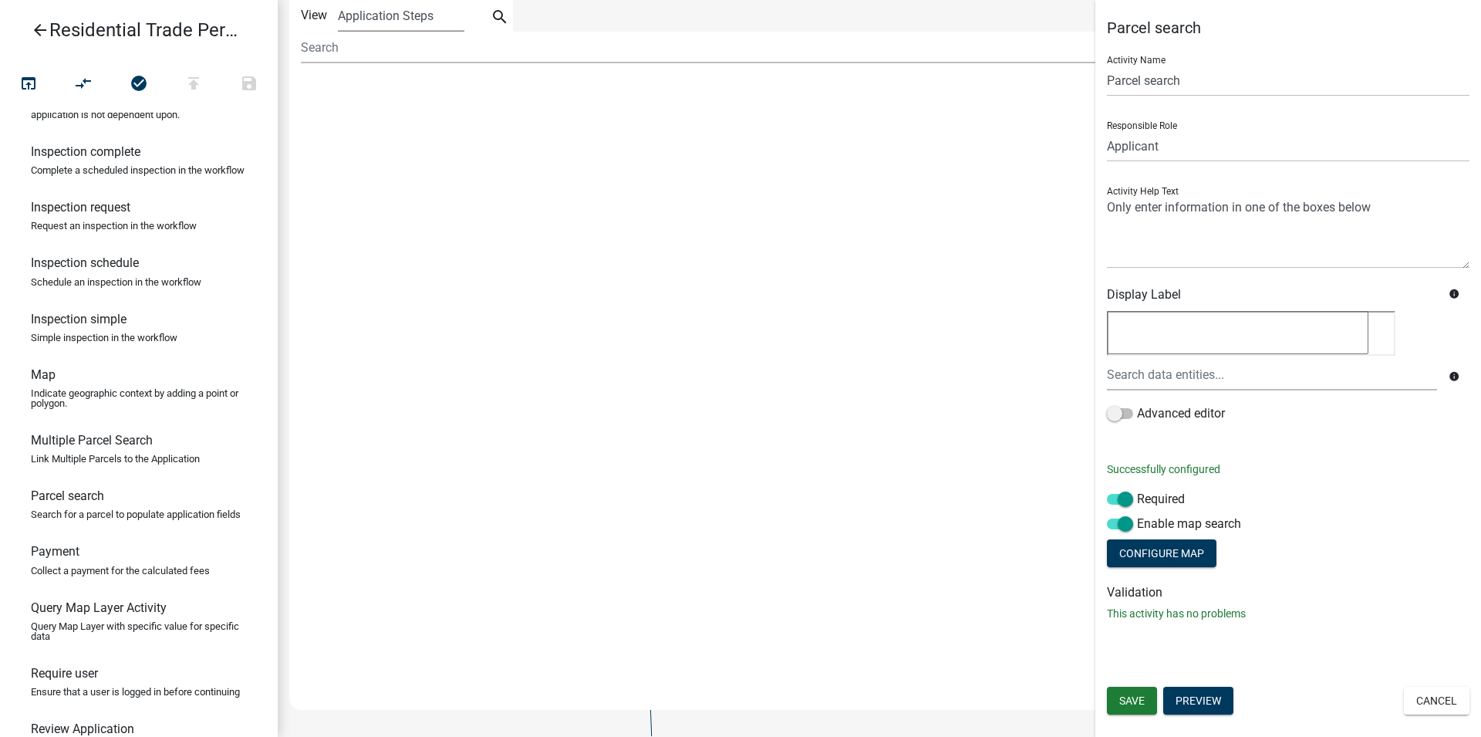
click option "Application Steps" at bounding box center [0, 0] width 0 height 0
click at [501, 19] on icon "search" at bounding box center [500, 19] width 19 height 22
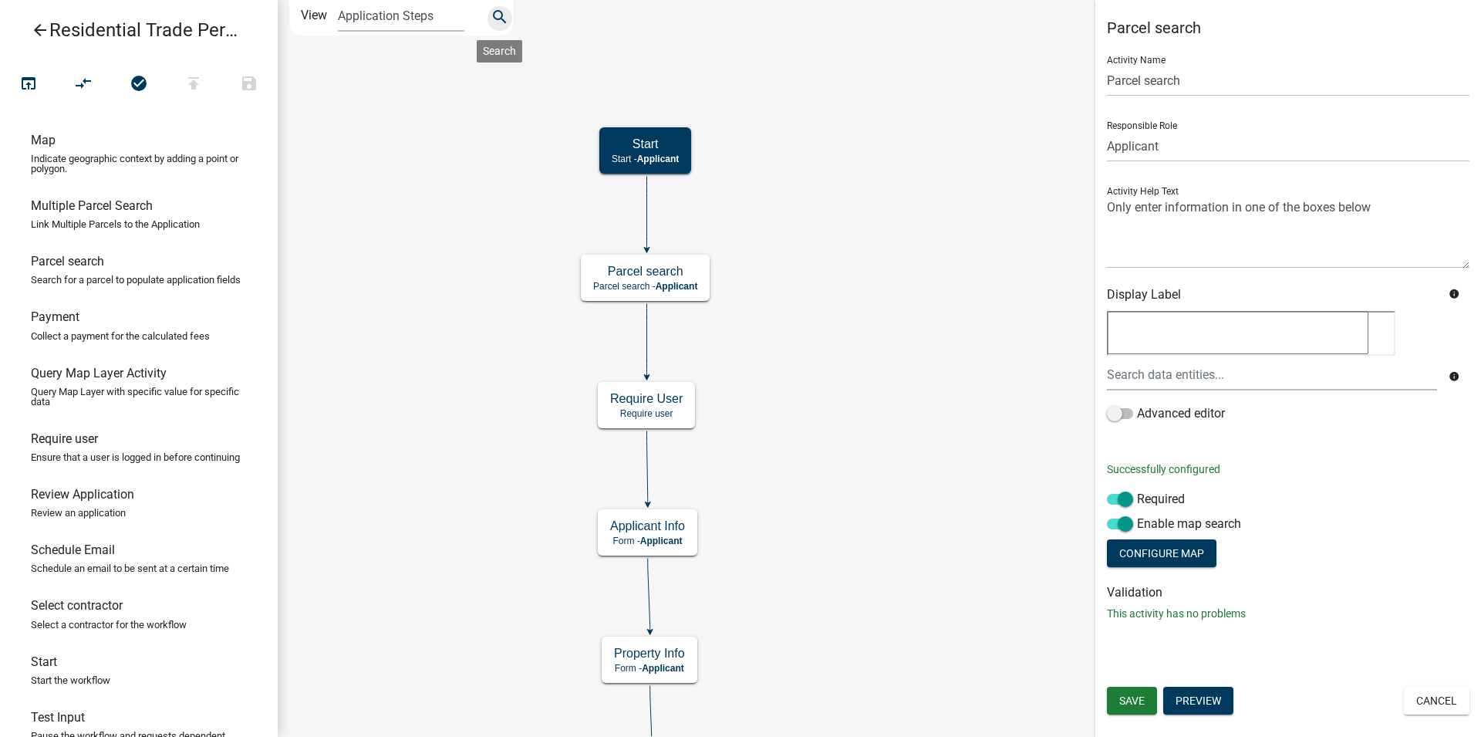
scroll to position [866, 0]
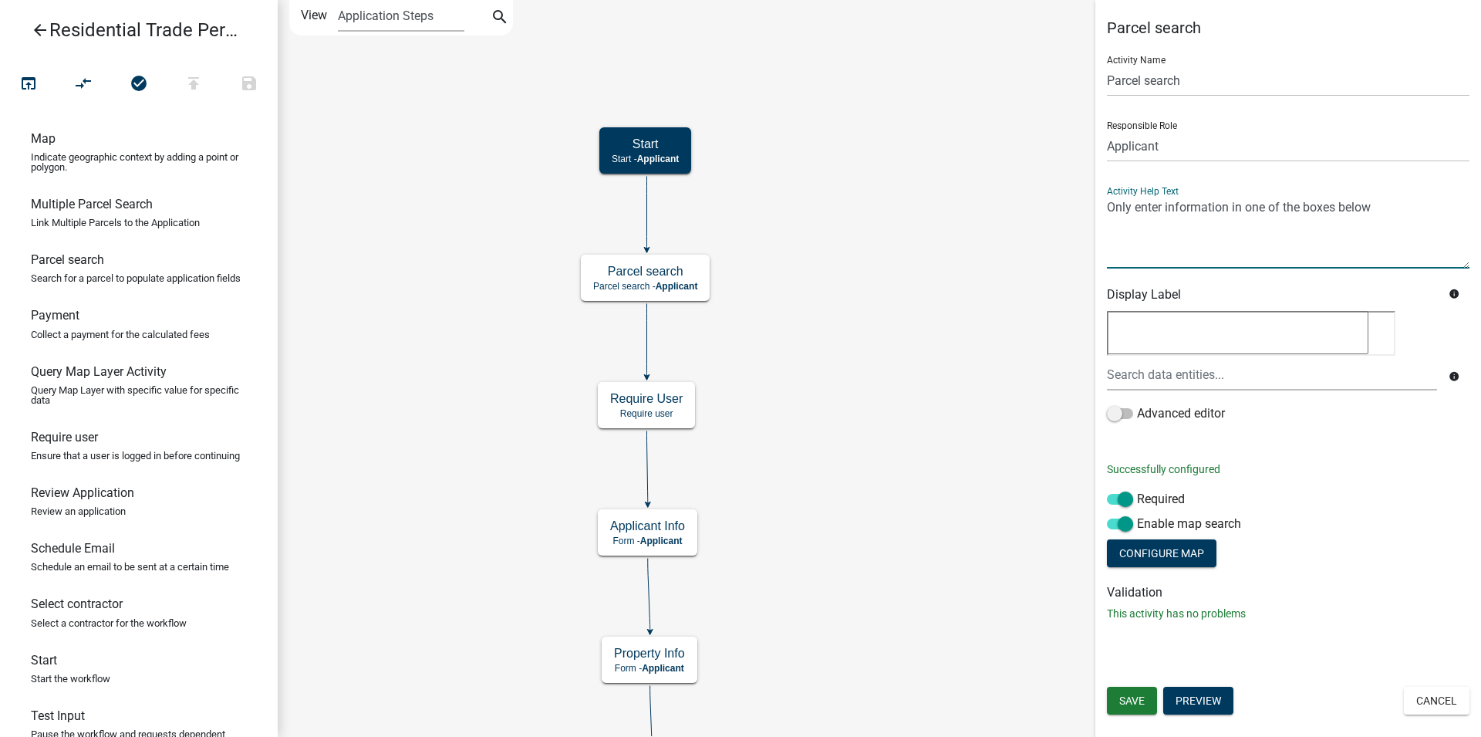
drag, startPoint x: 1402, startPoint y: 208, endPoint x: 1102, endPoint y: 223, distance: 300.5
click at [1107, 223] on textarea at bounding box center [1288, 232] width 363 height 73
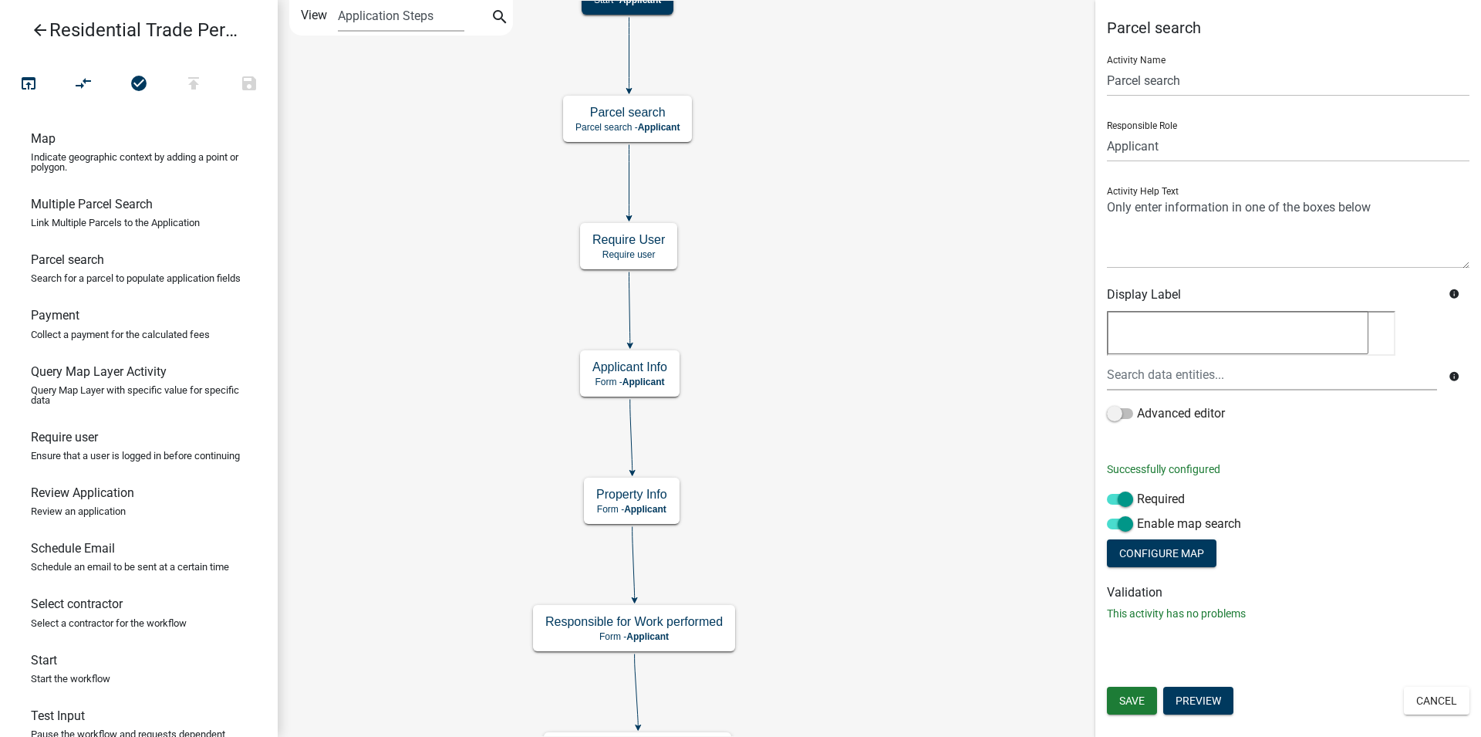
click at [867, 272] on div "Start Start - Applicant Parcel search Parcel search - Applicant Applicant Info …" at bounding box center [879, 368] width 1203 height 737
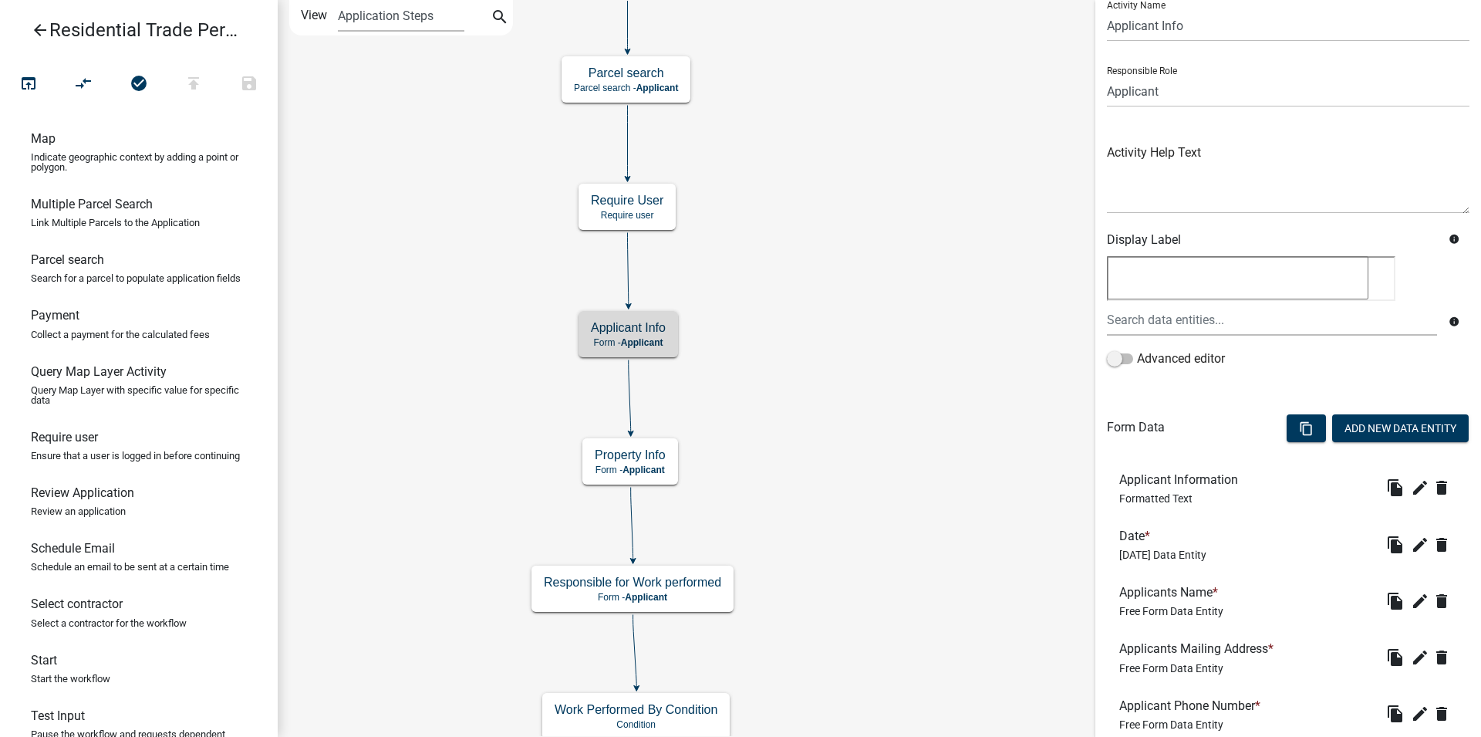
scroll to position [79, 0]
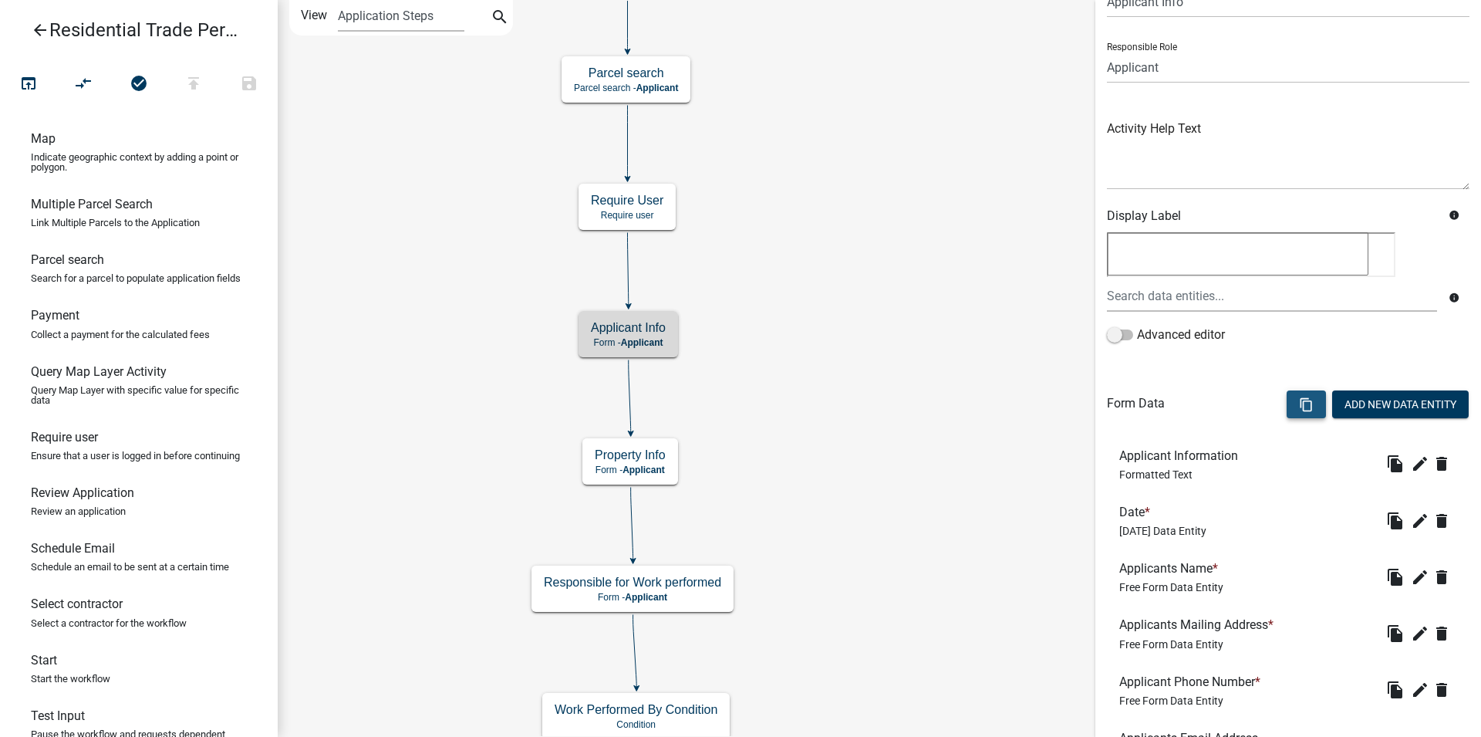
click at [1299, 410] on icon "content_copy" at bounding box center [1306, 404] width 15 height 15
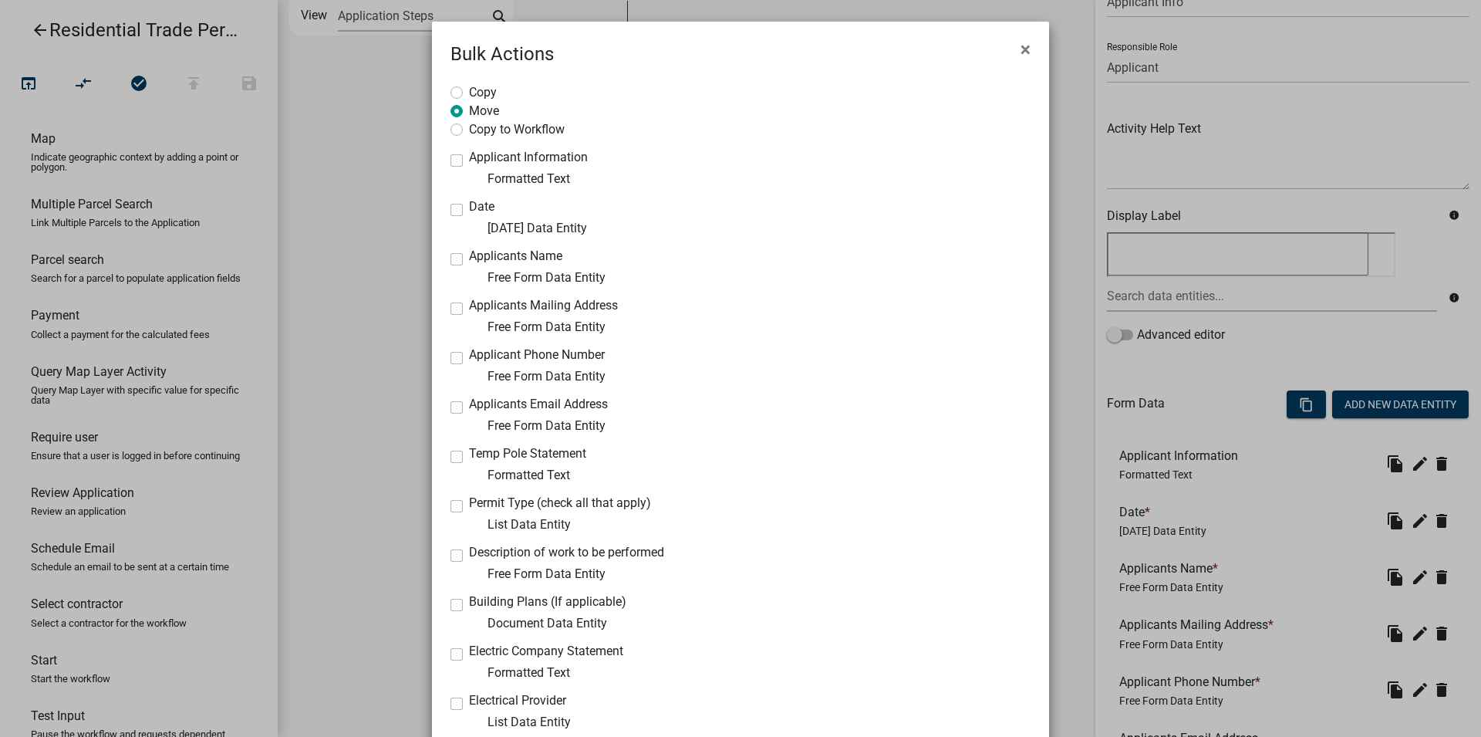
click at [469, 96] on label "Copy" at bounding box center [483, 90] width 28 height 15
click at [469, 93] on input "Copy" at bounding box center [474, 88] width 10 height 10
radio input "true"
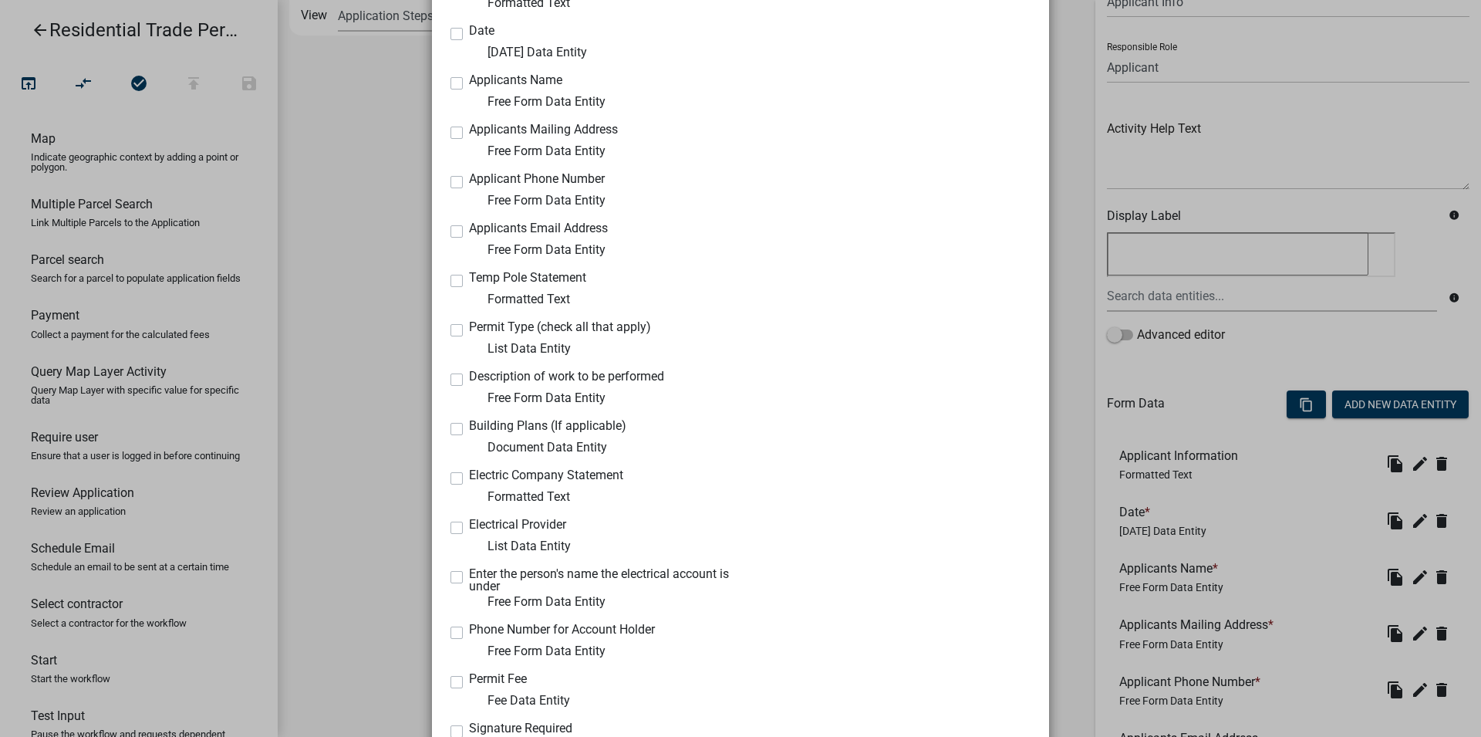
scroll to position [88, 0]
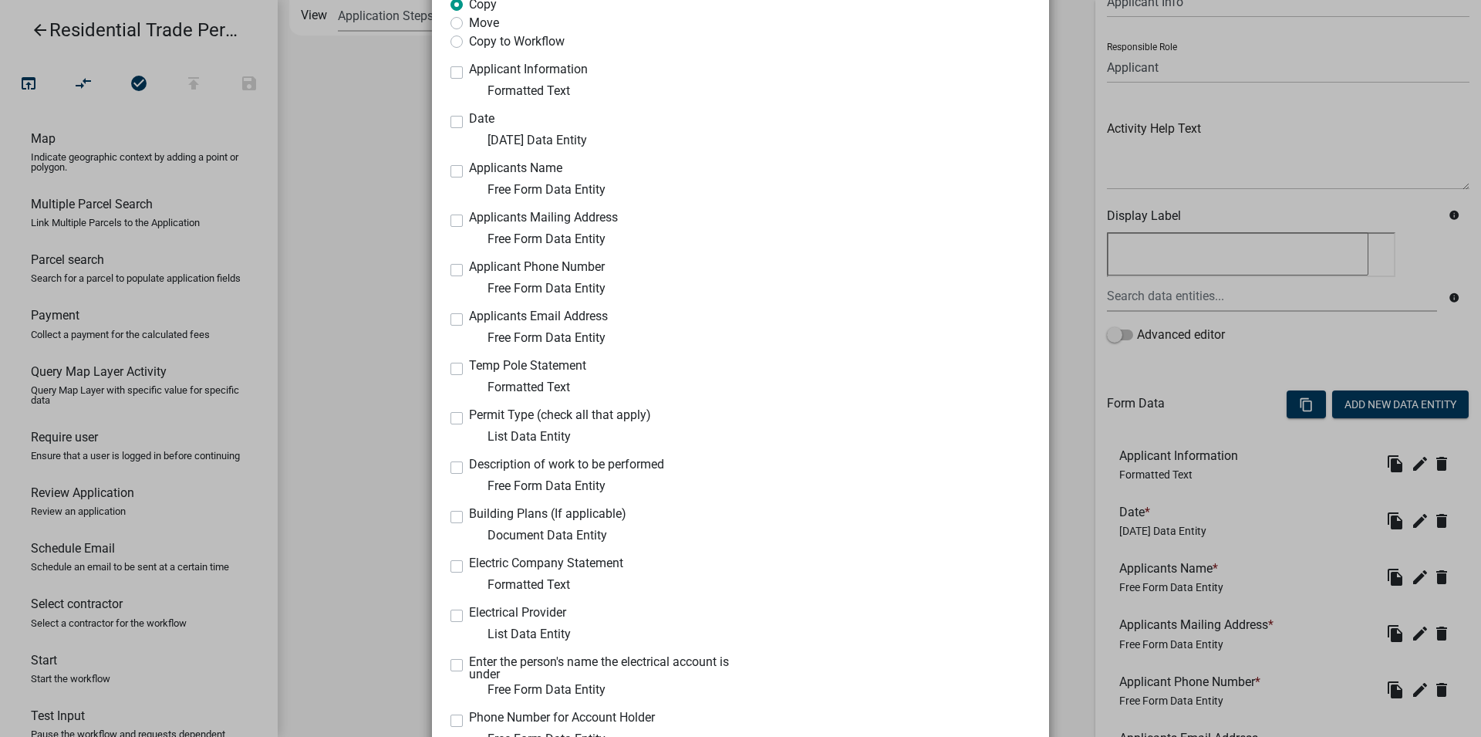
click at [458, 43] on div "Copy to Workflow" at bounding box center [741, 41] width 580 height 19
click at [469, 42] on label "Copy to Workflow" at bounding box center [517, 39] width 96 height 15
click at [469, 42] on input "Copy to Workflow" at bounding box center [474, 37] width 10 height 10
radio input "true"
click at [469, 73] on label "Applicant Information" at bounding box center [528, 69] width 119 height 12
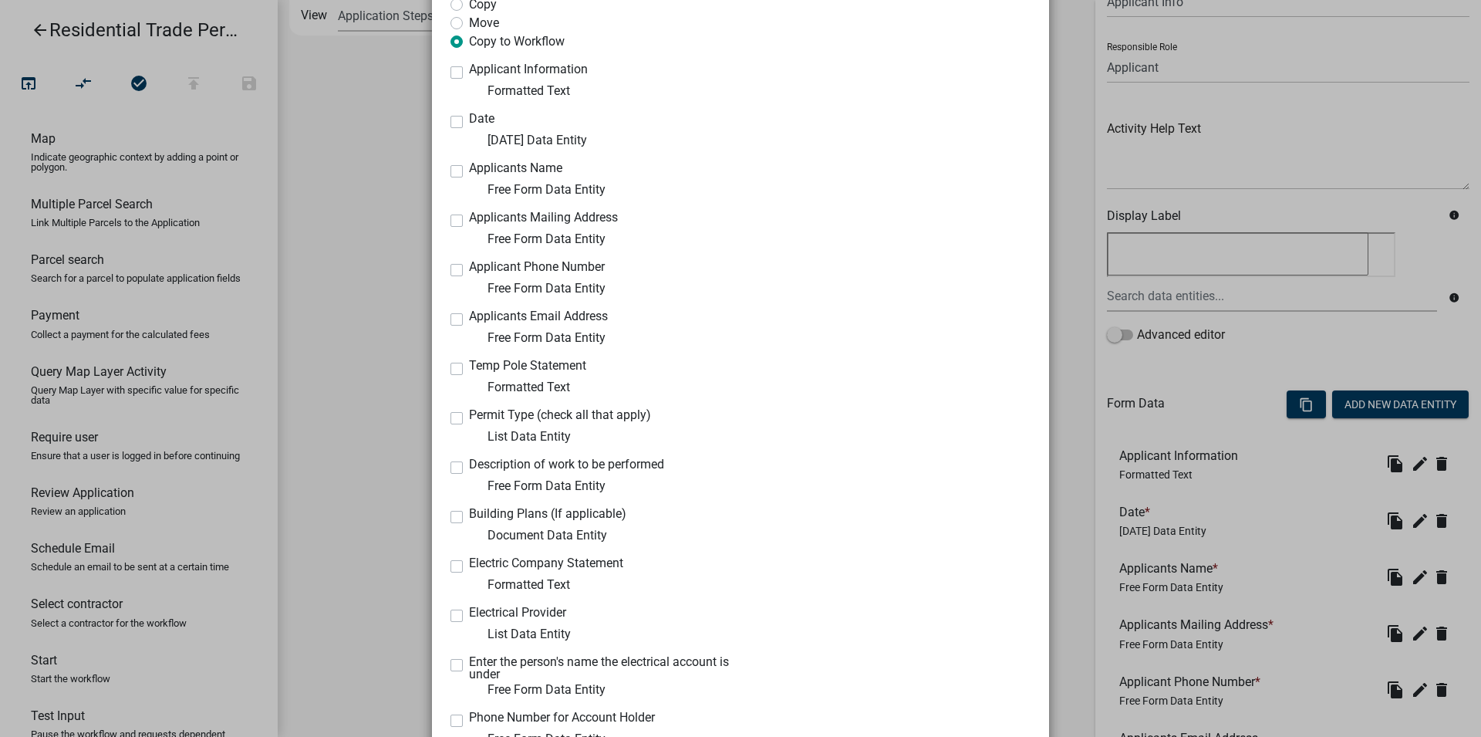
click at [469, 73] on input "Applicant Information" at bounding box center [474, 68] width 10 height 10
checkbox input "true"
click at [469, 120] on label "Date" at bounding box center [481, 119] width 25 height 12
click at [469, 120] on input "Date" at bounding box center [474, 118] width 10 height 10
checkbox input "true"
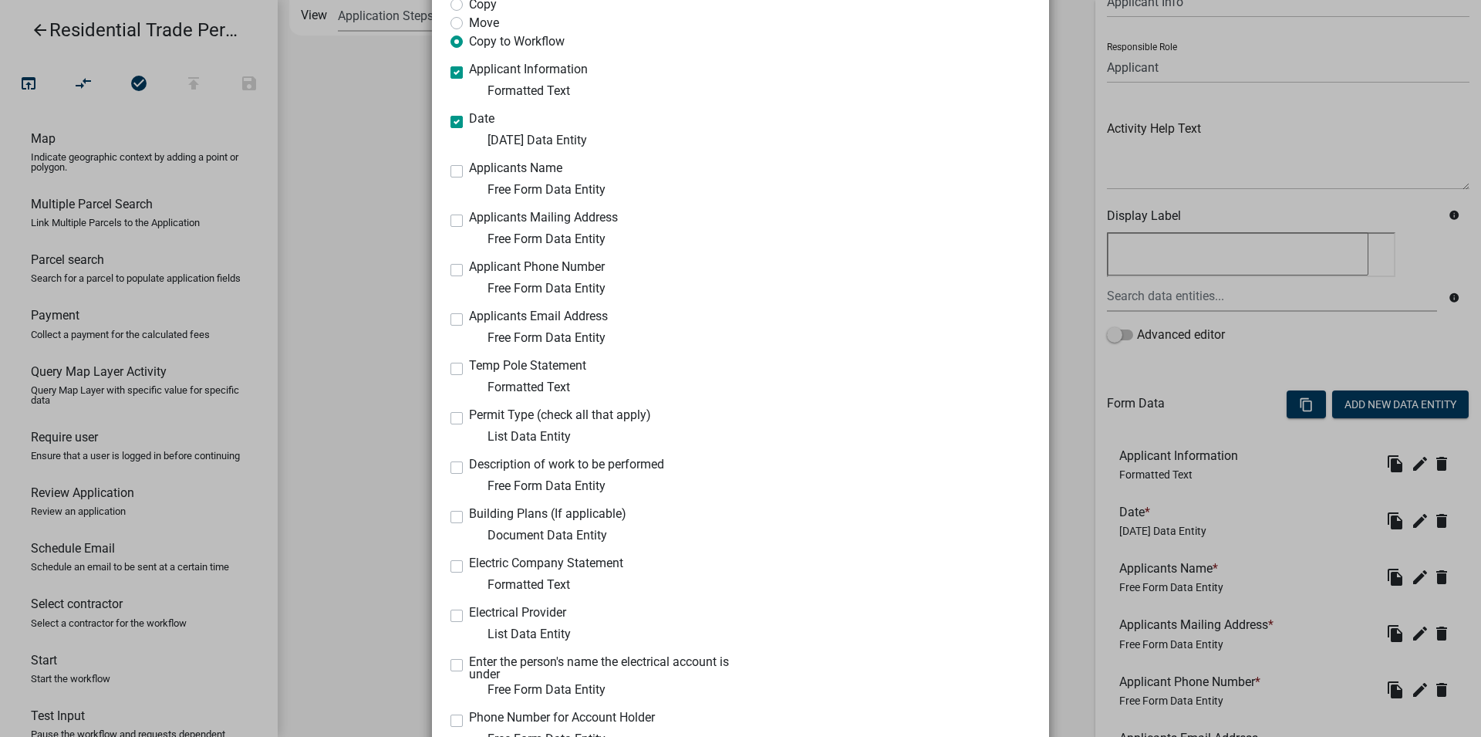
click at [469, 170] on label "Applicants Name" at bounding box center [515, 168] width 93 height 12
click at [469, 170] on input "Applicants Name" at bounding box center [474, 167] width 10 height 10
checkbox input "true"
click at [454, 223] on div "Applicants Mailing Address Free Form Data Entity" at bounding box center [590, 229] width 278 height 37
click at [451, 213] on div "Applicants Mailing Address Free Form Data Entity" at bounding box center [590, 229] width 278 height 37
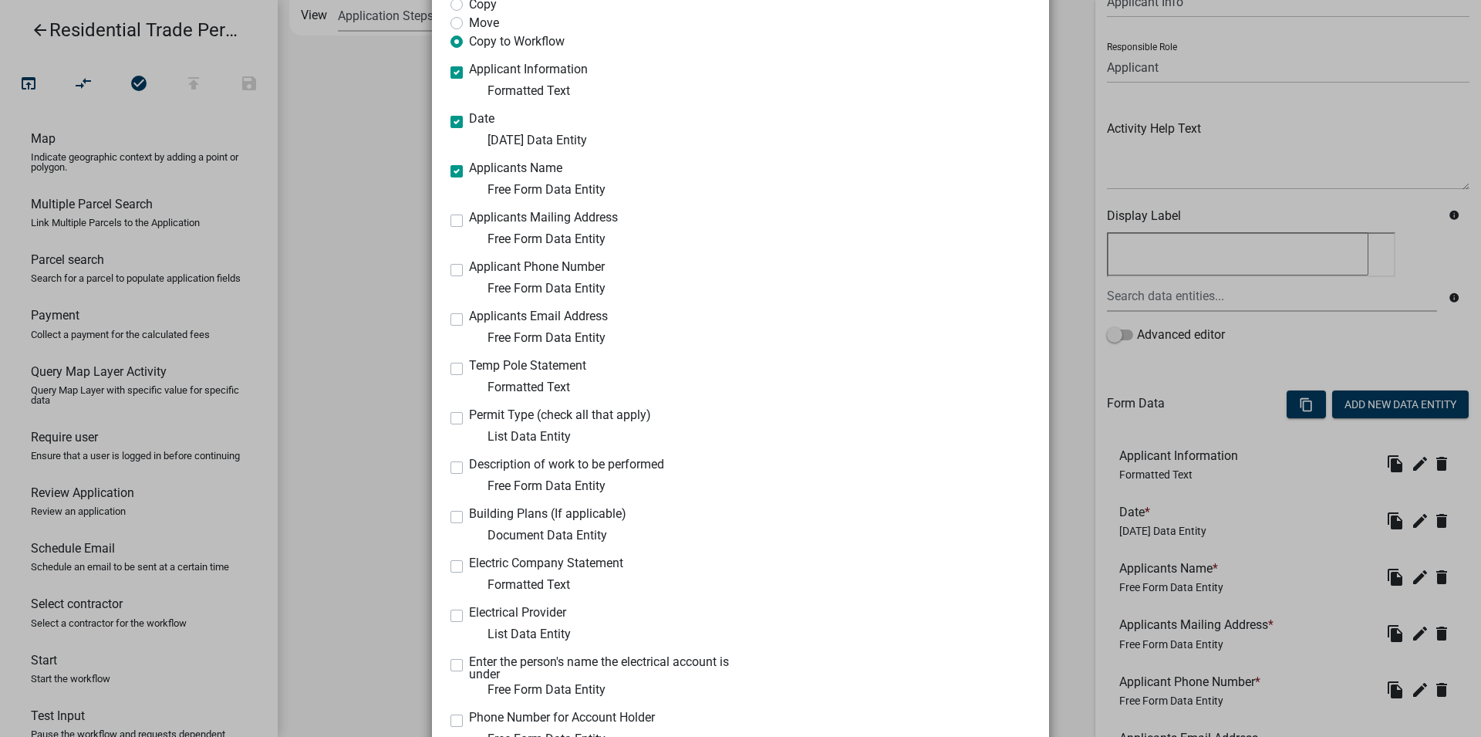
drag, startPoint x: 451, startPoint y: 221, endPoint x: 451, endPoint y: 232, distance: 11.6
click at [469, 221] on label "Applicants Mailing Address" at bounding box center [543, 217] width 149 height 12
click at [469, 221] on input "Applicants Mailing Address" at bounding box center [474, 216] width 10 height 10
checkbox input "true"
click at [469, 269] on label "Applicant Phone Number" at bounding box center [537, 267] width 136 height 12
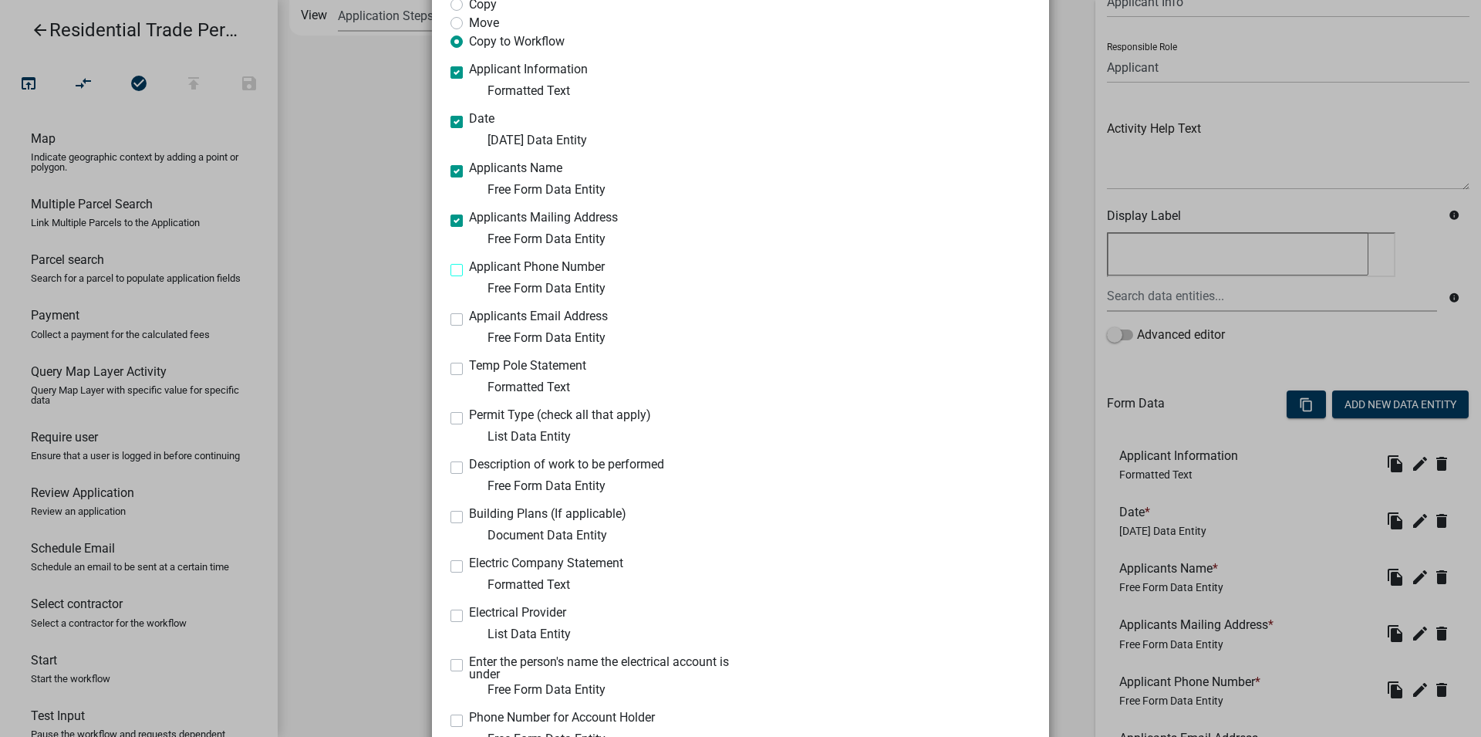
click at [469, 269] on input "Applicant Phone Number" at bounding box center [474, 266] width 10 height 10
checkbox input "true"
click at [469, 318] on label "Applicants Email Address" at bounding box center [538, 316] width 139 height 12
click at [469, 318] on input "Applicants Email Address" at bounding box center [474, 315] width 10 height 10
checkbox input "true"
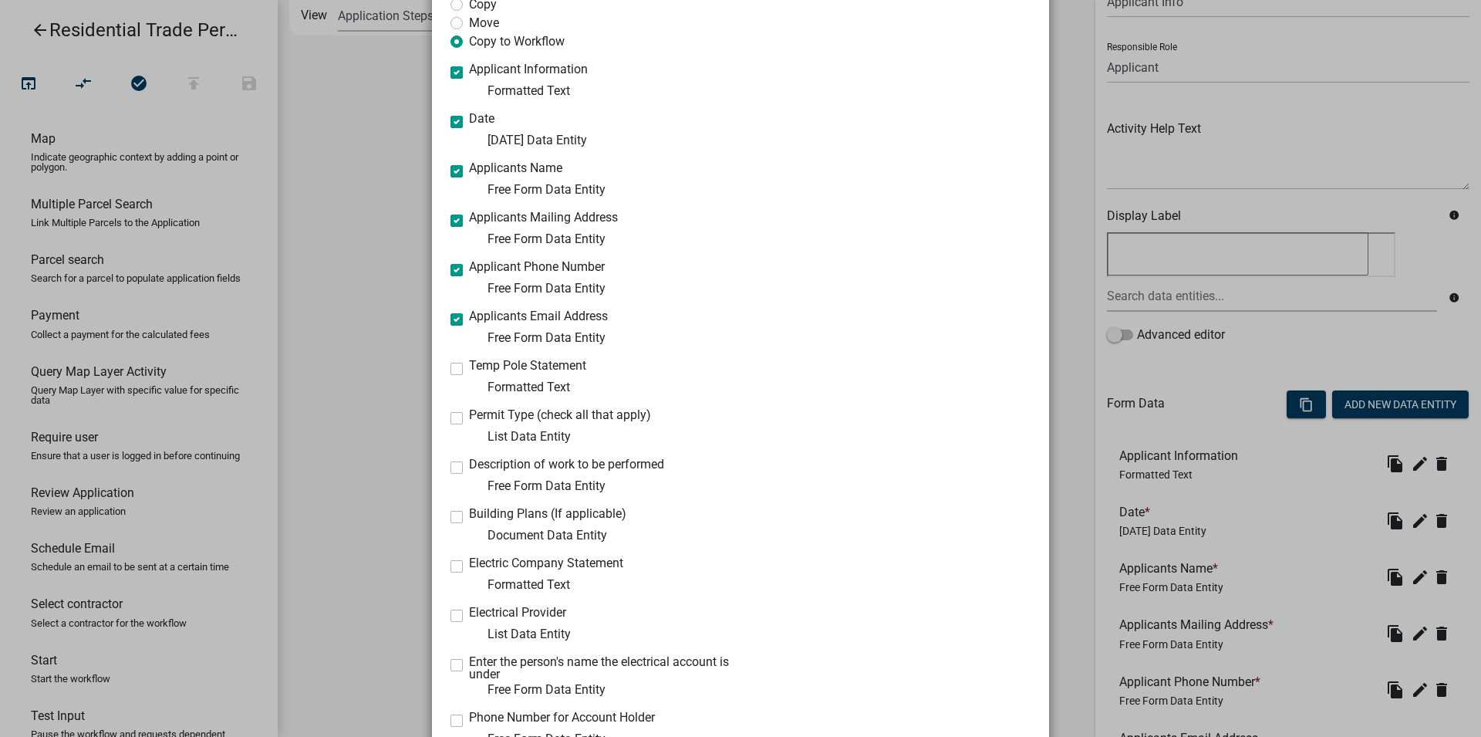
click at [458, 366] on div "Temp Pole Statement Formatted Text" at bounding box center [590, 377] width 278 height 37
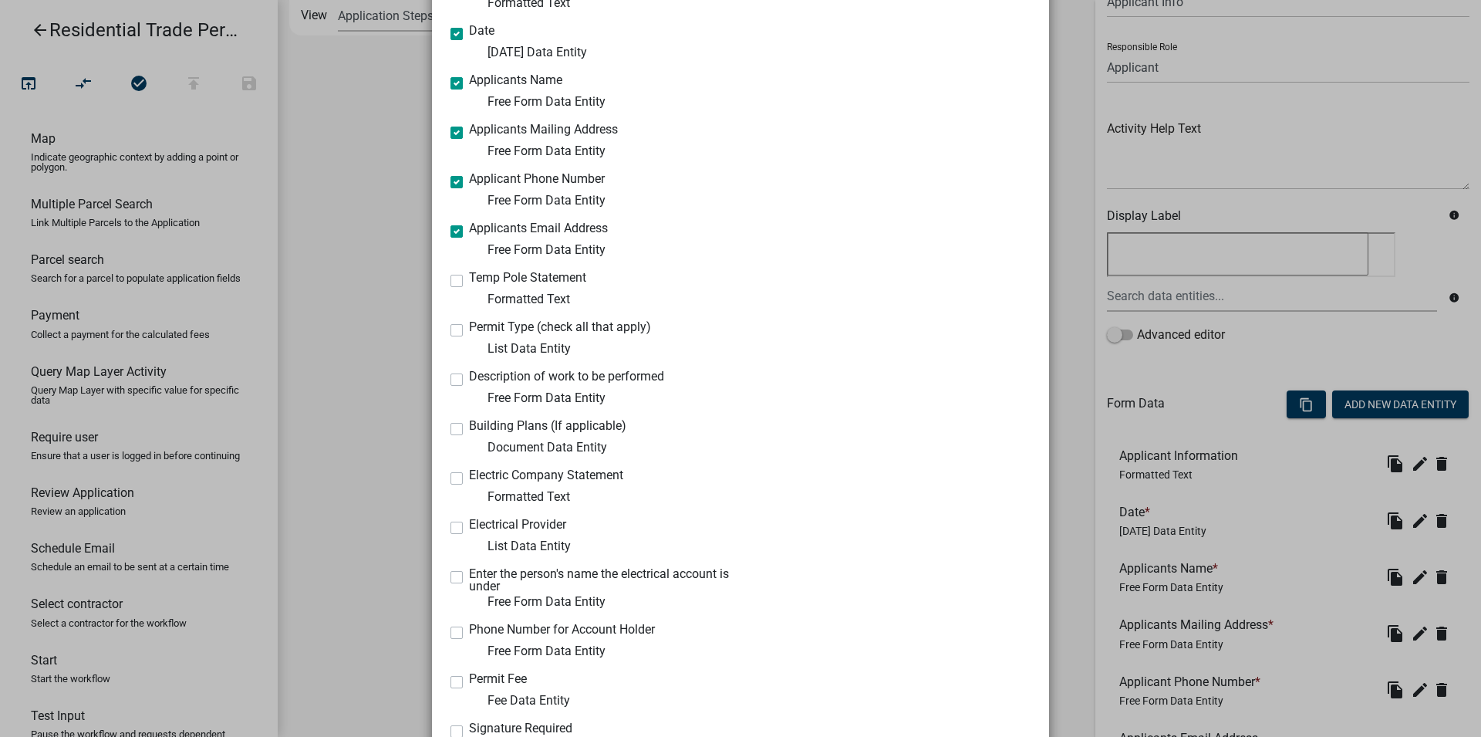
scroll to position [264, 0]
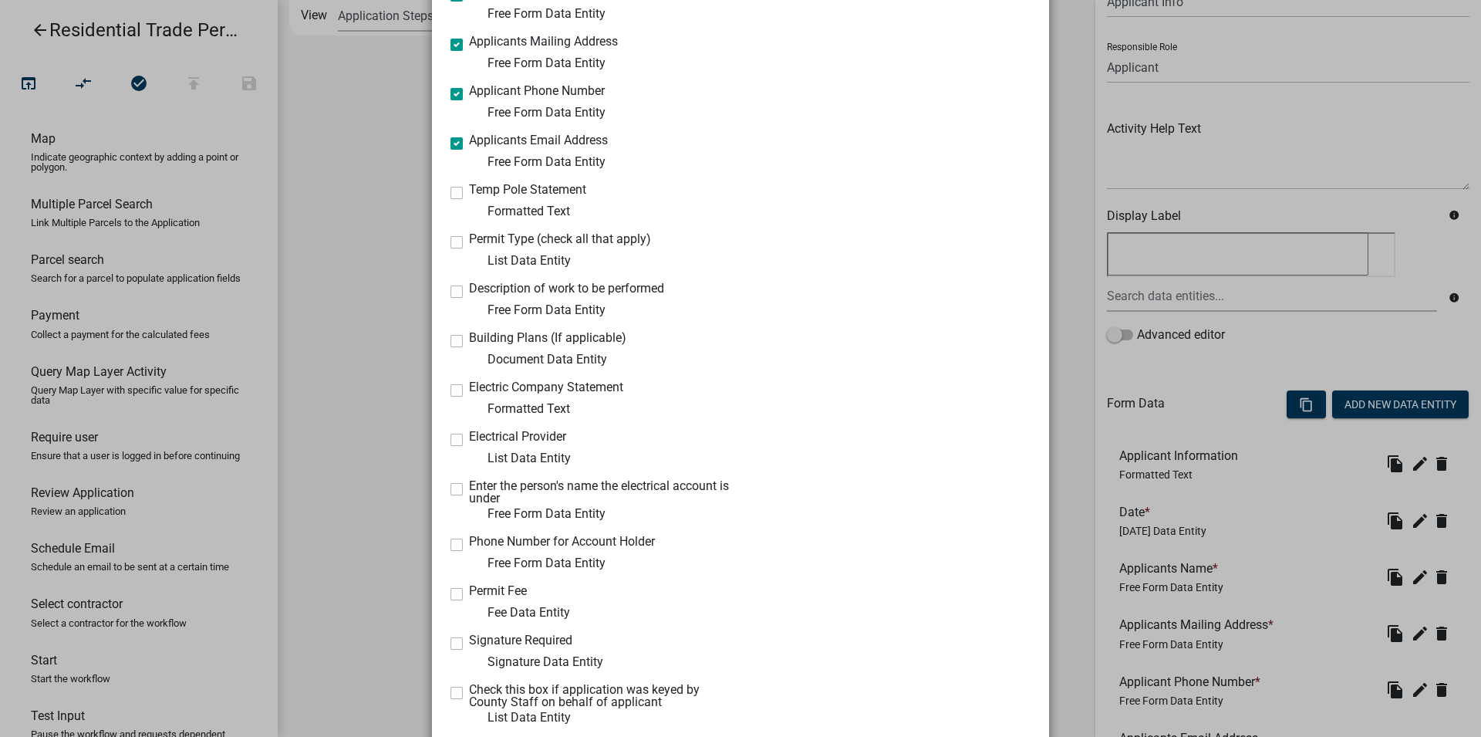
click at [469, 196] on label "Temp Pole Statement" at bounding box center [527, 190] width 117 height 12
click at [469, 194] on input "Temp Pole Statement" at bounding box center [474, 189] width 10 height 10
checkbox input "true"
click at [451, 251] on div "Permit Type (check all that apply) List Data Entity" at bounding box center [590, 251] width 278 height 37
click at [469, 242] on label "Permit Type (check all that apply)" at bounding box center [560, 239] width 182 height 12
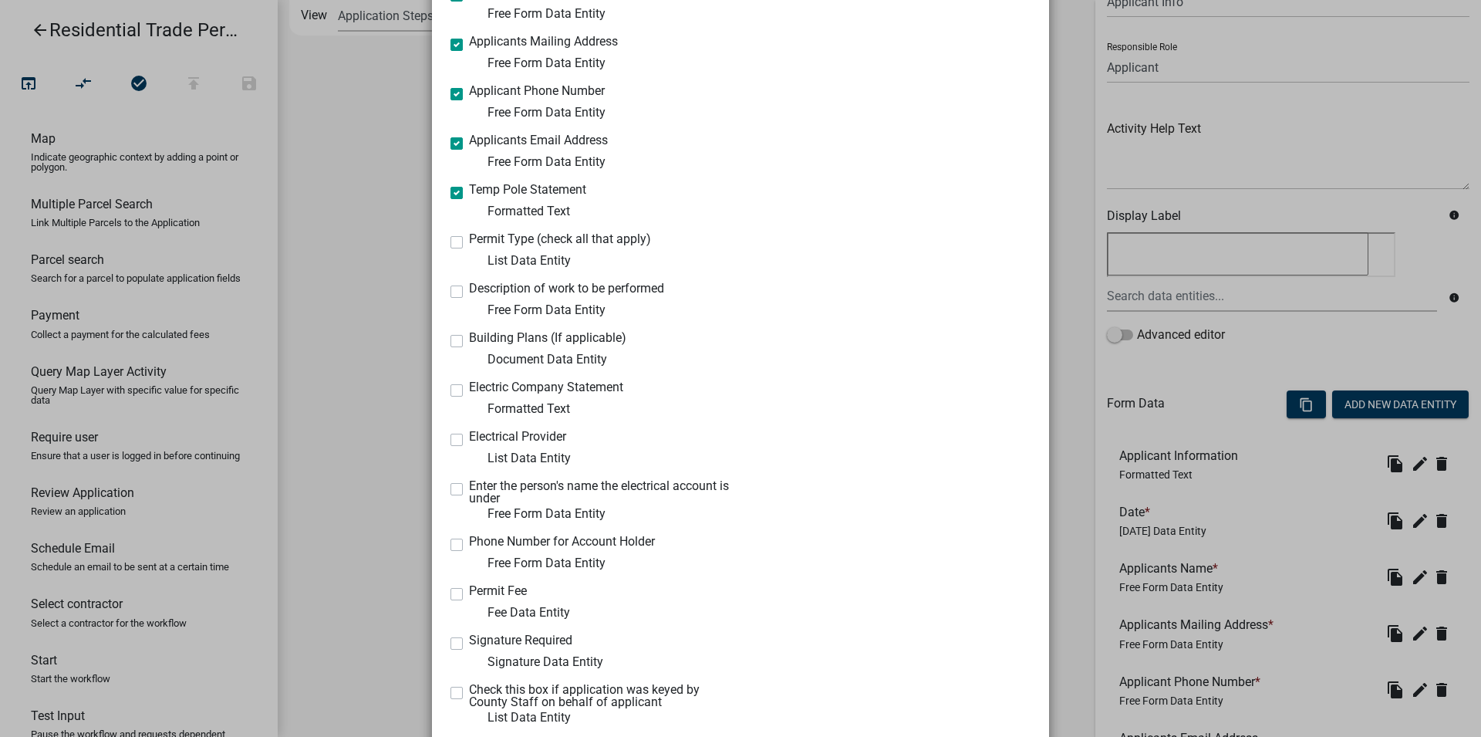
click at [469, 242] on input "Permit Type (check all that apply)" at bounding box center [474, 238] width 10 height 10
checkbox input "true"
click at [469, 290] on label "Description of work to be performed" at bounding box center [566, 288] width 195 height 12
click at [469, 290] on input "Description of work to be performed" at bounding box center [474, 287] width 10 height 10
checkbox input "true"
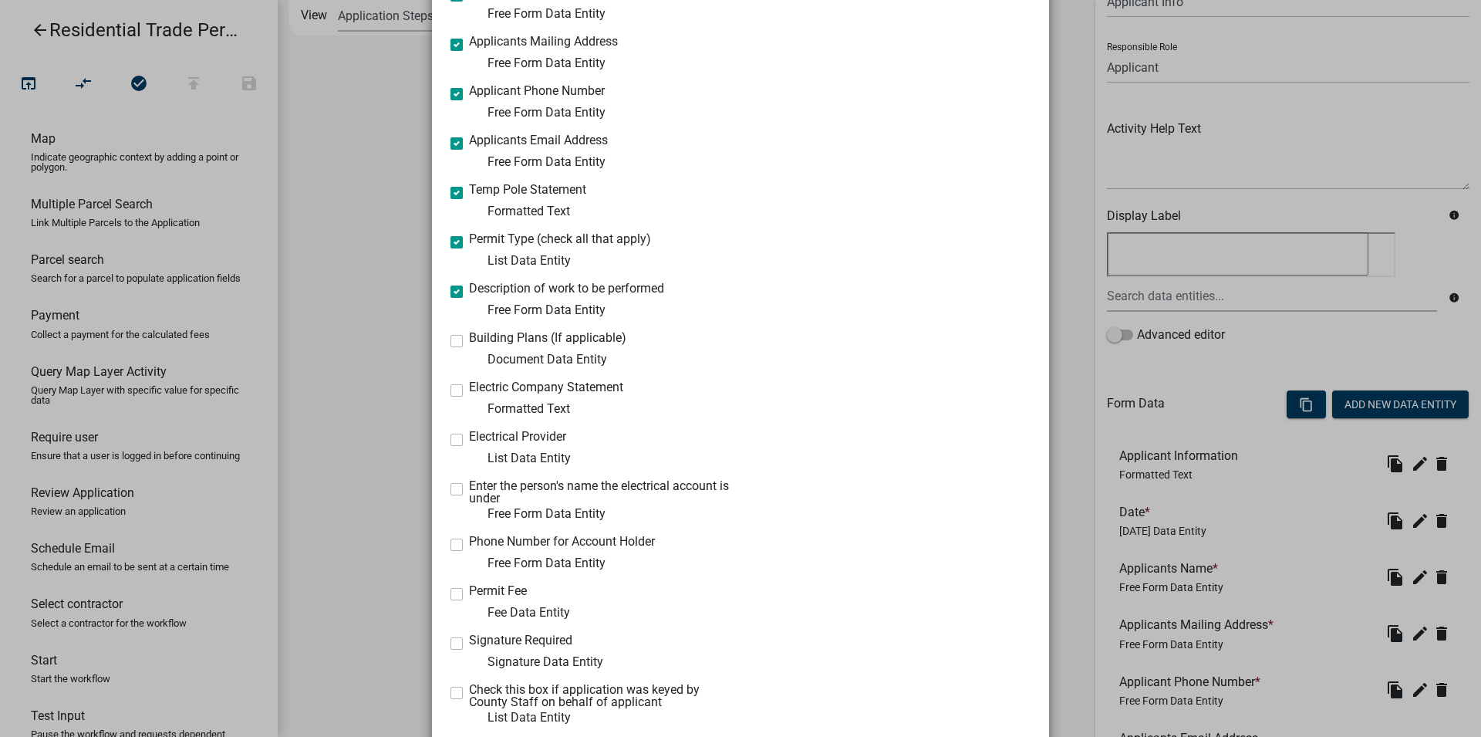
click at [457, 341] on div "Building Plans (If applicable) Document Data Entity" at bounding box center [590, 350] width 278 height 37
click at [455, 337] on div "Building Plans (If applicable) Document Data Entity" at bounding box center [590, 350] width 278 height 37
click at [469, 337] on label "Building Plans (If applicable)" at bounding box center [547, 338] width 157 height 12
click at [469, 337] on input "Building Plans (If applicable)" at bounding box center [474, 337] width 10 height 10
checkbox input "true"
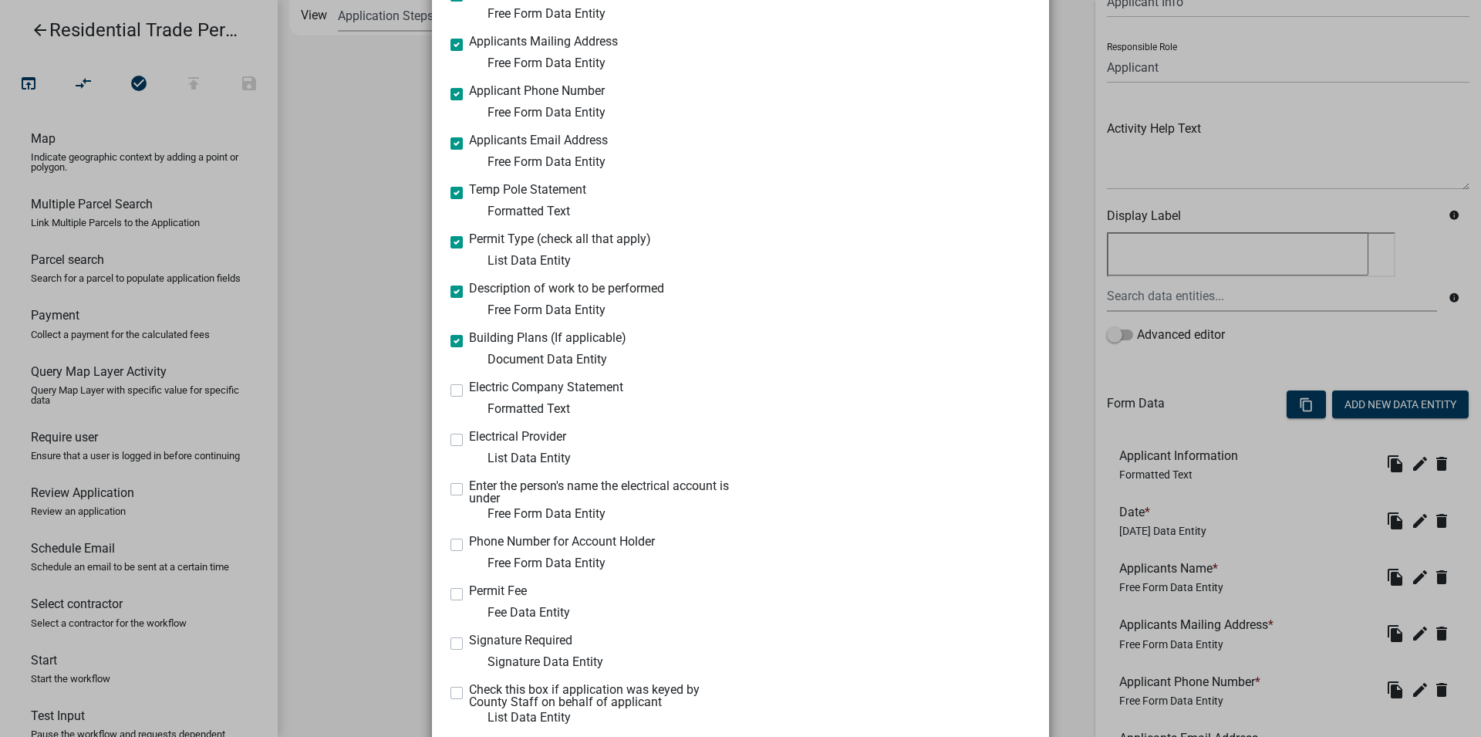
click at [469, 391] on label "Electric Company Statement" at bounding box center [546, 387] width 154 height 12
click at [469, 391] on input "Electric Company Statement" at bounding box center [474, 386] width 10 height 10
checkbox input "true"
click at [457, 435] on div "Electrical Provider List Data Entity" at bounding box center [590, 448] width 278 height 37
click at [469, 441] on label "Electrical Provider" at bounding box center [517, 436] width 97 height 12
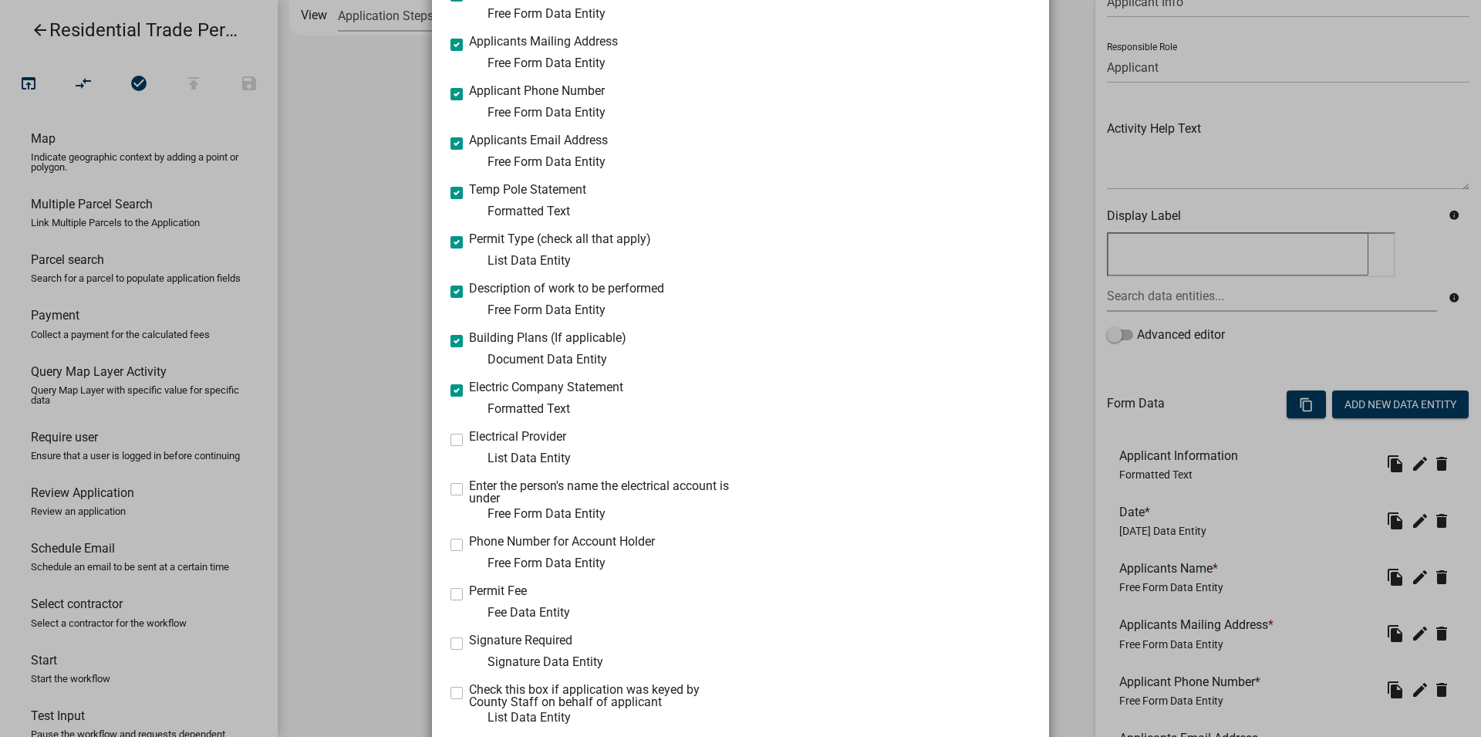
click at [469, 440] on input "Electrical Provider" at bounding box center [474, 435] width 10 height 10
checkbox input "true"
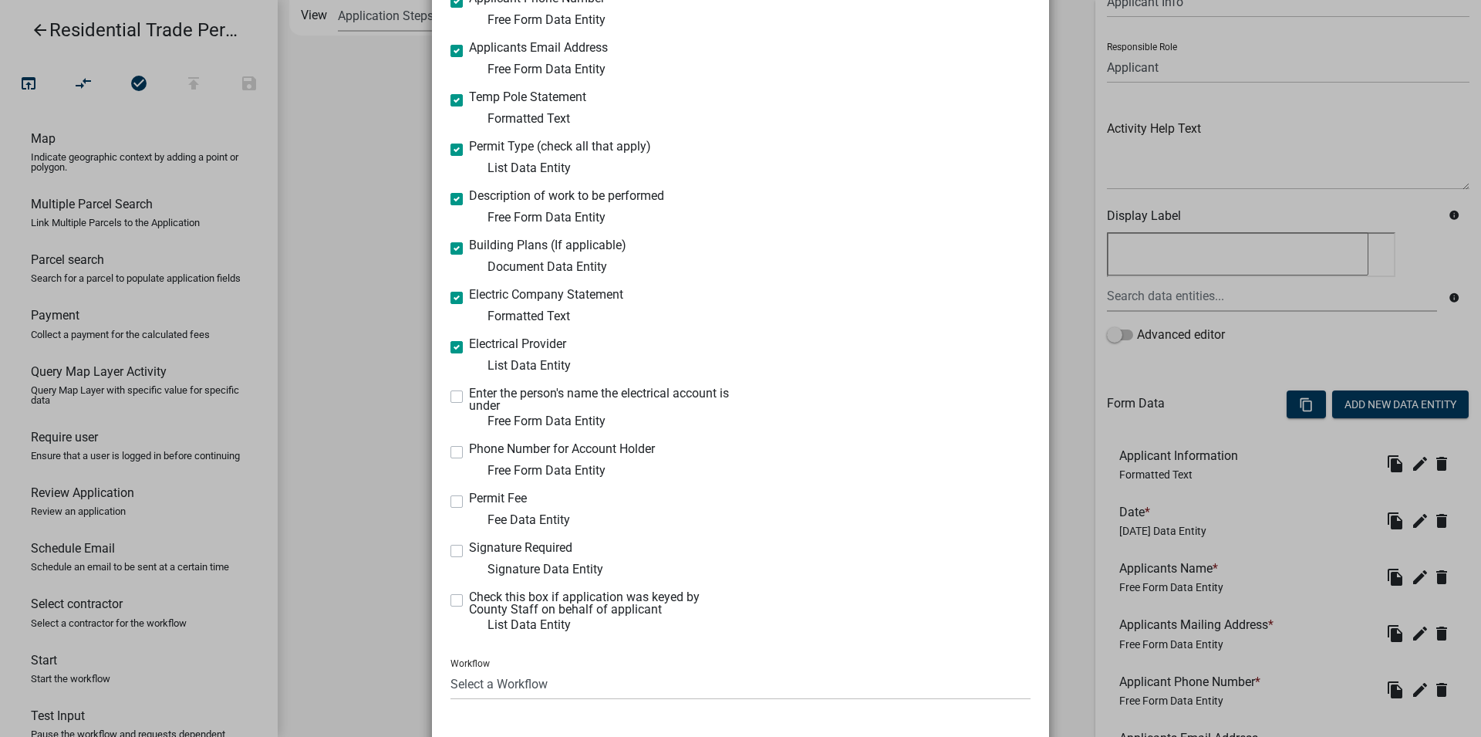
scroll to position [440, 0]
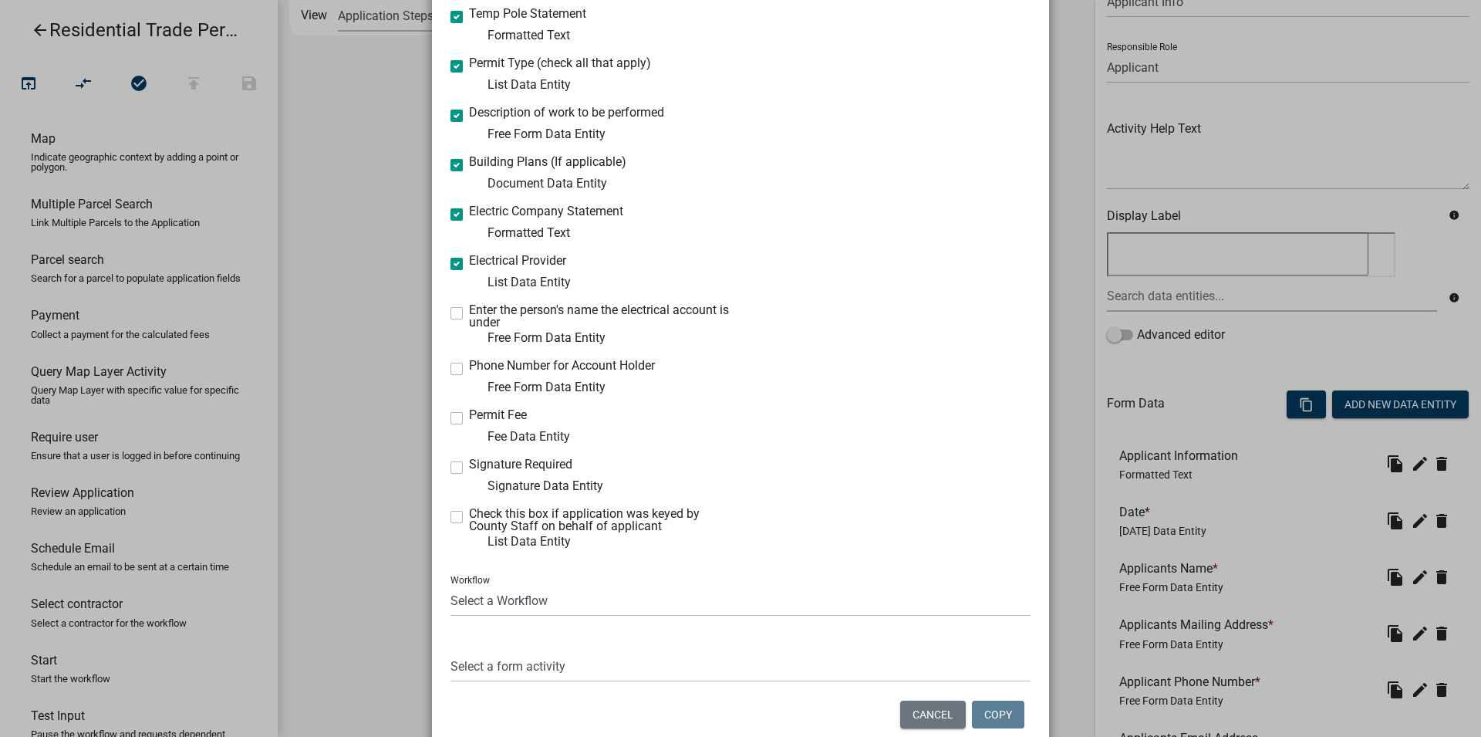
click at [469, 312] on label "Enter the person's name the electrical account is under" at bounding box center [599, 316] width 260 height 25
click at [469, 312] on input "Enter the person's name the electrical account is under" at bounding box center [474, 309] width 10 height 10
checkbox input "true"
click at [469, 366] on label "Phone Number for Account Holder" at bounding box center [562, 365] width 186 height 12
click at [469, 366] on input "Phone Number for Account Holder" at bounding box center [474, 364] width 10 height 10
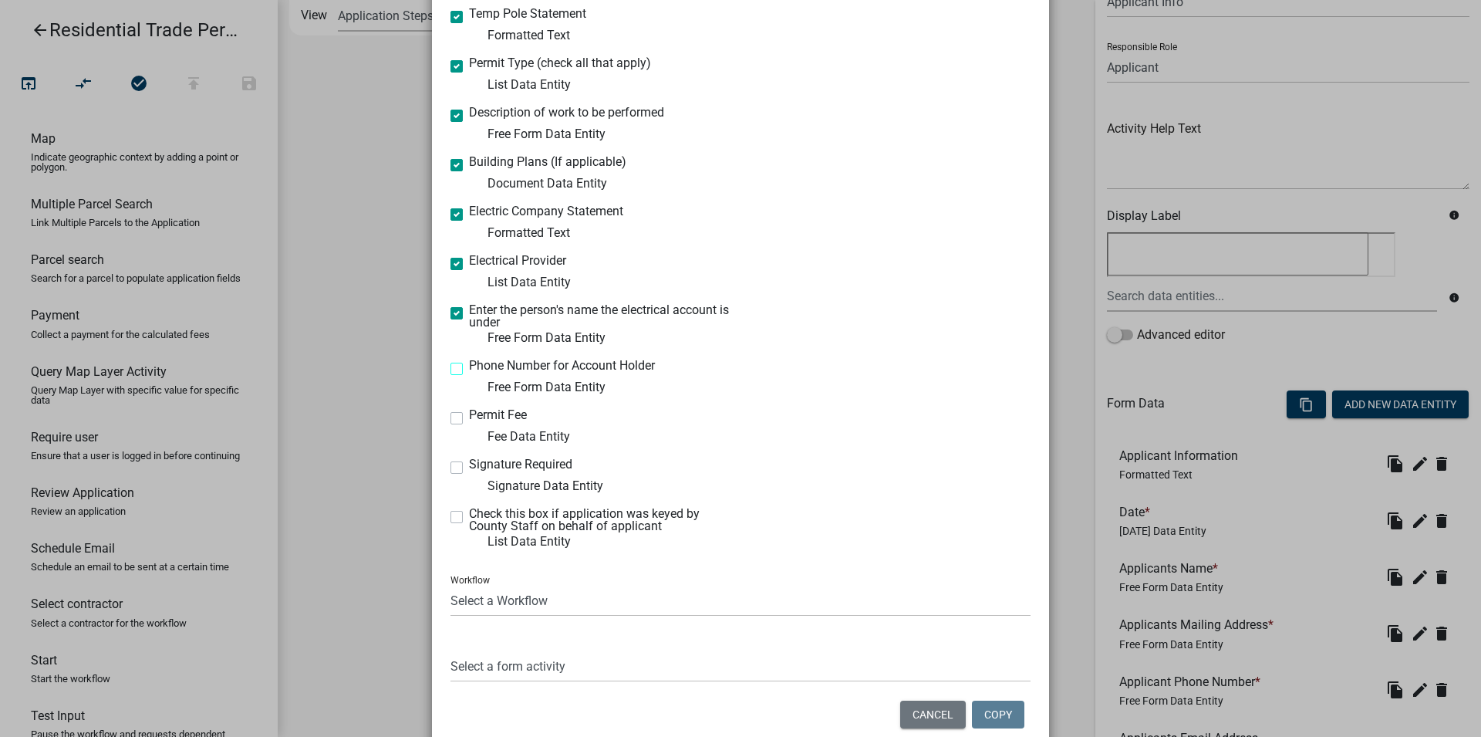
checkbox input "true"
click at [469, 420] on label "Permit Fee" at bounding box center [498, 415] width 58 height 12
click at [469, 419] on input "Permit Fee" at bounding box center [474, 414] width 10 height 10
checkbox input "true"
click at [469, 470] on label "Signature Required" at bounding box center [520, 464] width 103 height 12
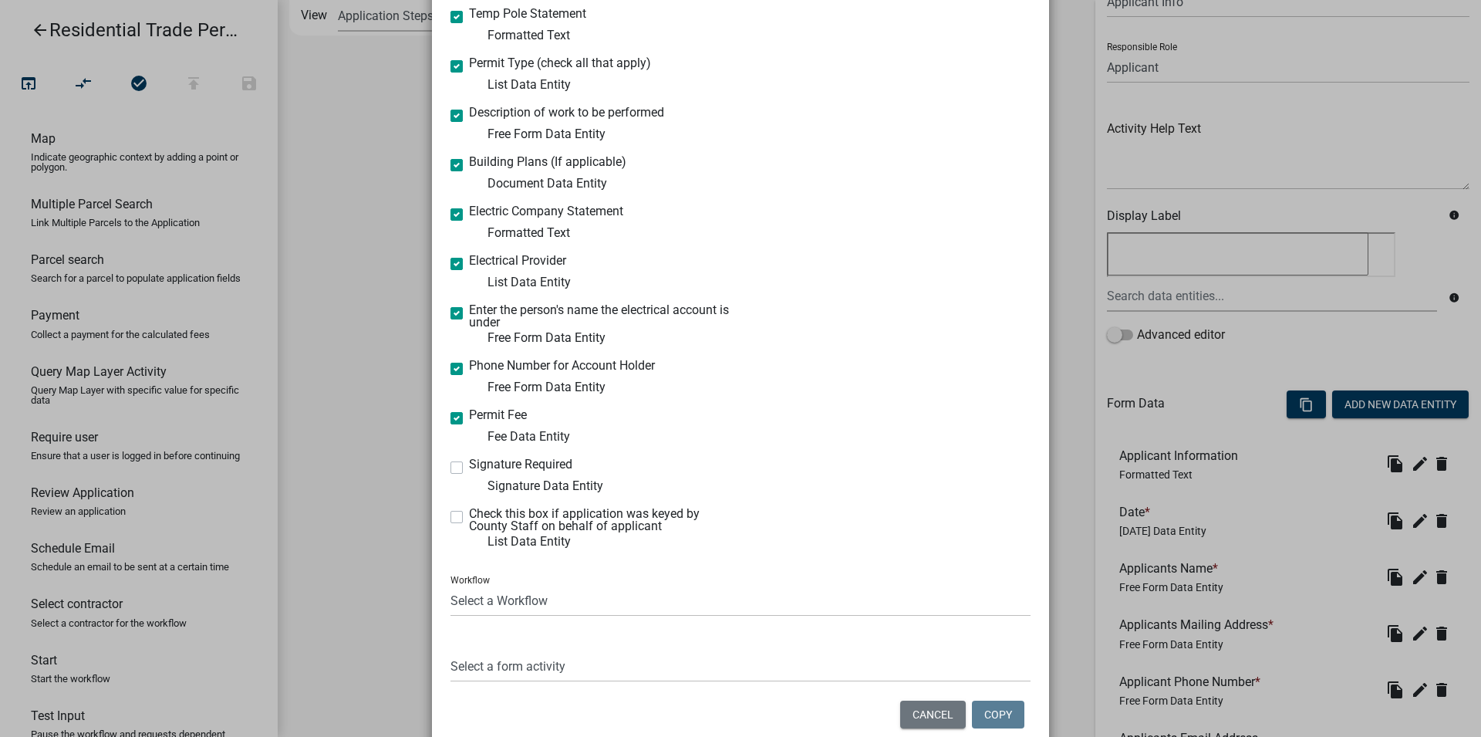
click at [469, 468] on input "Signature Required" at bounding box center [474, 463] width 10 height 10
checkbox input "true"
click at [469, 521] on label "Check this box if application was keyed by County Staff on behalf of applicant" at bounding box center [599, 520] width 260 height 25
click at [469, 518] on input "Check this box if application was keyed by County Staff on behalf of applicant" at bounding box center [474, 513] width 10 height 10
checkbox input "true"
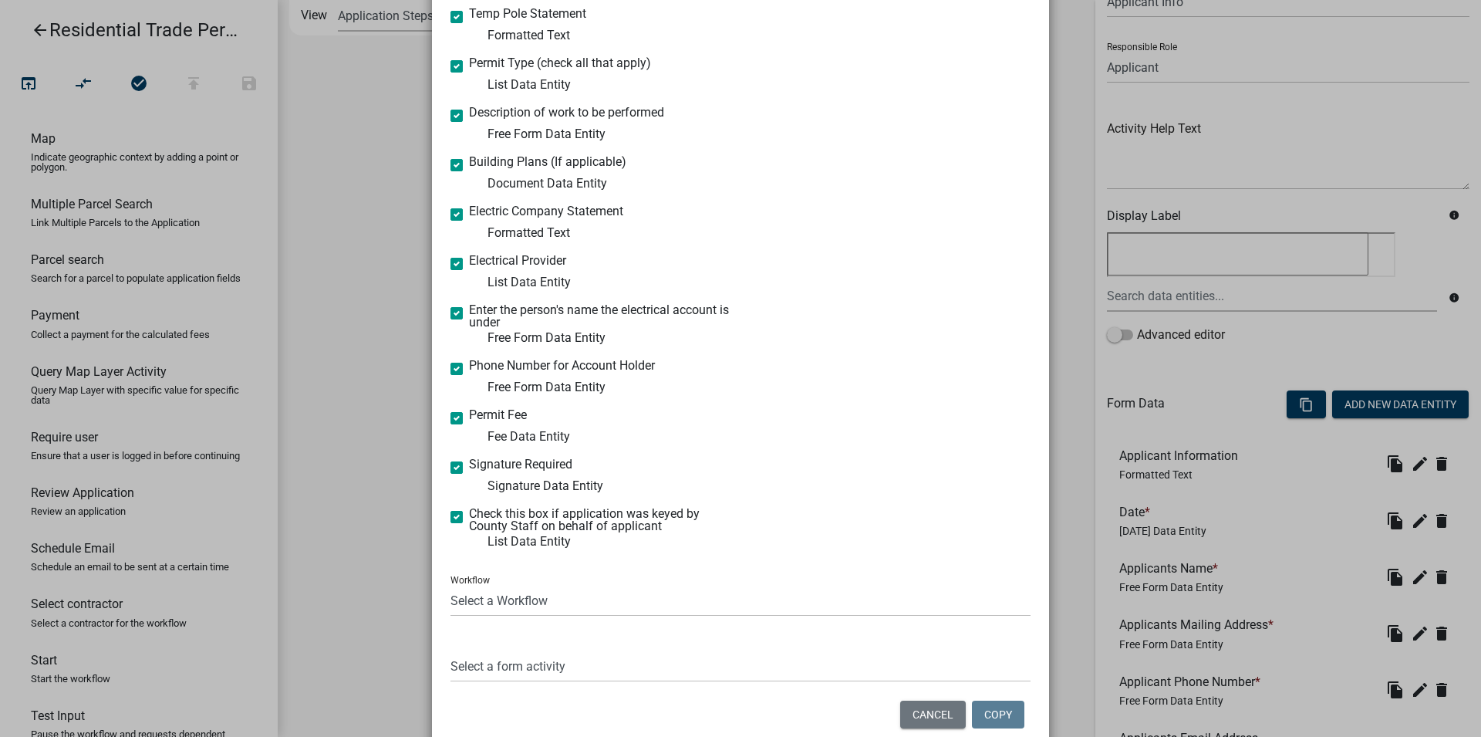
scroll to position [507, 0]
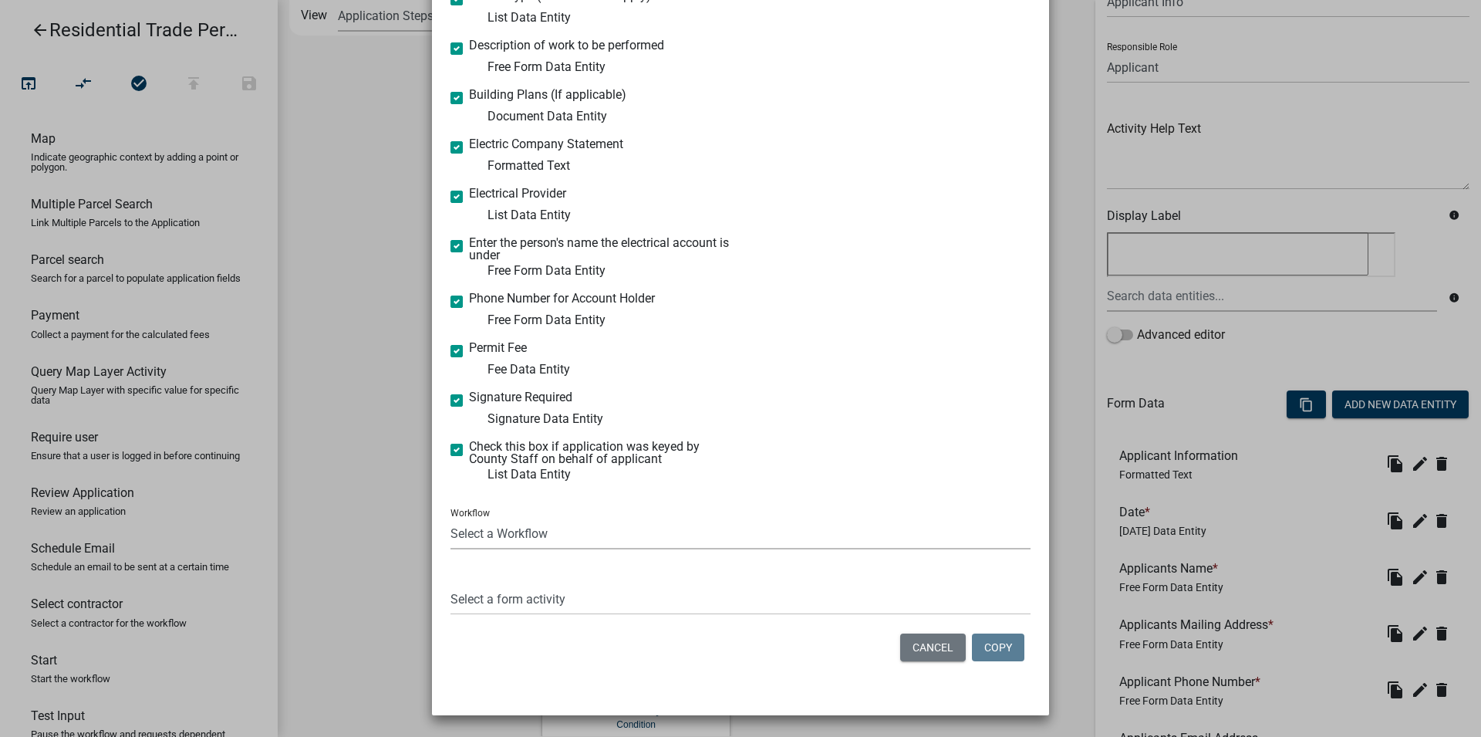
click at [451, 518] on select "Select a Workflow Accessory Building Permit ACO Report Addition Building Permit…" at bounding box center [741, 534] width 580 height 32
select select "a6e96102-6ff5-405c-83a9-cbfc44027fe6"
click option "Commercial Trade Permits/Renovations" at bounding box center [0, 0] width 0 height 0
click at [451, 583] on select "Select a form activity" at bounding box center [741, 599] width 580 height 32
click at [788, 581] on div "Select a form activity" at bounding box center [741, 588] width 580 height 53
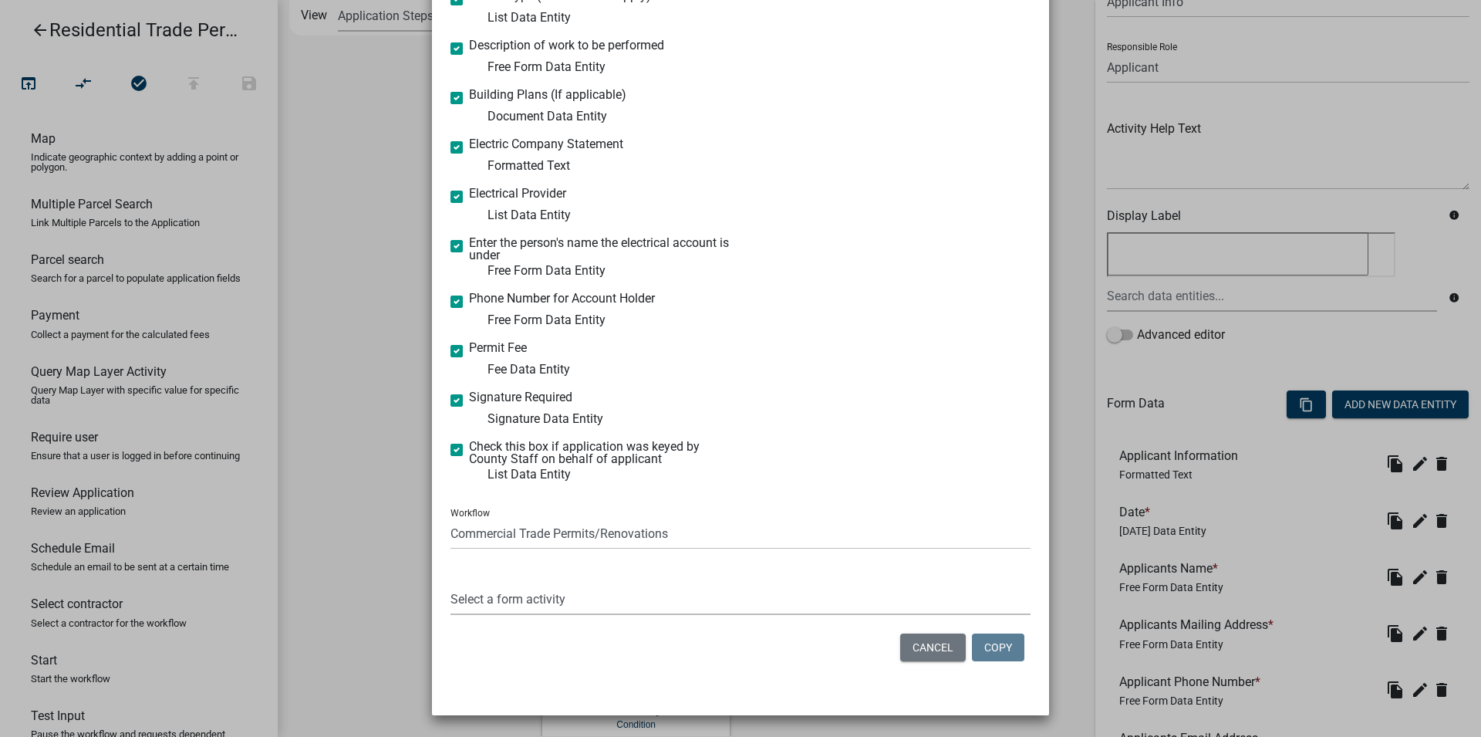
click at [451, 583] on select "Select a form activity" at bounding box center [741, 599] width 580 height 32
click at [639, 586] on select "Select a form activity" at bounding box center [741, 599] width 580 height 32
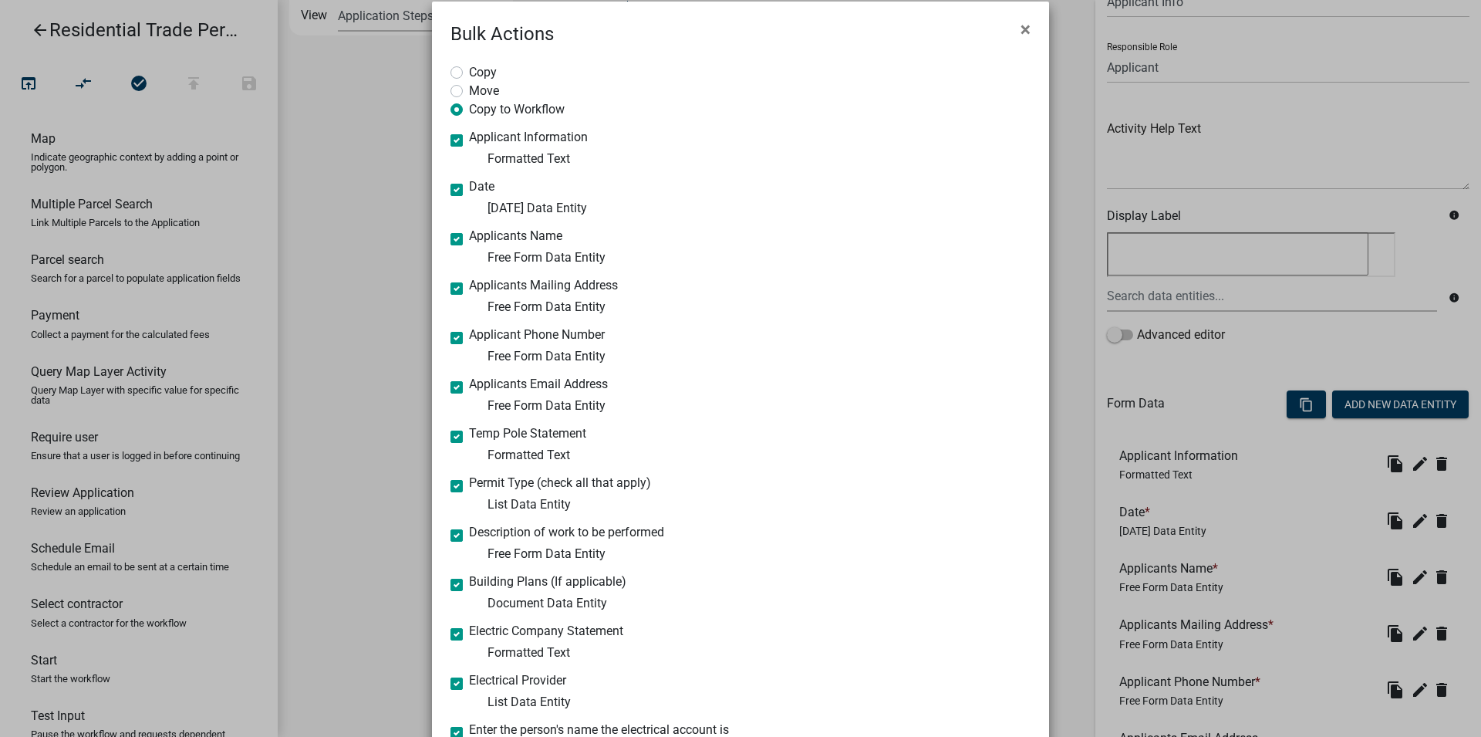
scroll to position [0, 0]
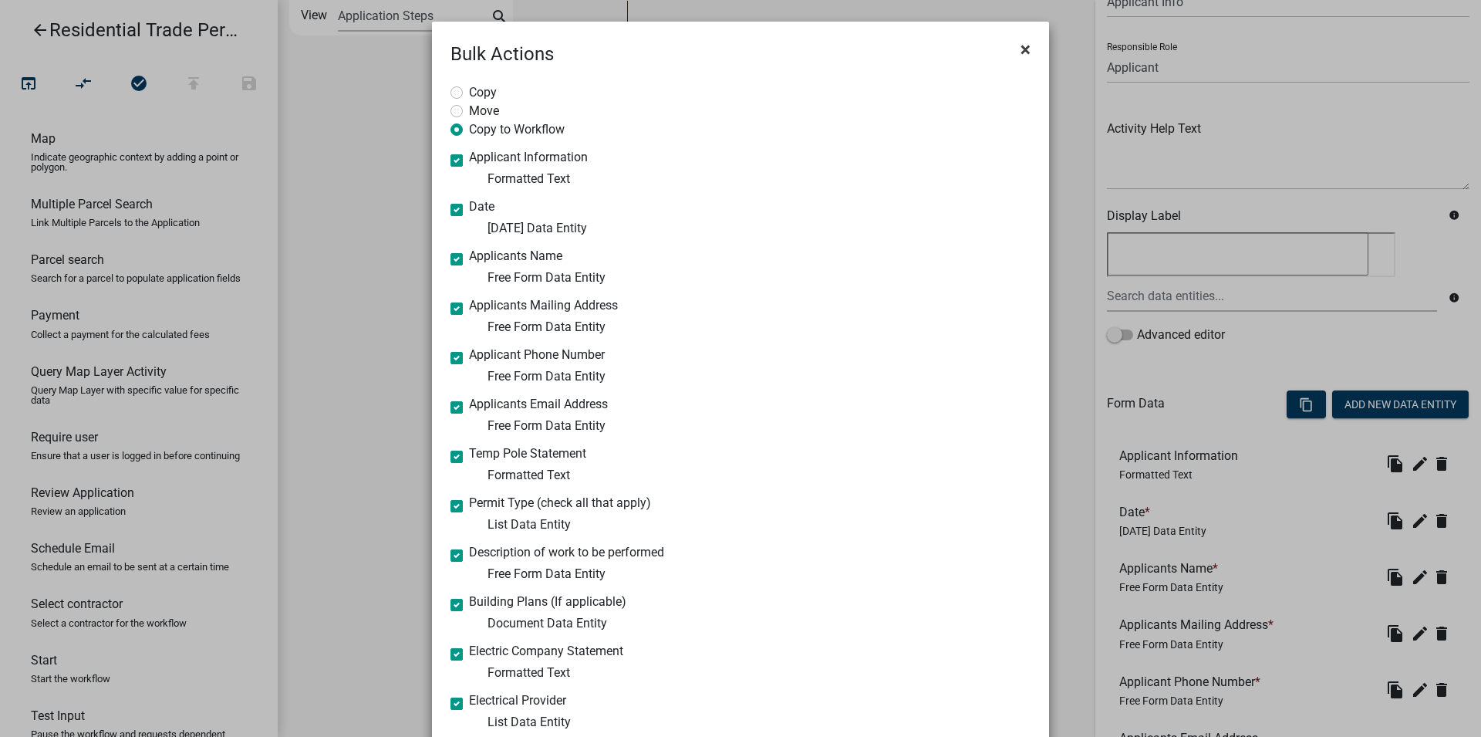
click at [1021, 50] on span "×" at bounding box center [1026, 50] width 10 height 22
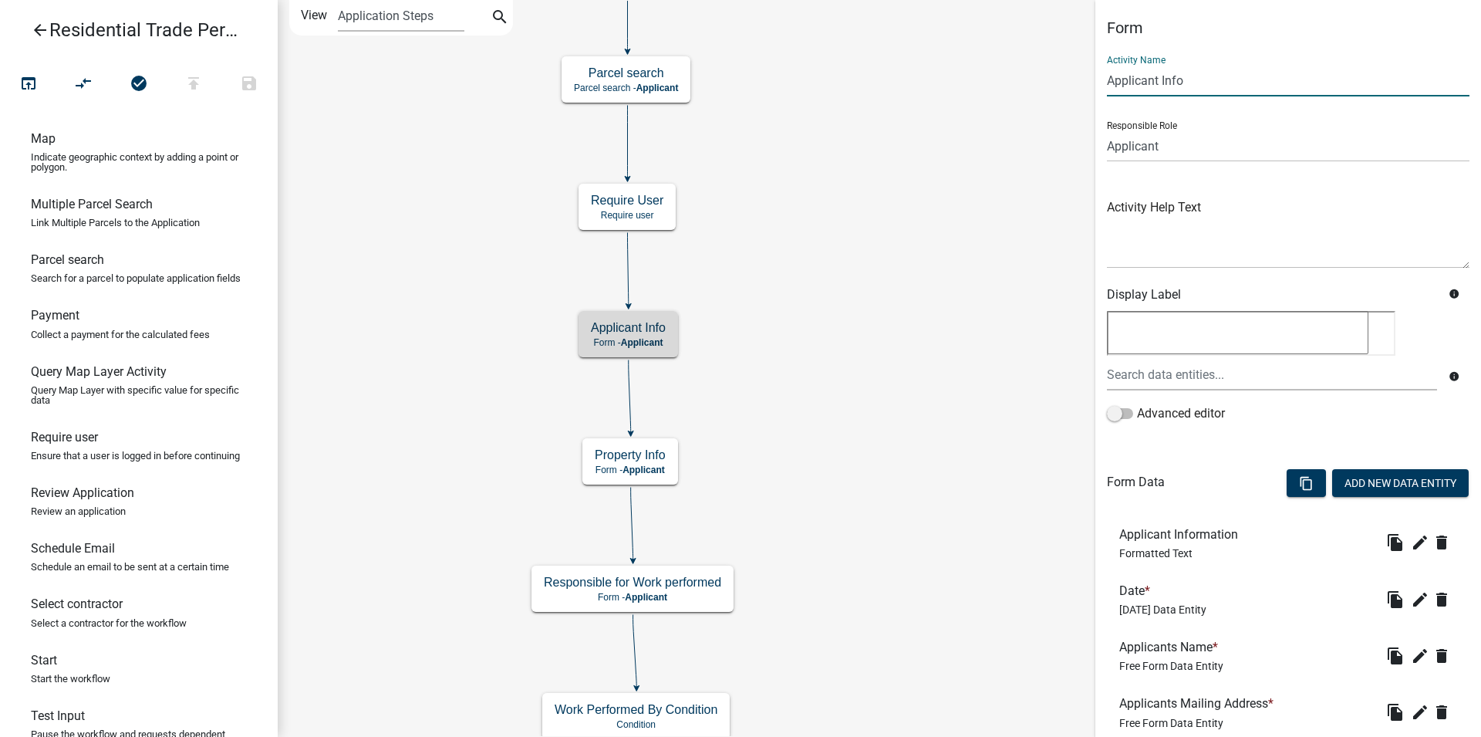
drag, startPoint x: 1201, startPoint y: 87, endPoint x: 1101, endPoint y: 84, distance: 100.3
click at [1107, 86] on input "Applicant Info" at bounding box center [1288, 81] width 363 height 32
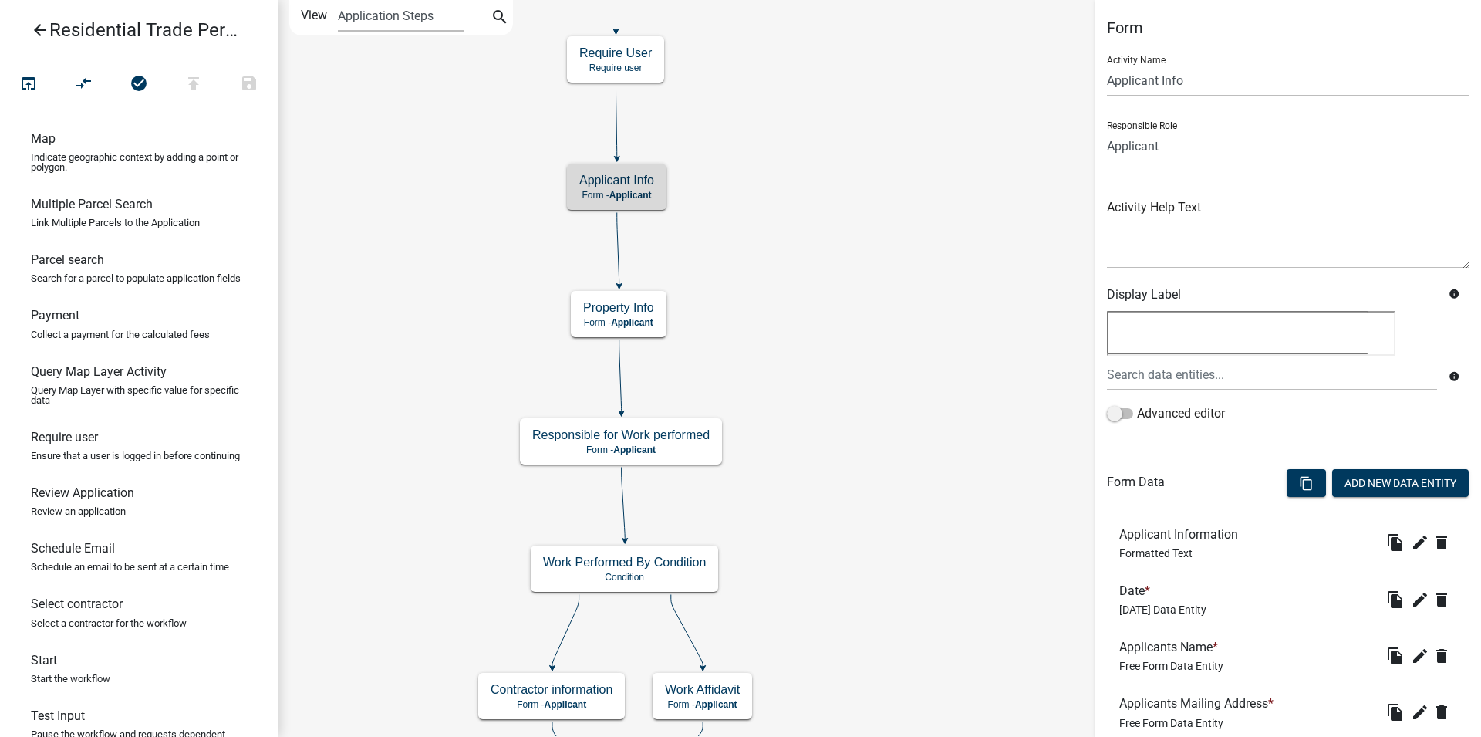
click at [825, 311] on div "Start Start - Applicant Parcel search Parcel search - Applicant Applicant Info …" at bounding box center [879, 368] width 1203 height 737
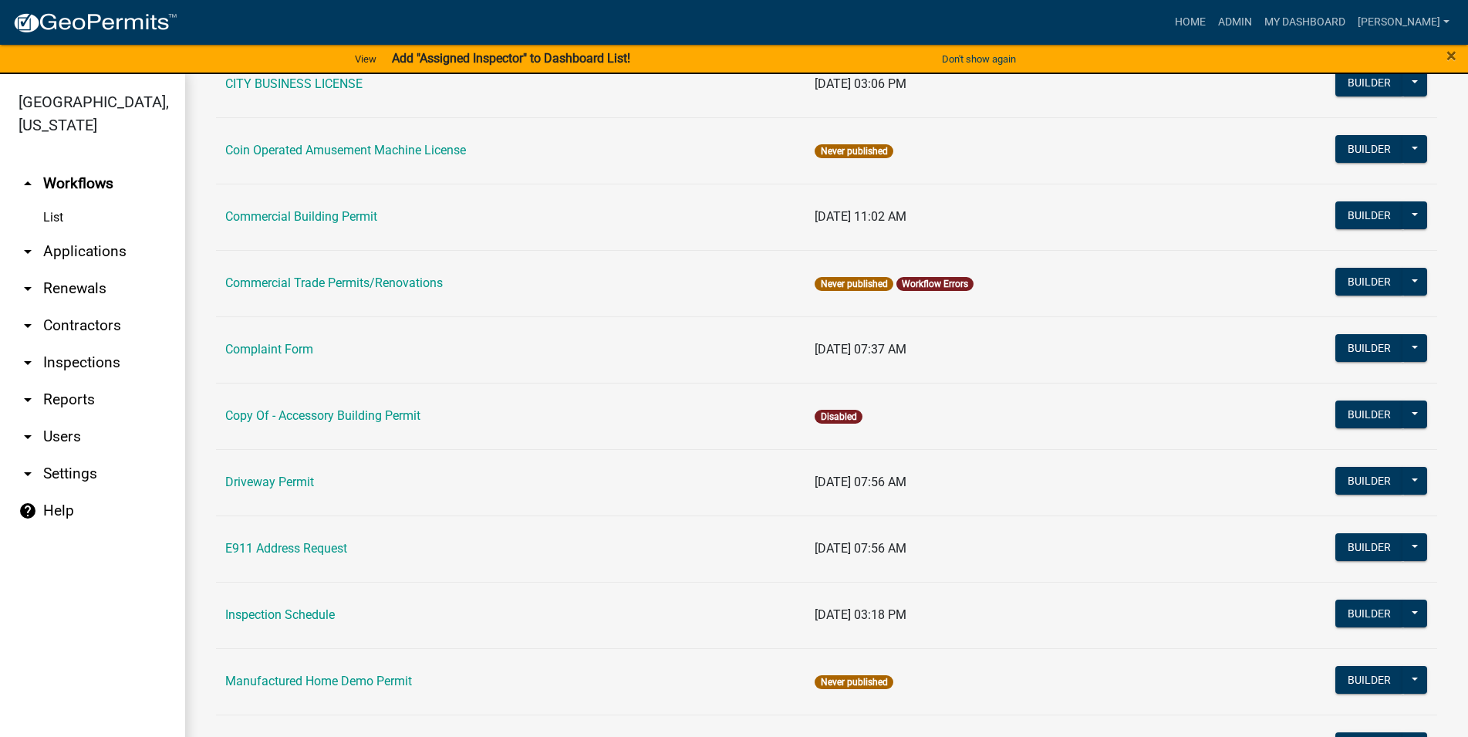
scroll to position [584, 0]
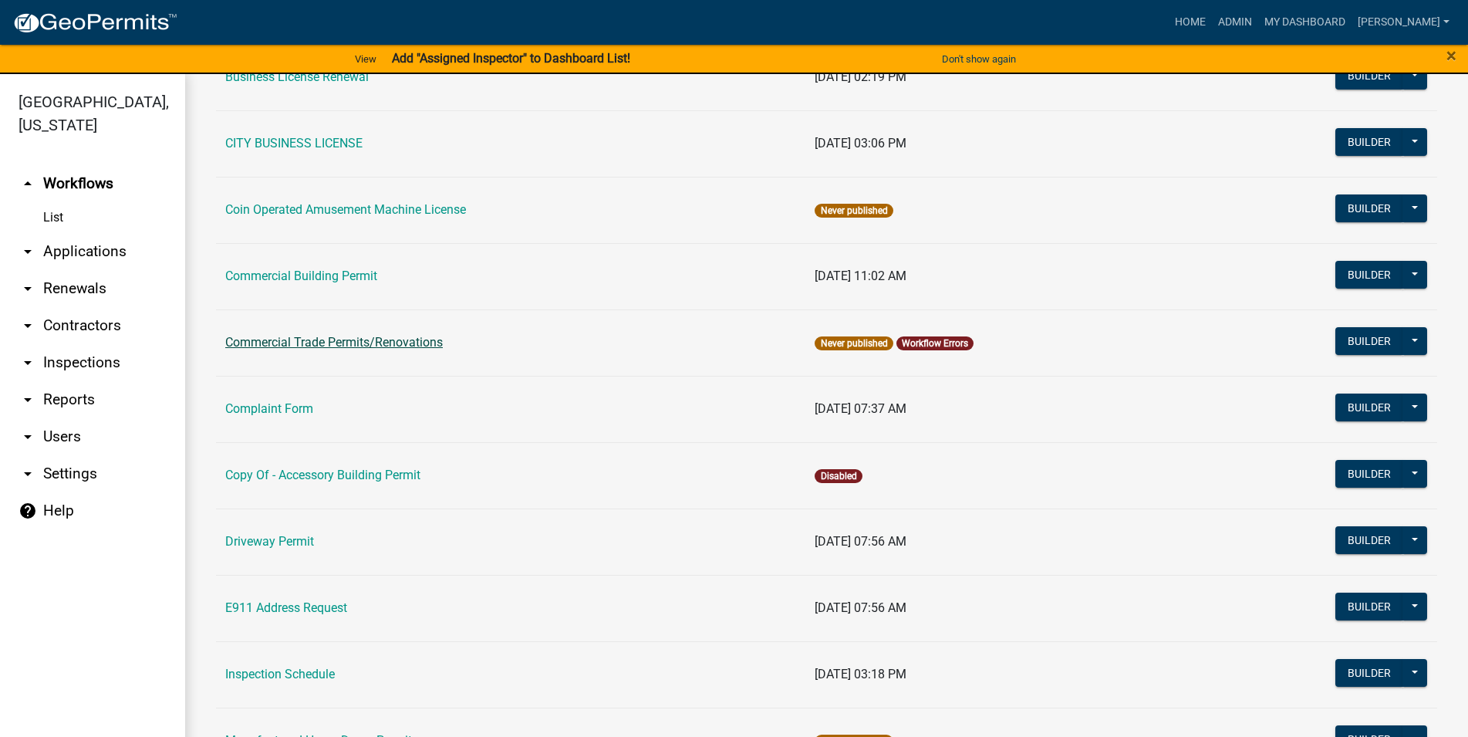
click at [364, 346] on link "Commercial Trade Permits/Renovations" at bounding box center [334, 342] width 218 height 15
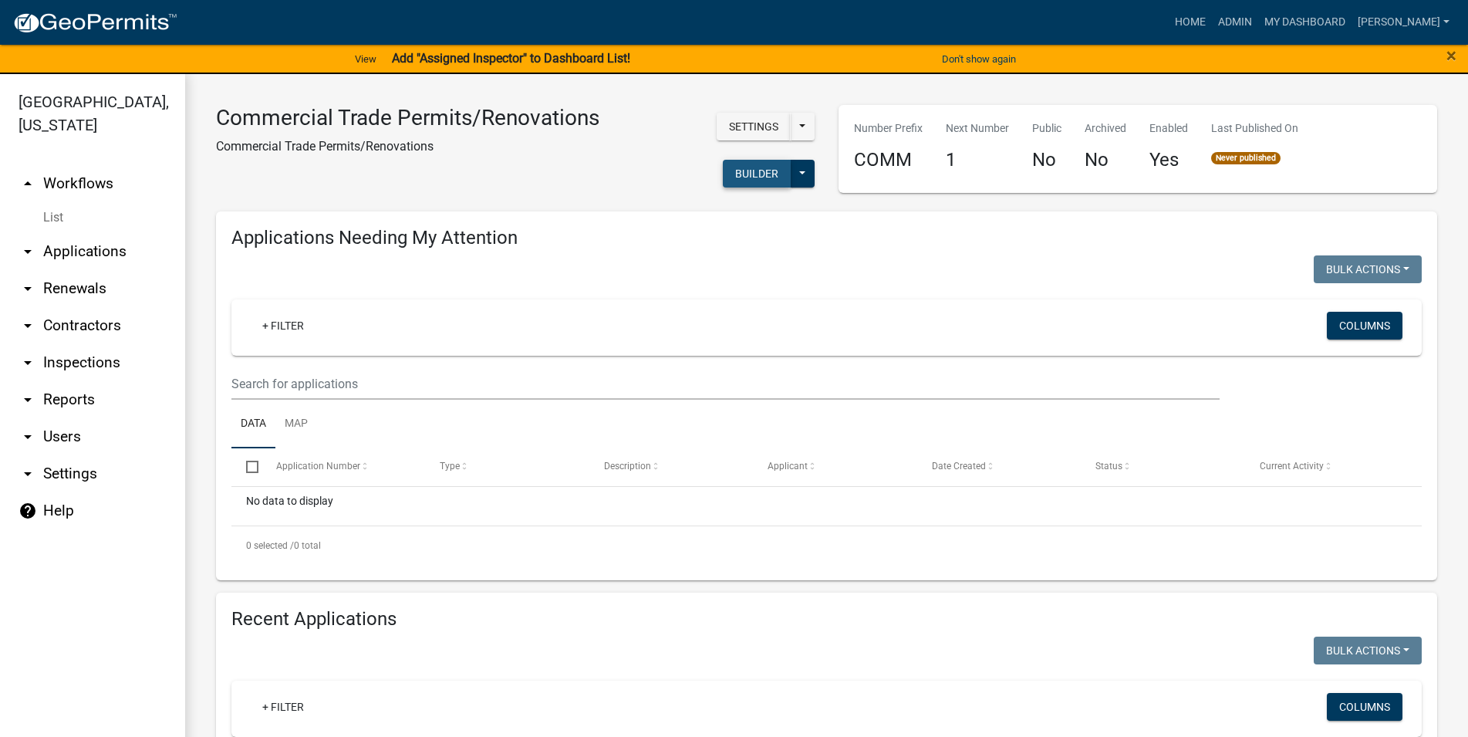
click at [758, 171] on button "Builder" at bounding box center [757, 174] width 68 height 28
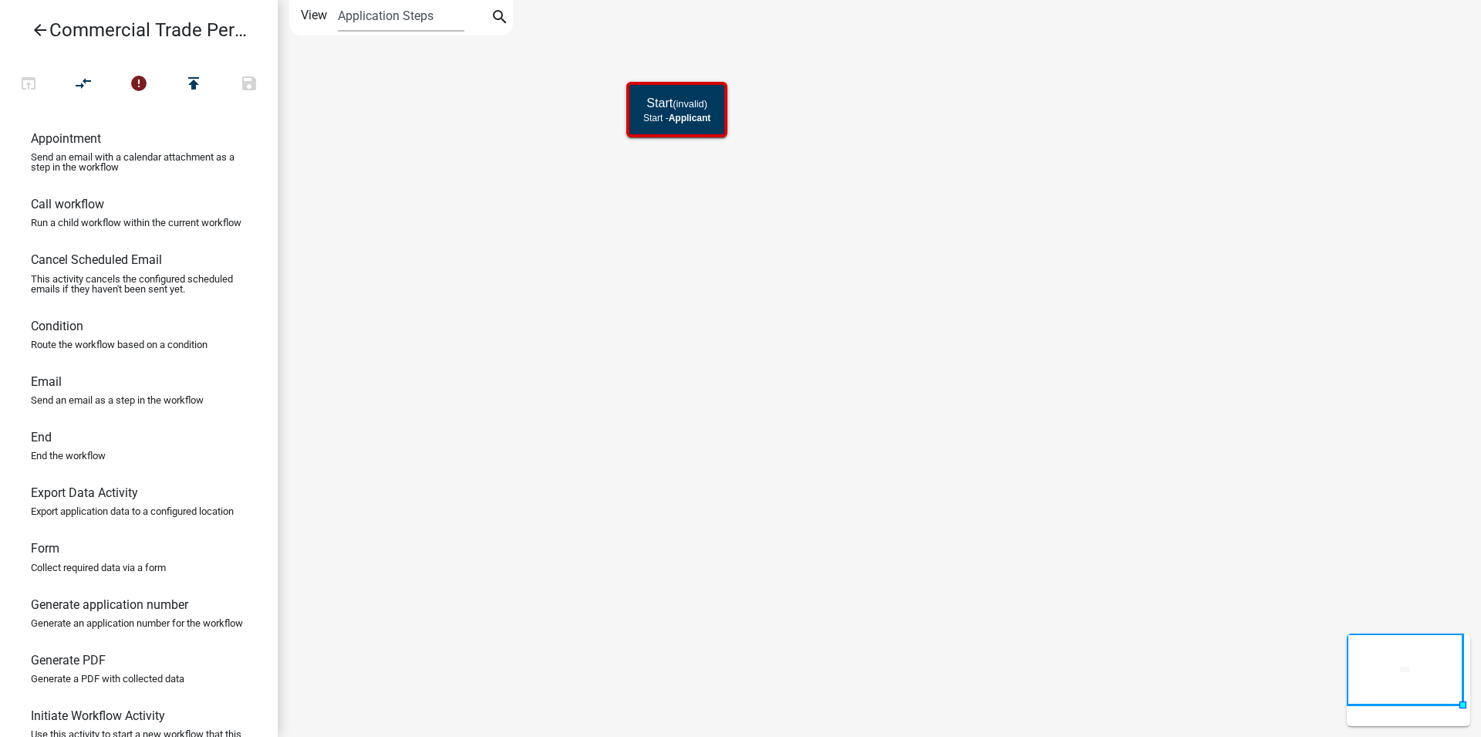
click at [450, 115] on div "Start (invalid) Start - Applicant" at bounding box center [879, 368] width 1203 height 737
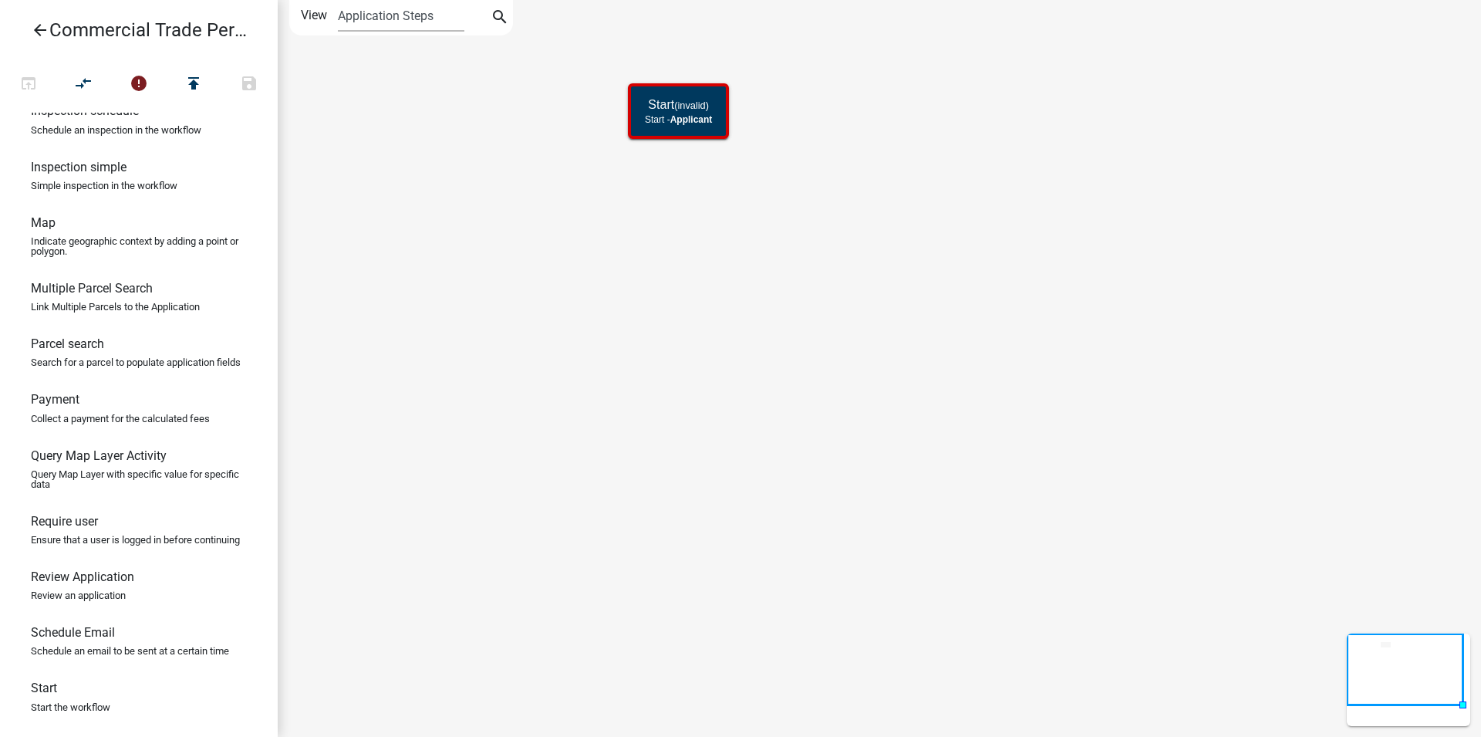
scroll to position [704, 0]
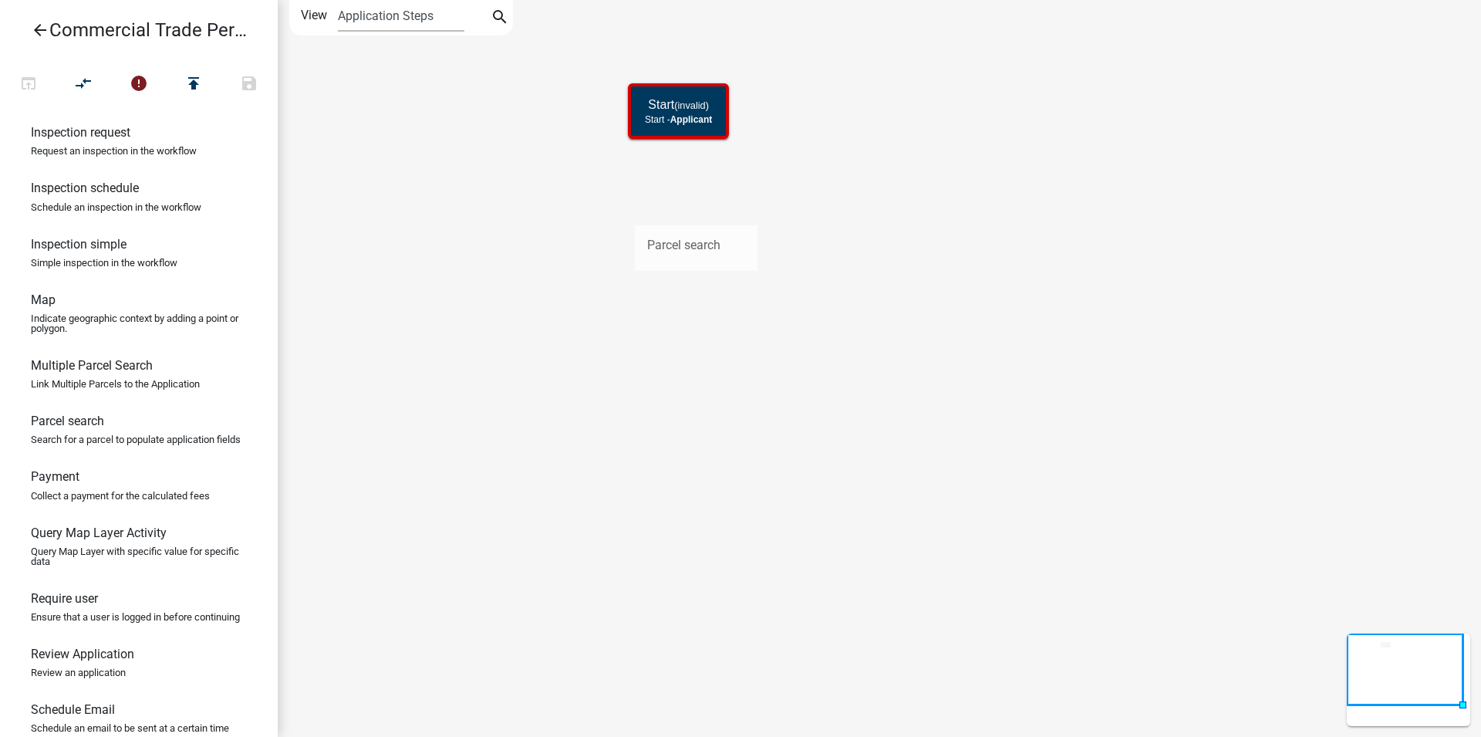
drag, startPoint x: 77, startPoint y: 494, endPoint x: 628, endPoint y: 208, distance: 620.7
click at [628, 208] on div "arrow_back Commercial Trade Permits/Renovations open_in_browser compare_arrows …" at bounding box center [740, 368] width 1481 height 737
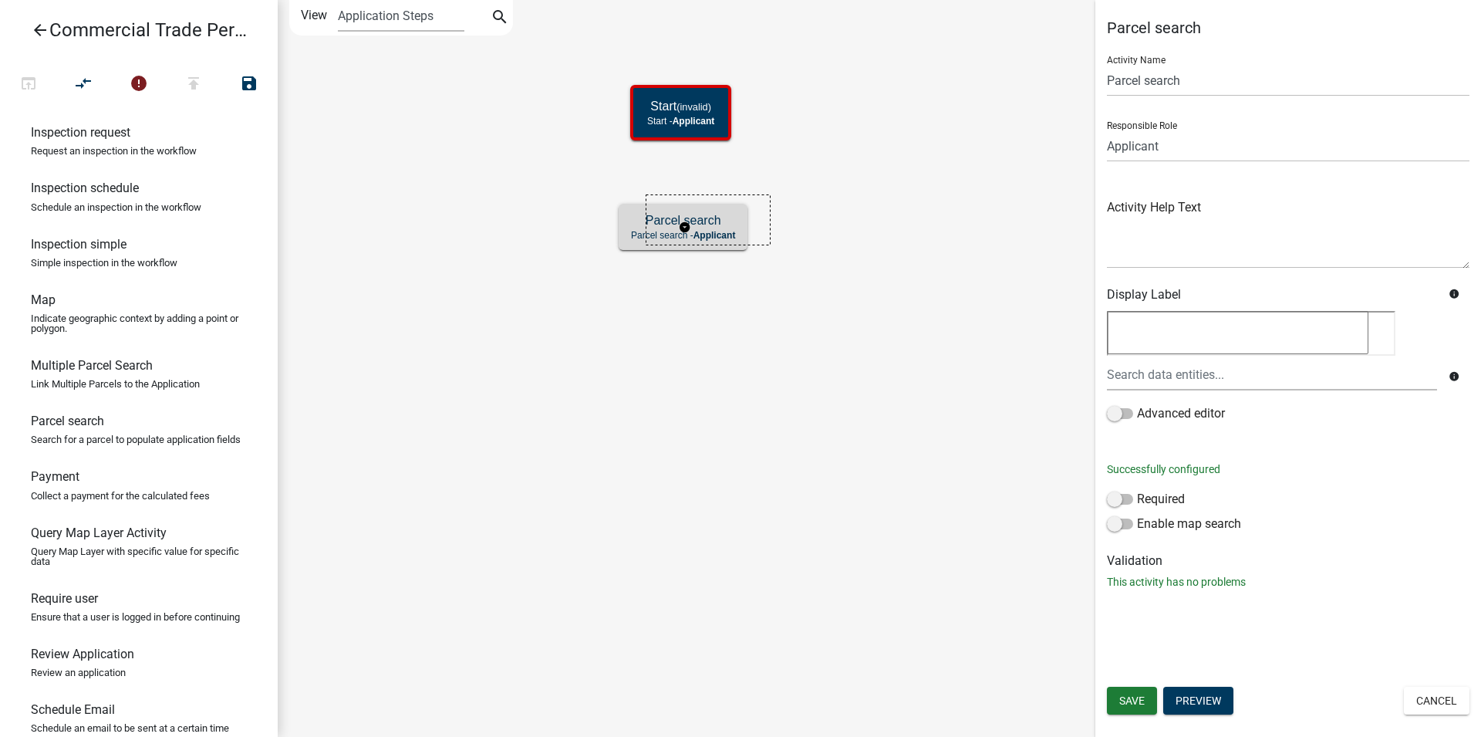
click at [717, 216] on g "Parcel search Parcel search - Applicant" at bounding box center [685, 226] width 132 height 45
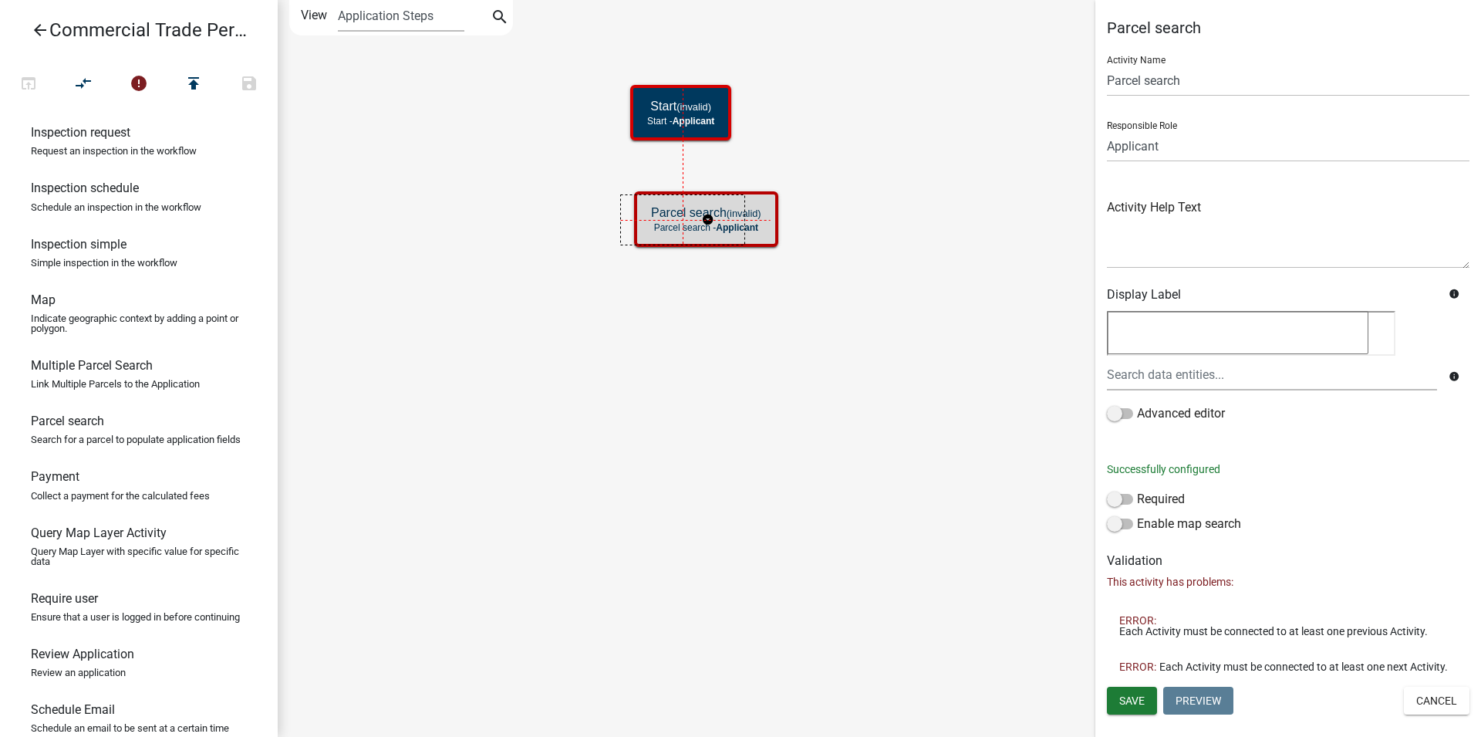
click at [687, 204] on g "Parcel search (invalid) Parcel search - Applicant" at bounding box center [707, 218] width 147 height 54
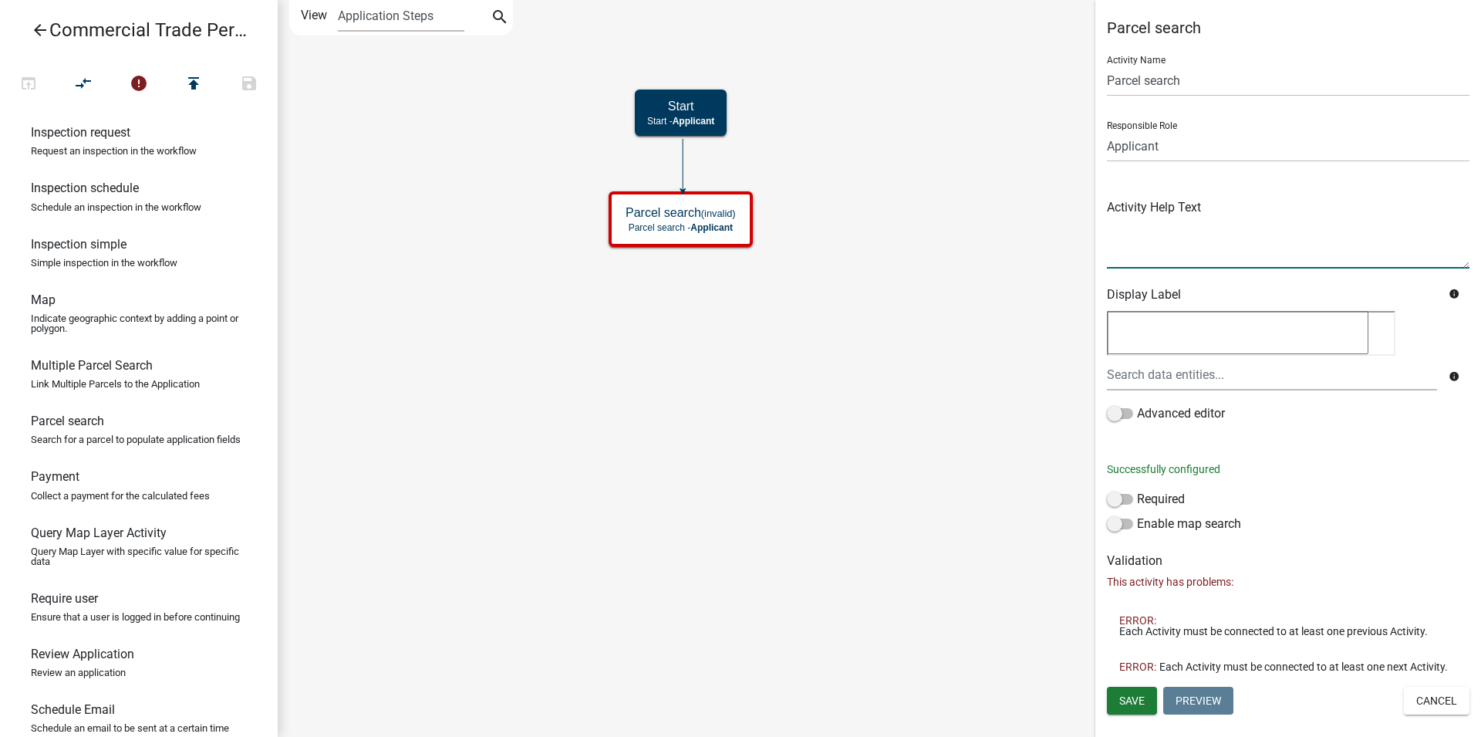
click at [1139, 244] on textarea at bounding box center [1288, 232] width 363 height 73
paste textarea "Only enter information in one of the boxes below"
type textarea "Only enter information in one of the boxes below"
click at [1124, 505] on label "Required" at bounding box center [1146, 499] width 78 height 19
click at [1137, 490] on input "Required" at bounding box center [1137, 490] width 0 height 0
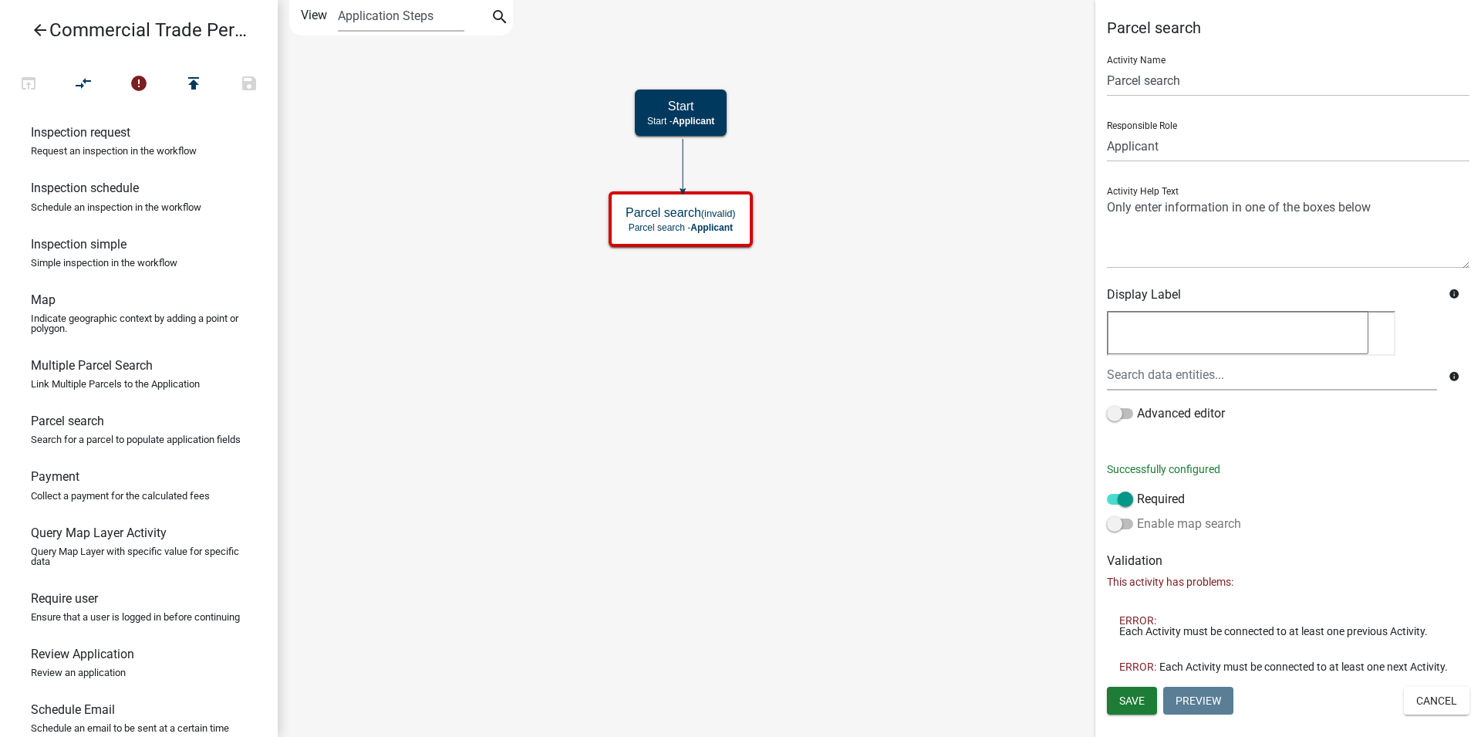
click at [1120, 530] on label "Enable map search" at bounding box center [1174, 524] width 134 height 19
click at [1137, 515] on input "Enable map search" at bounding box center [1137, 515] width 0 height 0
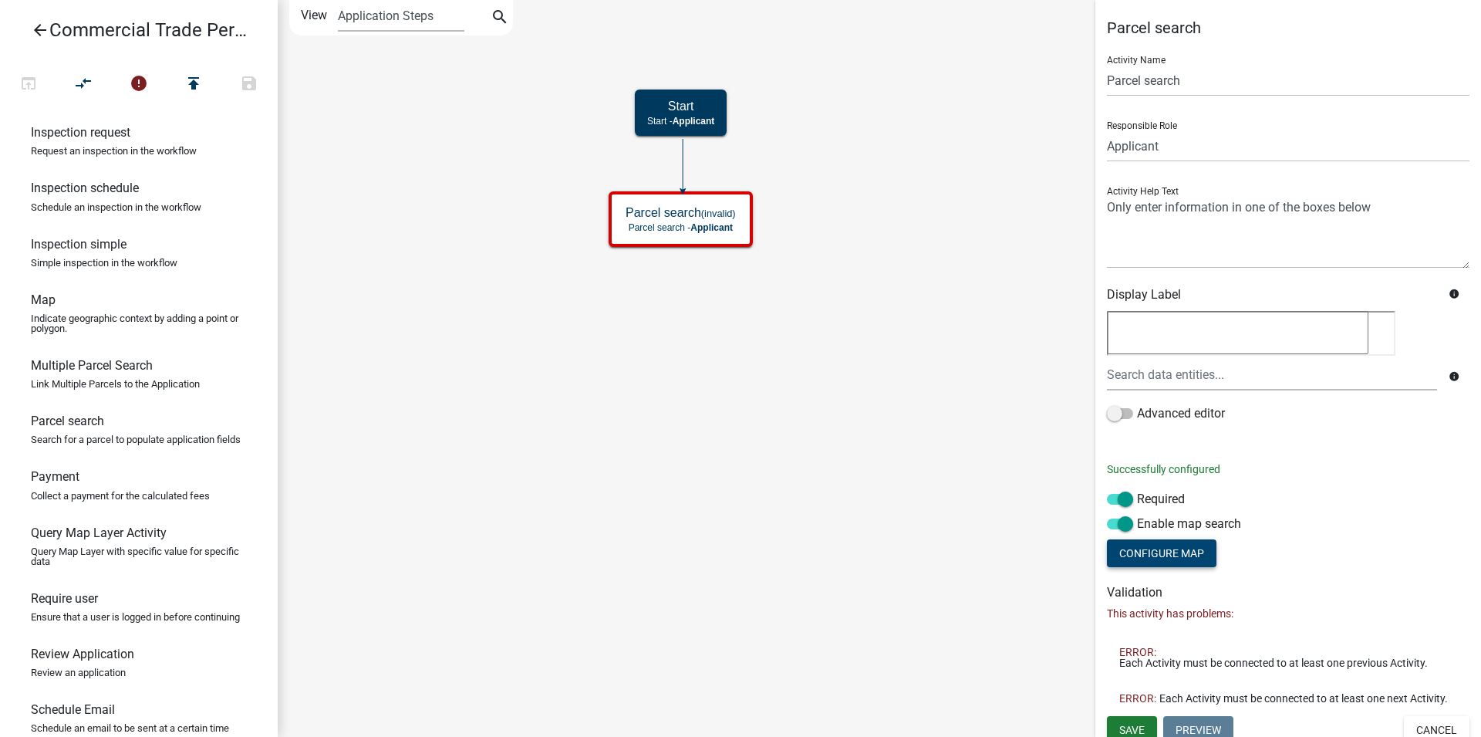
click at [1145, 565] on button "Configure Map" at bounding box center [1162, 553] width 110 height 28
select select
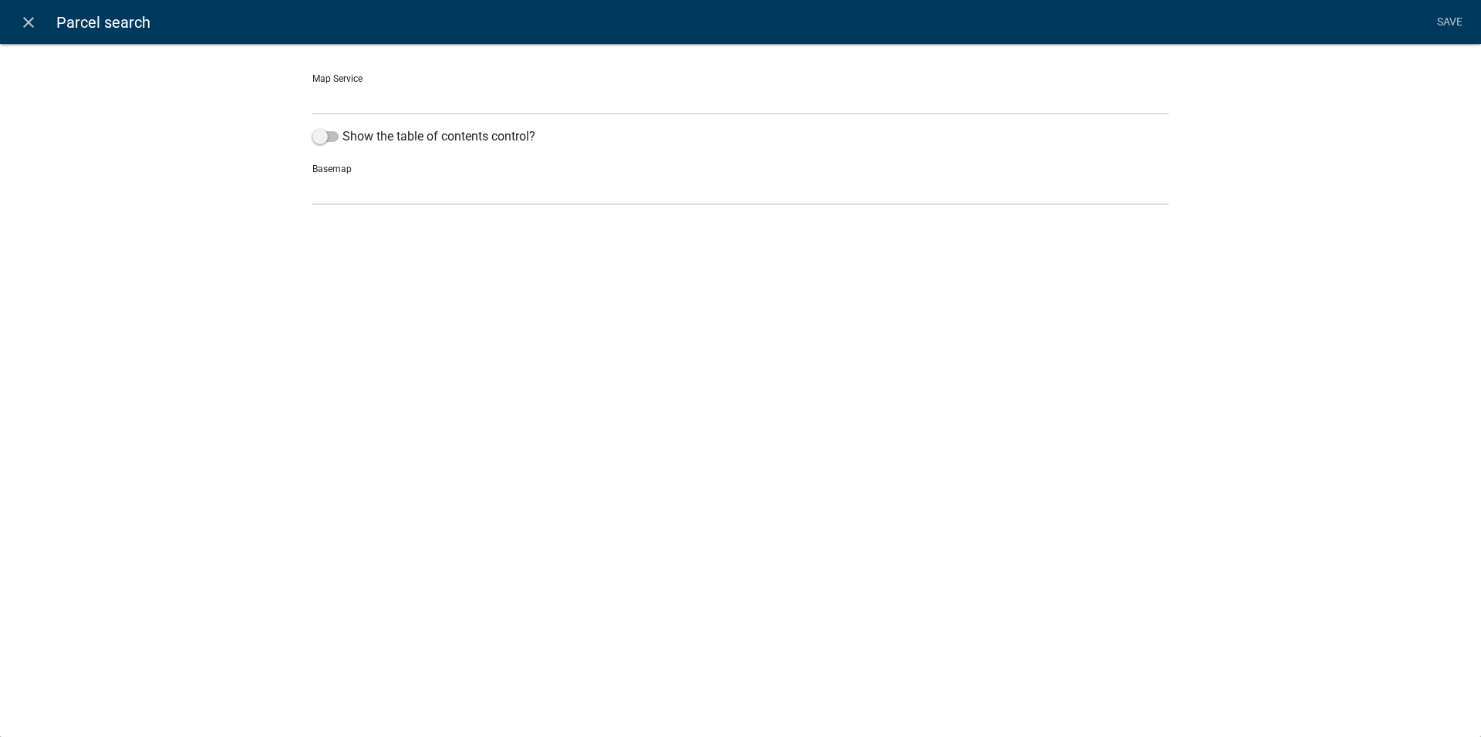
click at [312, 83] on select "Crawford County GA (http://permits-map-01:6080/arcgis/rest/services/PermittingS…" at bounding box center [740, 99] width 856 height 32
select select "0: Object"
click option "Crawford County GA (http://permits-map-01:6080/arcgis/rest/services/PermittingS…" at bounding box center [0, 0] width 0 height 0
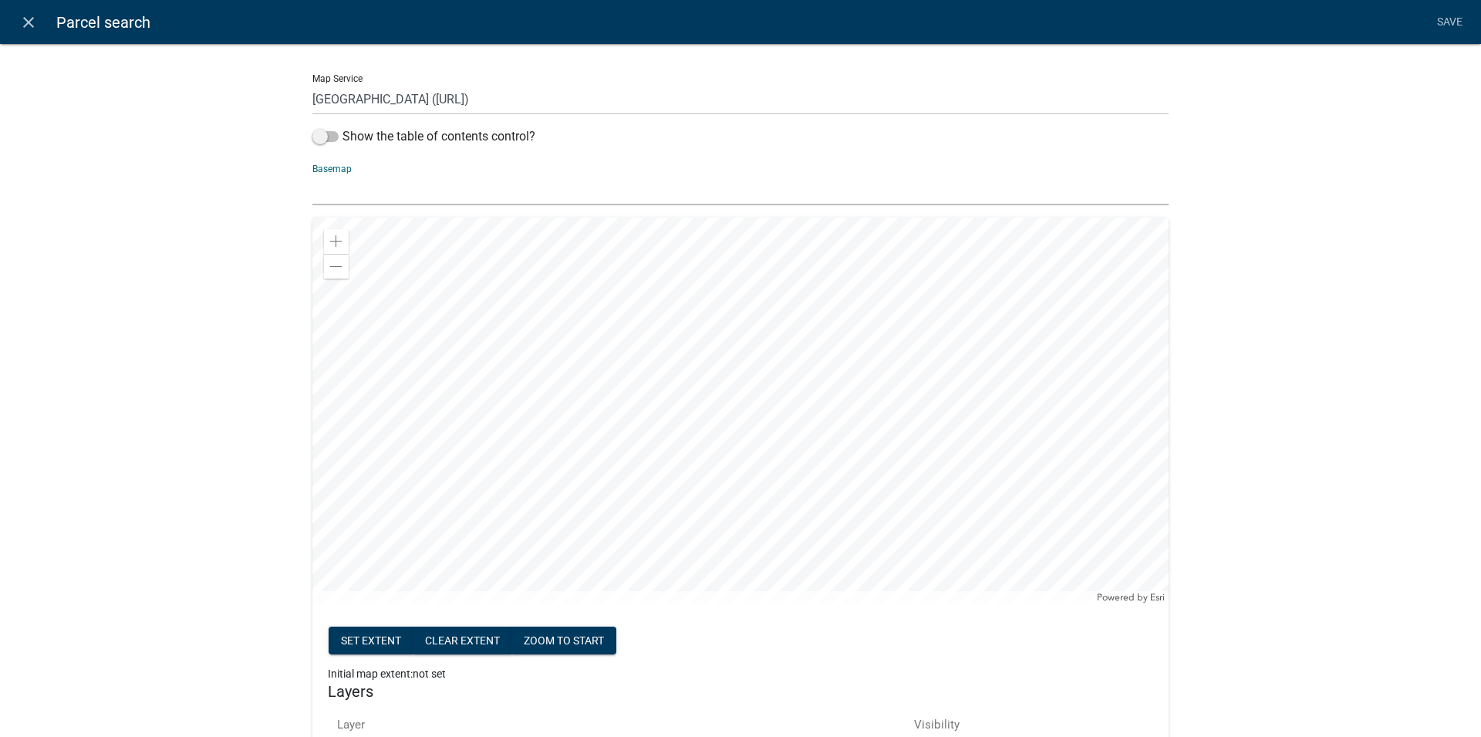
click at [312, 174] on select "no basemap topo satellite hybrid gray terrain osm topo-vector streets-relief-ve…" at bounding box center [740, 190] width 856 height 32
select select "satellite"
click option "satellite" at bounding box center [0, 0] width 0 height 0
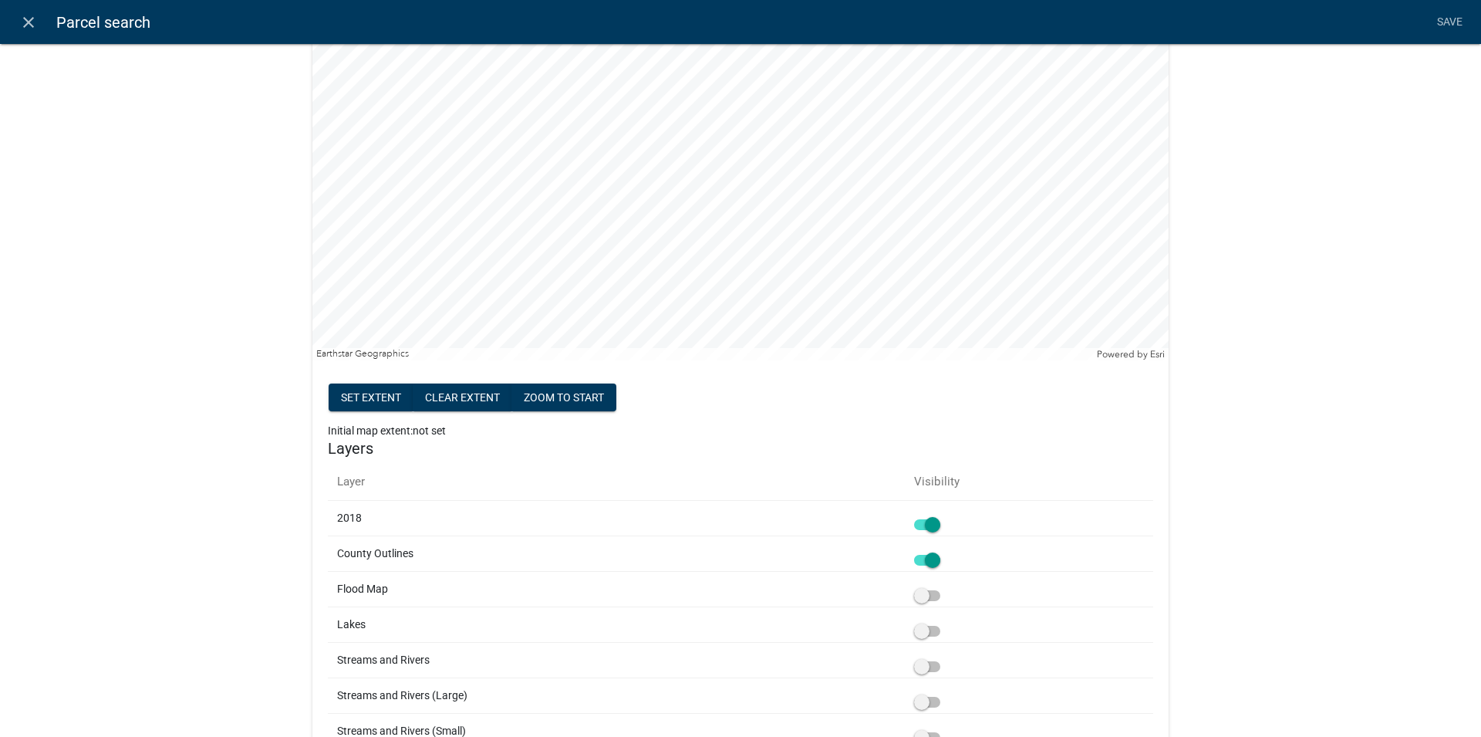
scroll to position [210, 0]
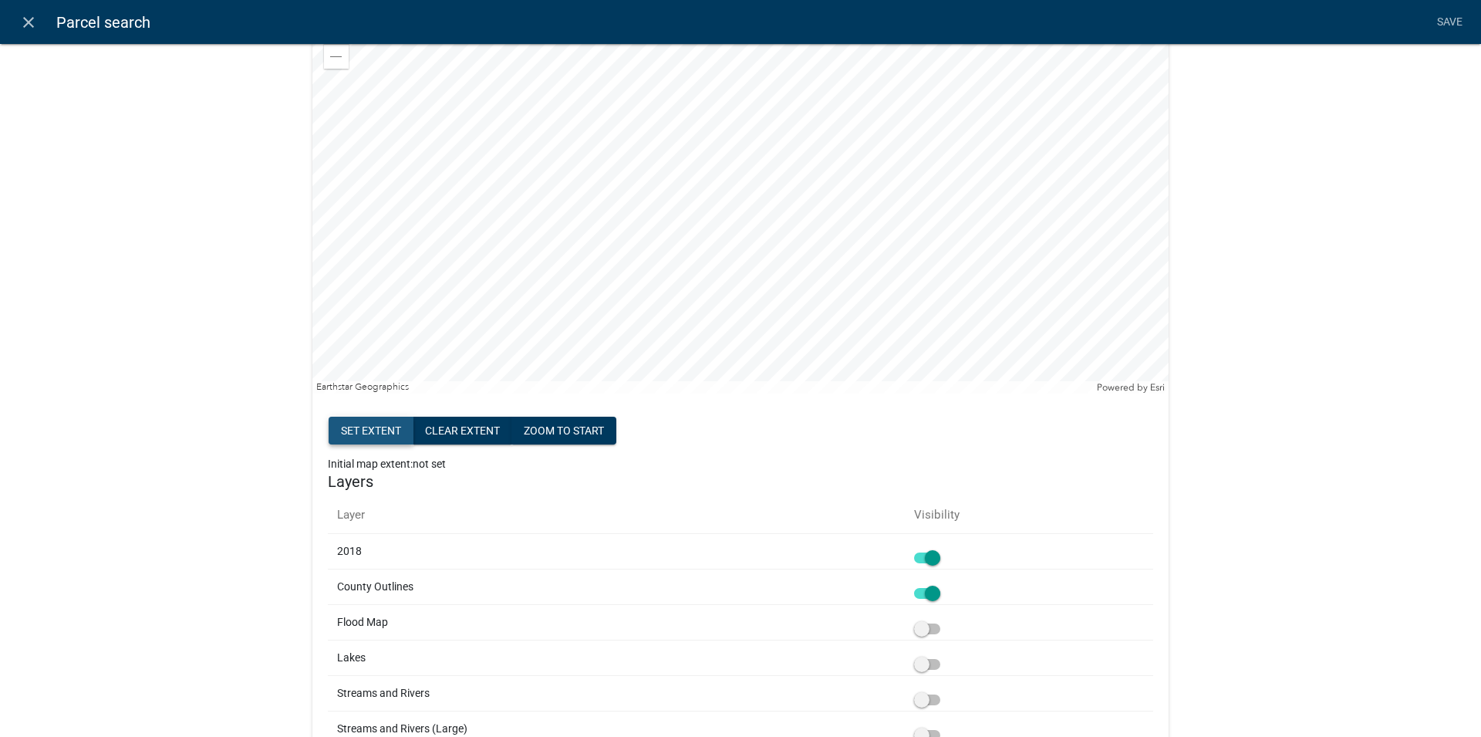
click at [384, 432] on button "Set extent" at bounding box center [371, 431] width 85 height 28
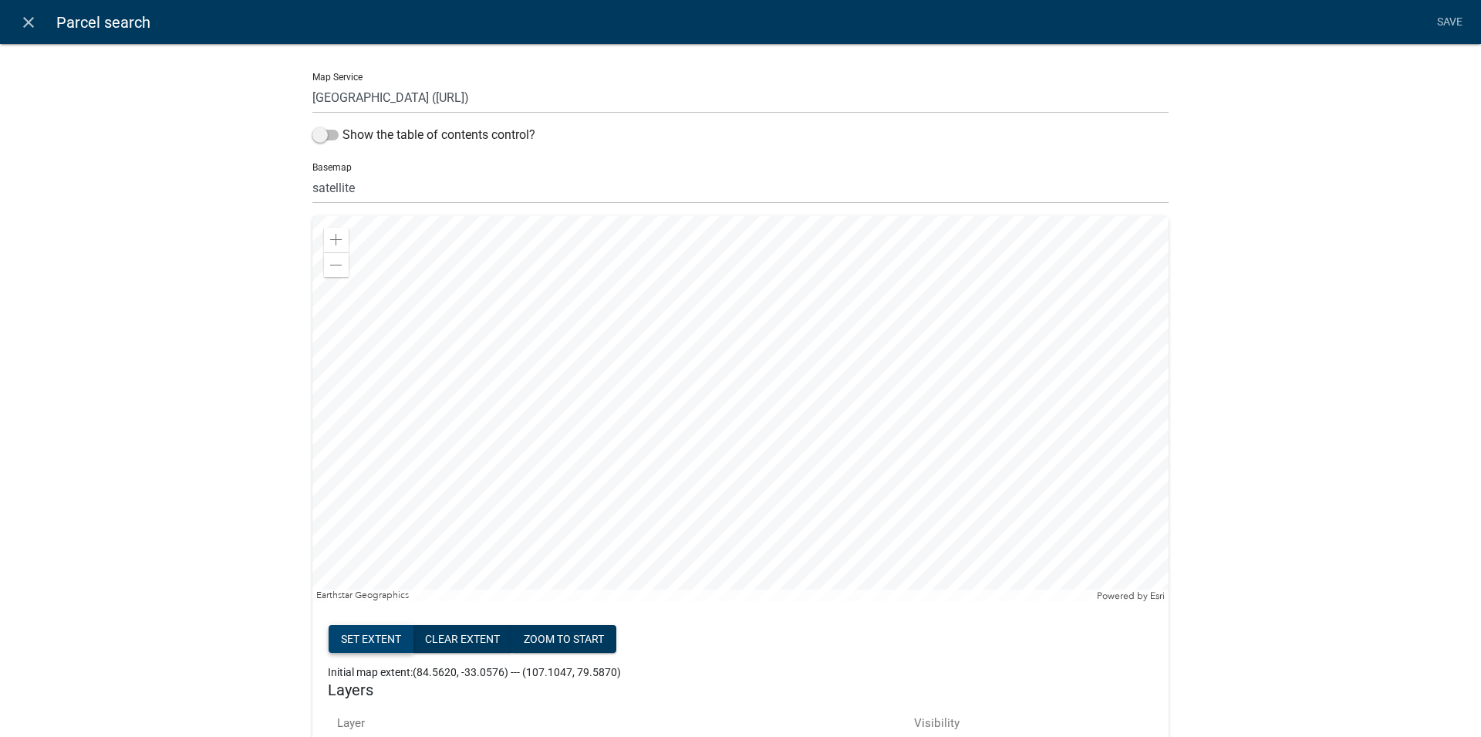
scroll to position [0, 0]
click at [321, 133] on span at bounding box center [325, 136] width 26 height 11
click at [343, 127] on input "Show the table of contents control?" at bounding box center [343, 127] width 0 height 0
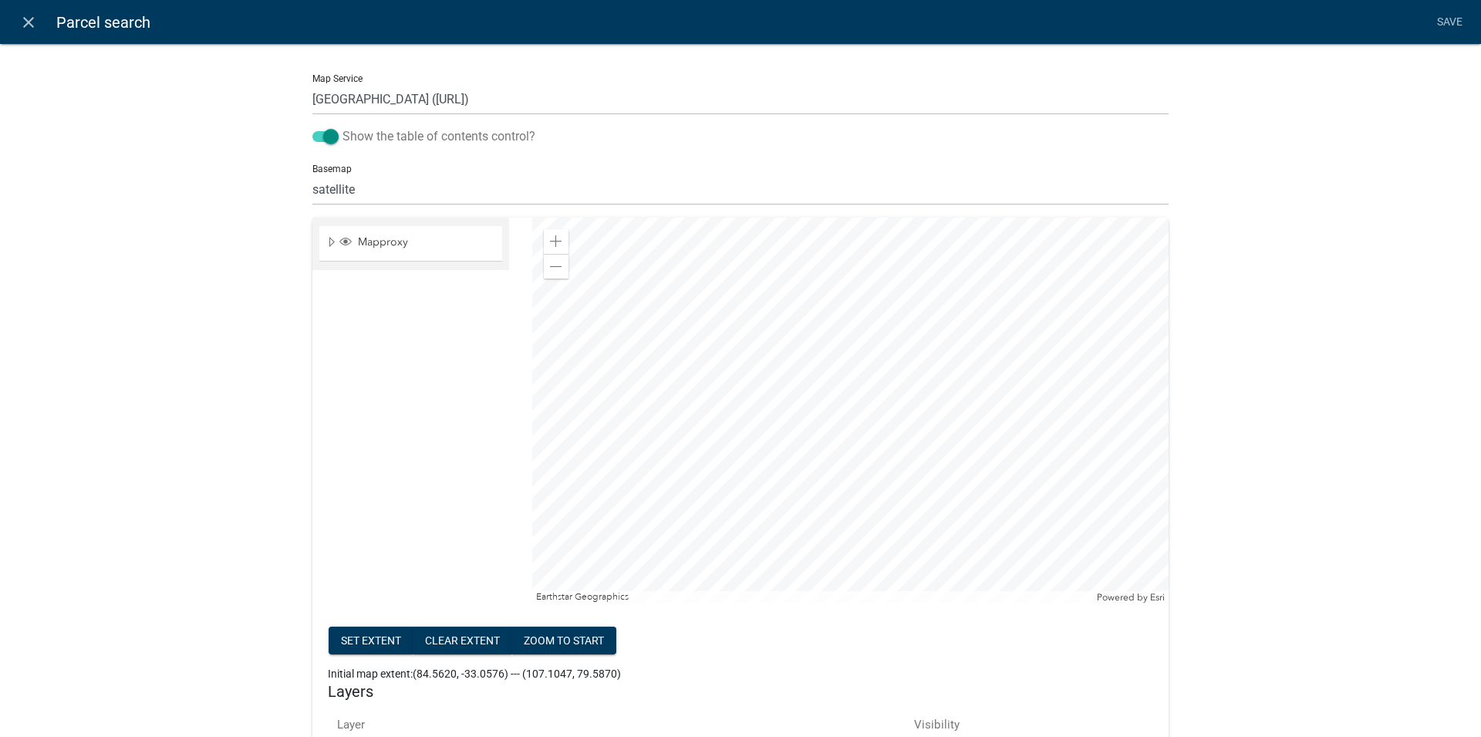
click at [320, 133] on span at bounding box center [325, 136] width 26 height 11
click at [343, 127] on input "Show the table of contents control?" at bounding box center [343, 127] width 0 height 0
click at [671, 444] on div at bounding box center [740, 411] width 856 height 386
click at [684, 435] on div at bounding box center [740, 411] width 856 height 386
click at [702, 435] on div at bounding box center [740, 411] width 856 height 386
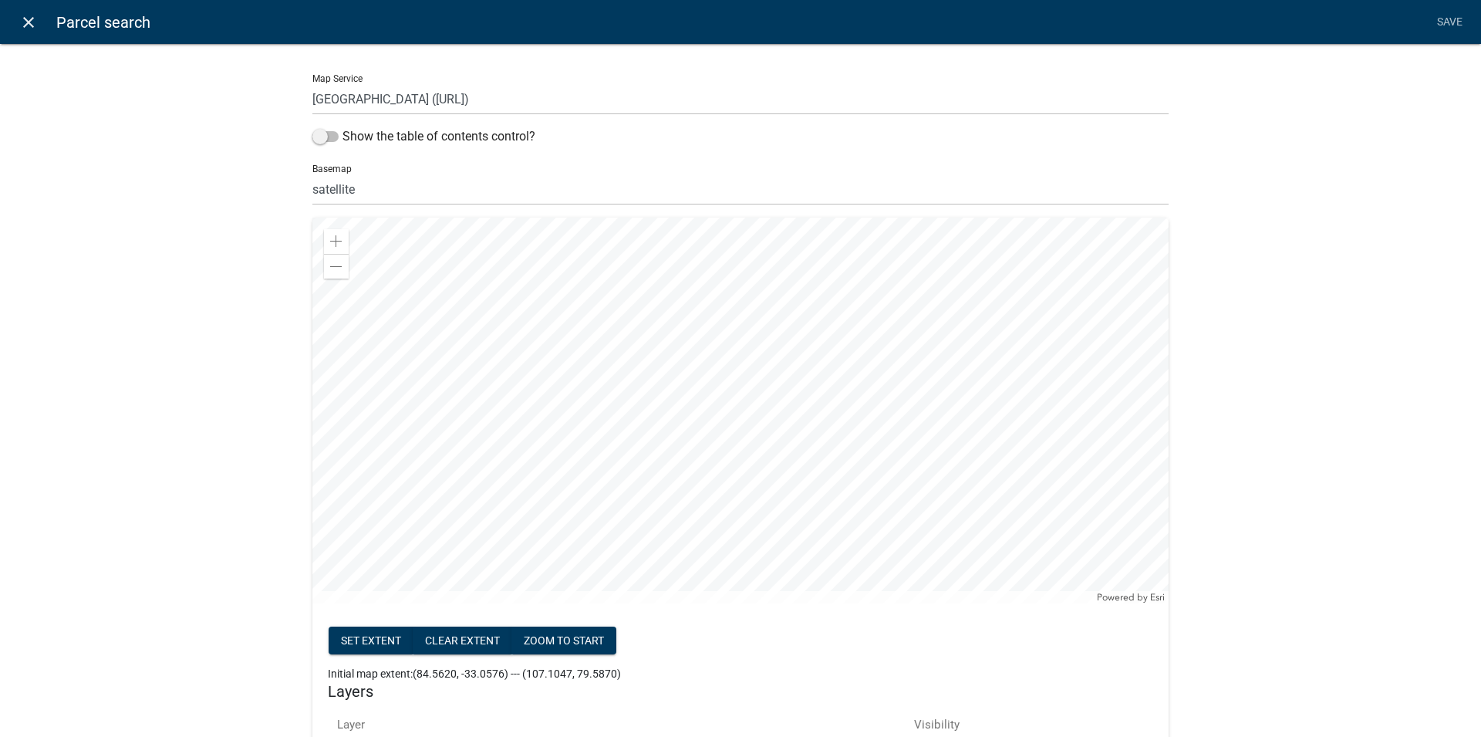
click at [21, 30] on icon "close" at bounding box center [28, 22] width 19 height 19
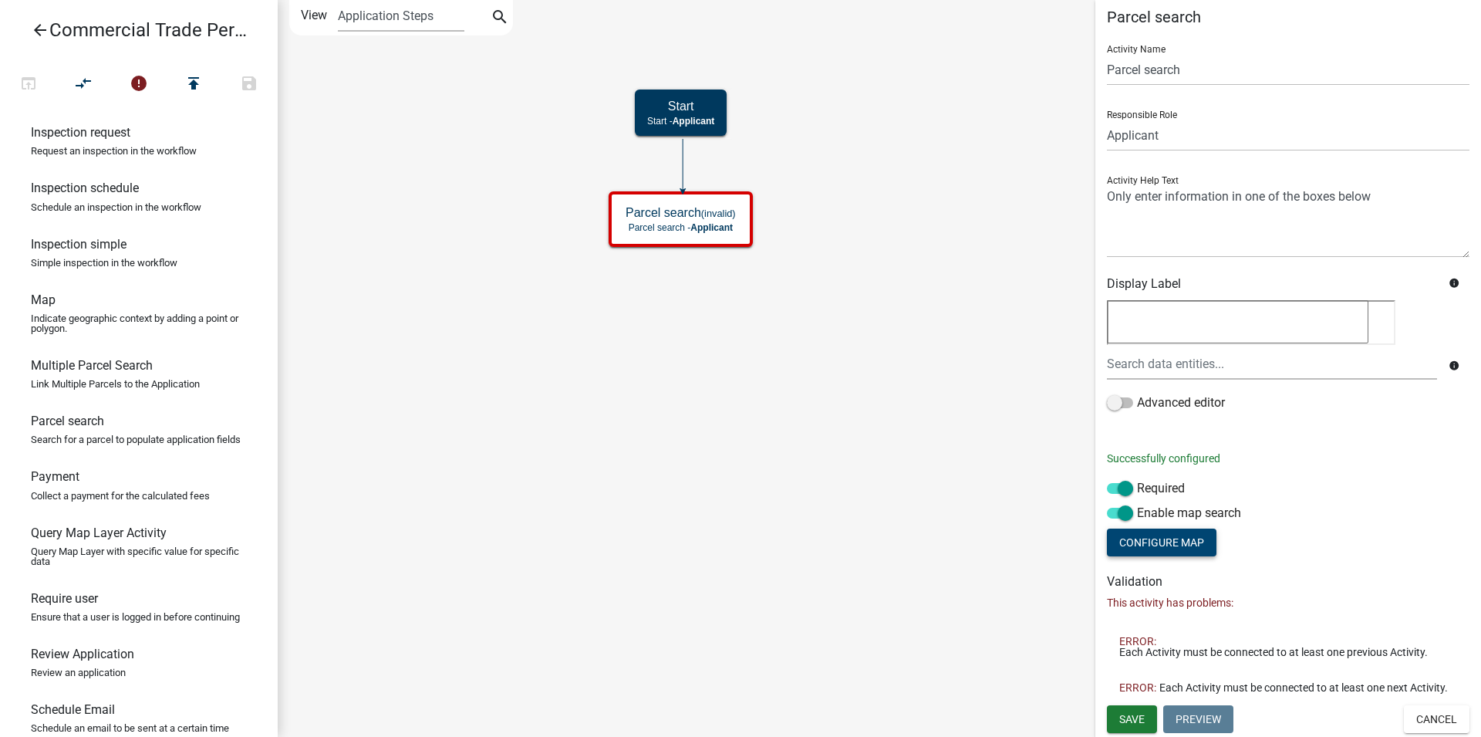
scroll to position [20, 0]
drag, startPoint x: 103, startPoint y: 667, endPoint x: 645, endPoint y: 316, distance: 645.7
click at [645, 316] on div "arrow_back Commercial Trade Permits/Renovations open_in_browser compare_arrows …" at bounding box center [740, 368] width 1481 height 737
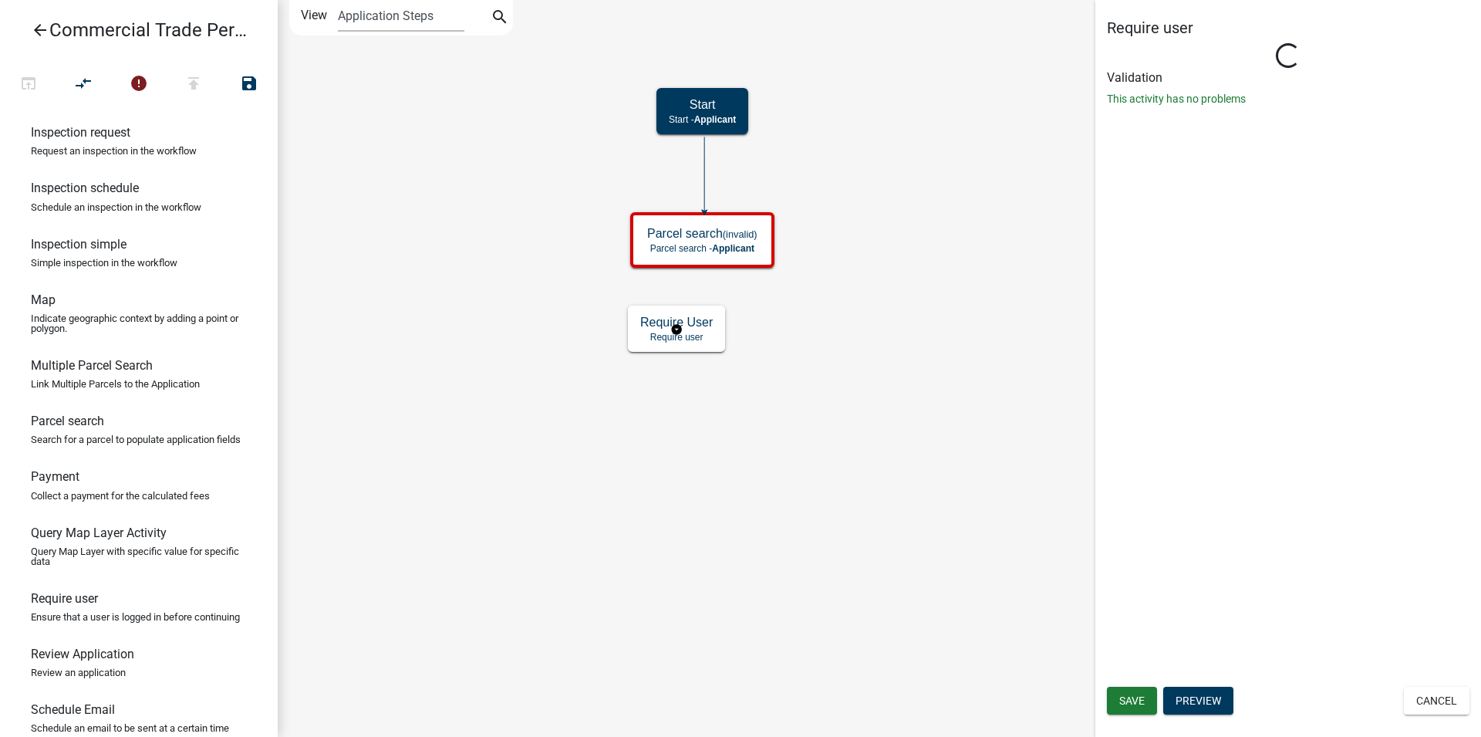
scroll to position [0, 0]
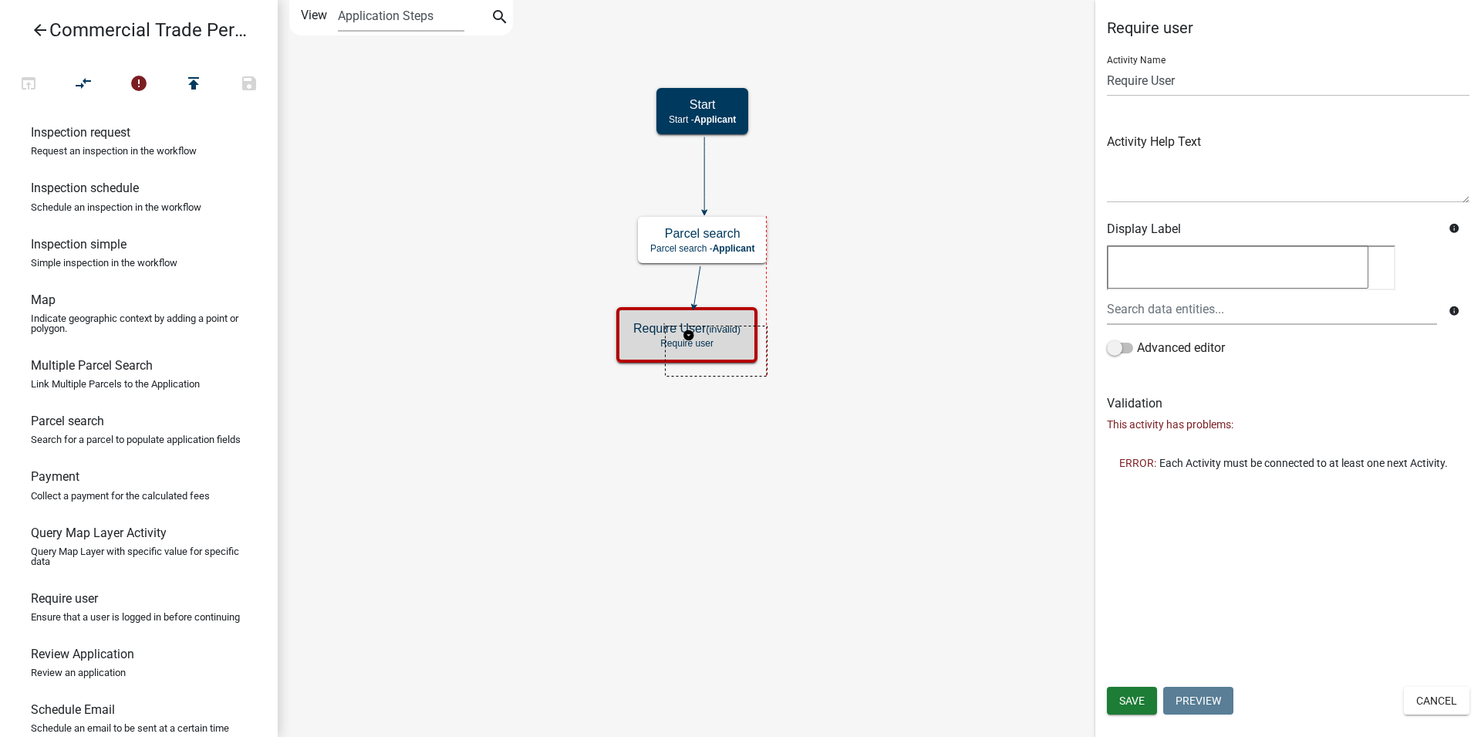
click at [749, 345] on g "Require User (invalid) Require user" at bounding box center [688, 334] width 145 height 54
click at [725, 362] on g "Require User Require user" at bounding box center [714, 349] width 97 height 45
click at [730, 362] on g "Require User Require user" at bounding box center [692, 365] width 97 height 45
click at [721, 386] on g "Require User Require user" at bounding box center [704, 365] width 97 height 45
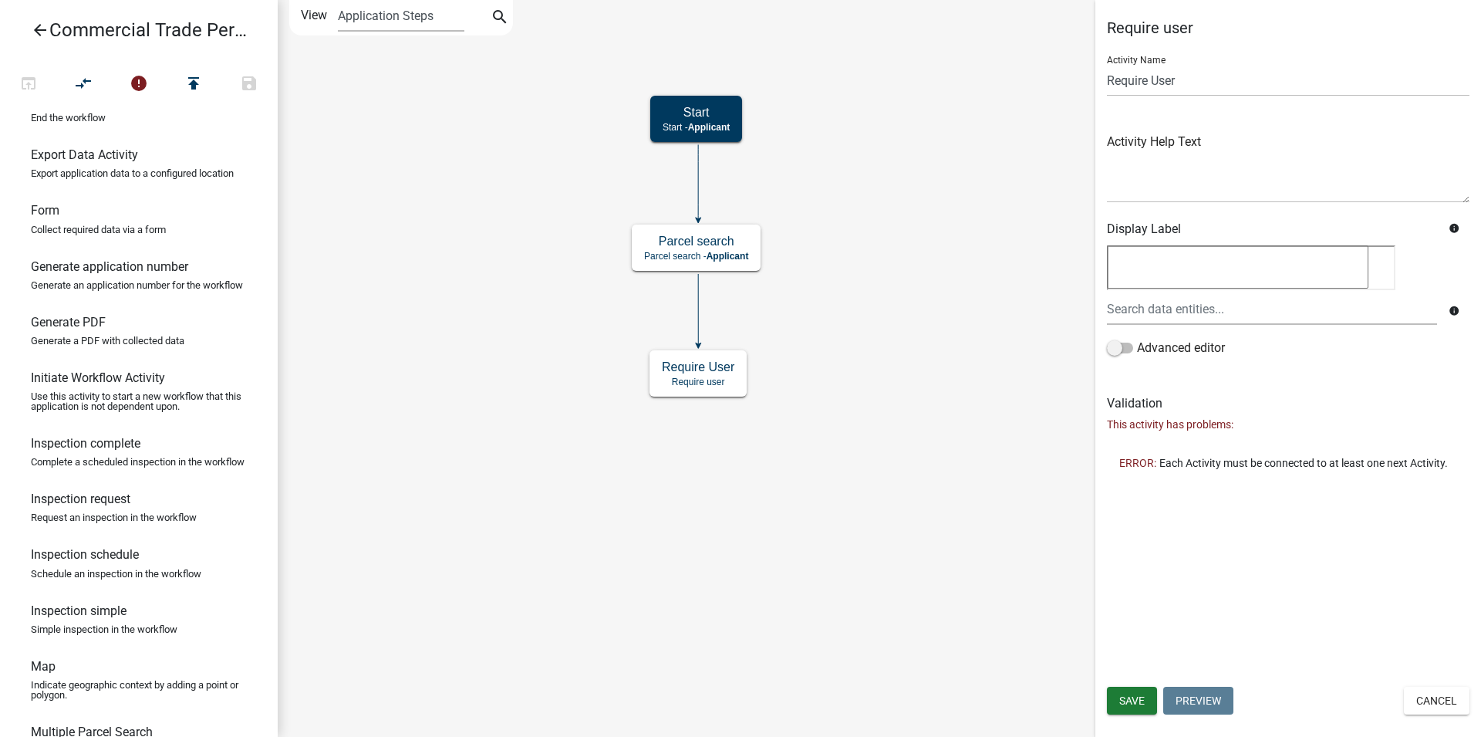
scroll to position [311, 0]
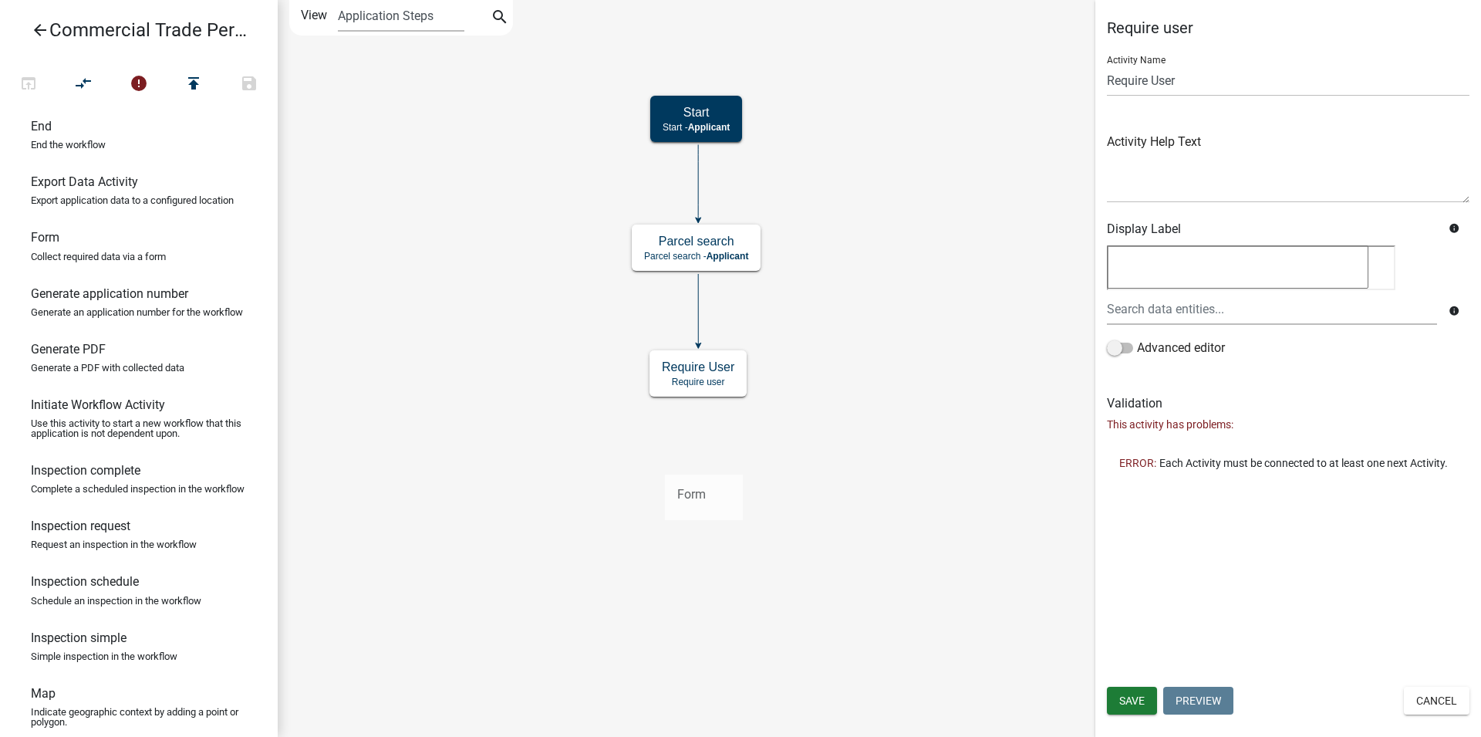
drag, startPoint x: 97, startPoint y: 279, endPoint x: 663, endPoint y: 461, distance: 594.5
click at [663, 461] on div "arrow_back Commercial Trade Permits/Renovations open_in_browser compare_arrows …" at bounding box center [740, 368] width 1481 height 737
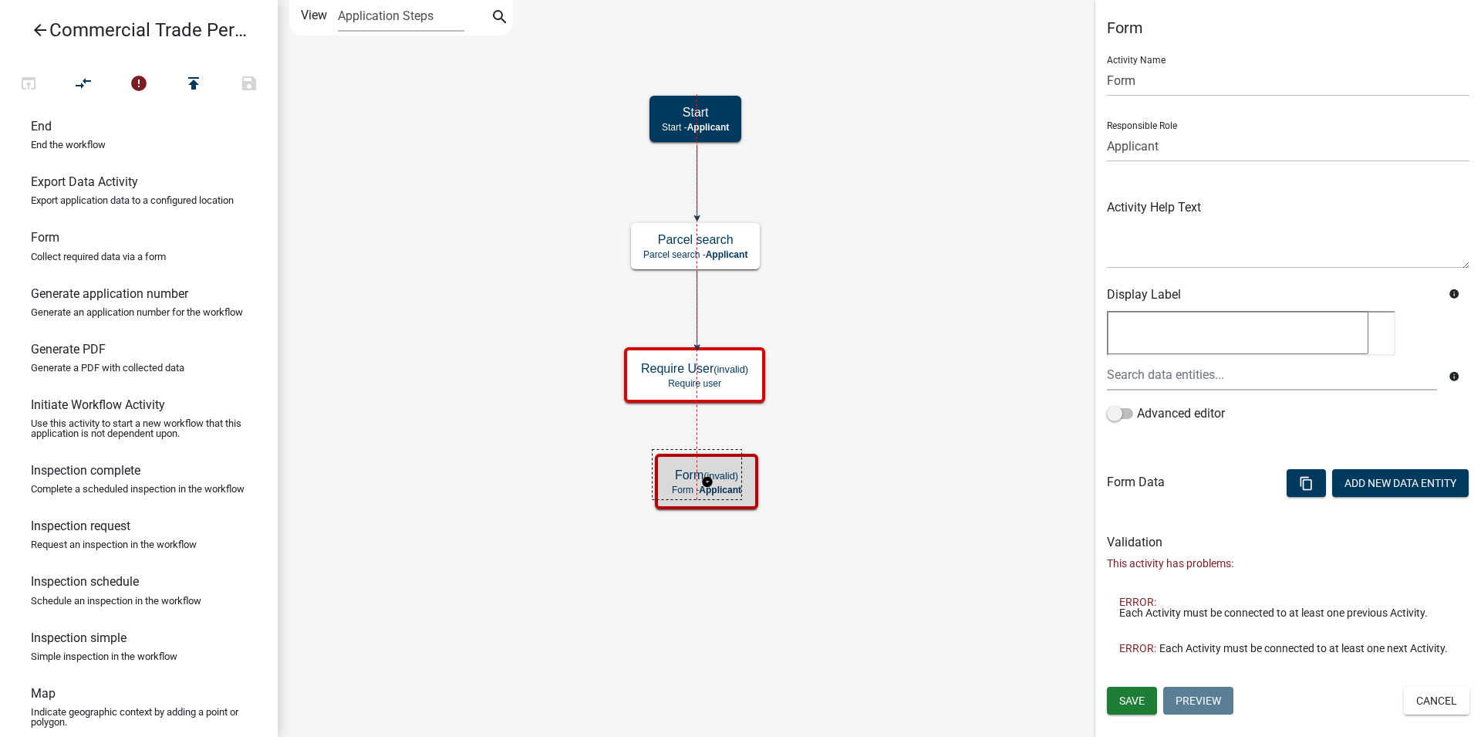
click at [676, 484] on g "Form (invalid) Form - Applicant" at bounding box center [708, 481] width 106 height 54
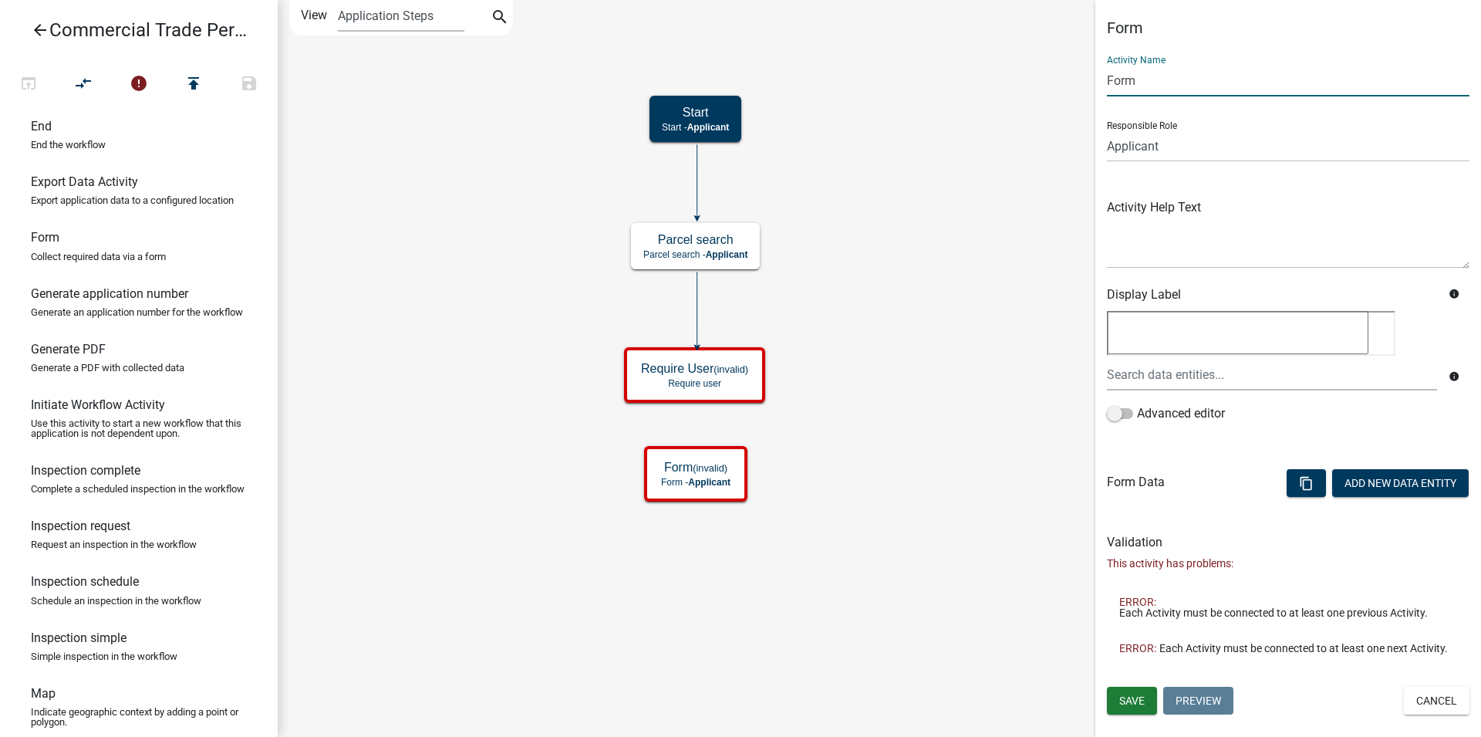
drag, startPoint x: 1162, startPoint y: 79, endPoint x: 997, endPoint y: 85, distance: 164.4
click at [1107, 84] on input "Form" at bounding box center [1288, 81] width 363 height 32
paste input "[ { "value": { "activity": { "routing": [ { "$id": "1","
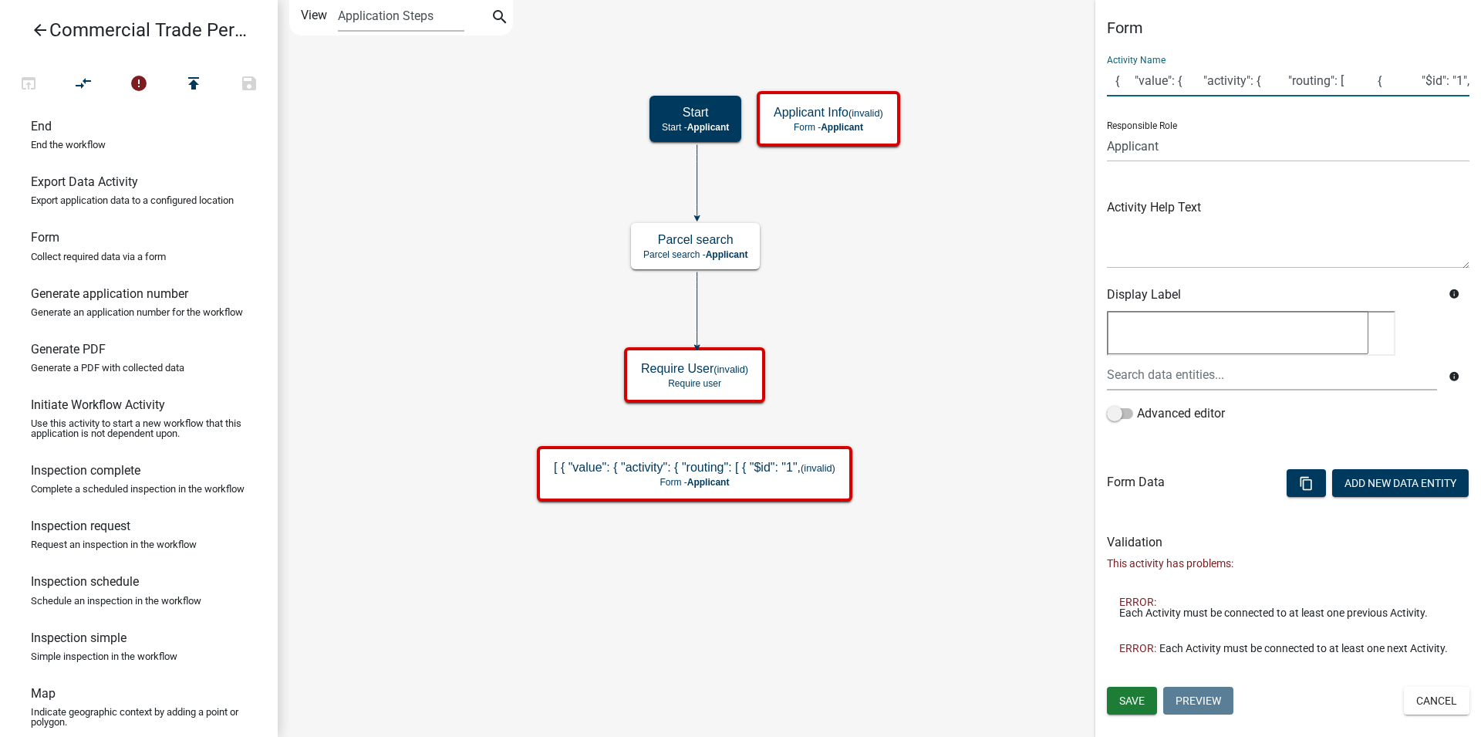
drag, startPoint x: 1111, startPoint y: 83, endPoint x: 1480, endPoint y: 69, distance: 369.8
click at [1467, 69] on input "[ { "value": { "activity": { "routing": [ { "$id": "1"," at bounding box center [1288, 81] width 363 height 32
type input "["
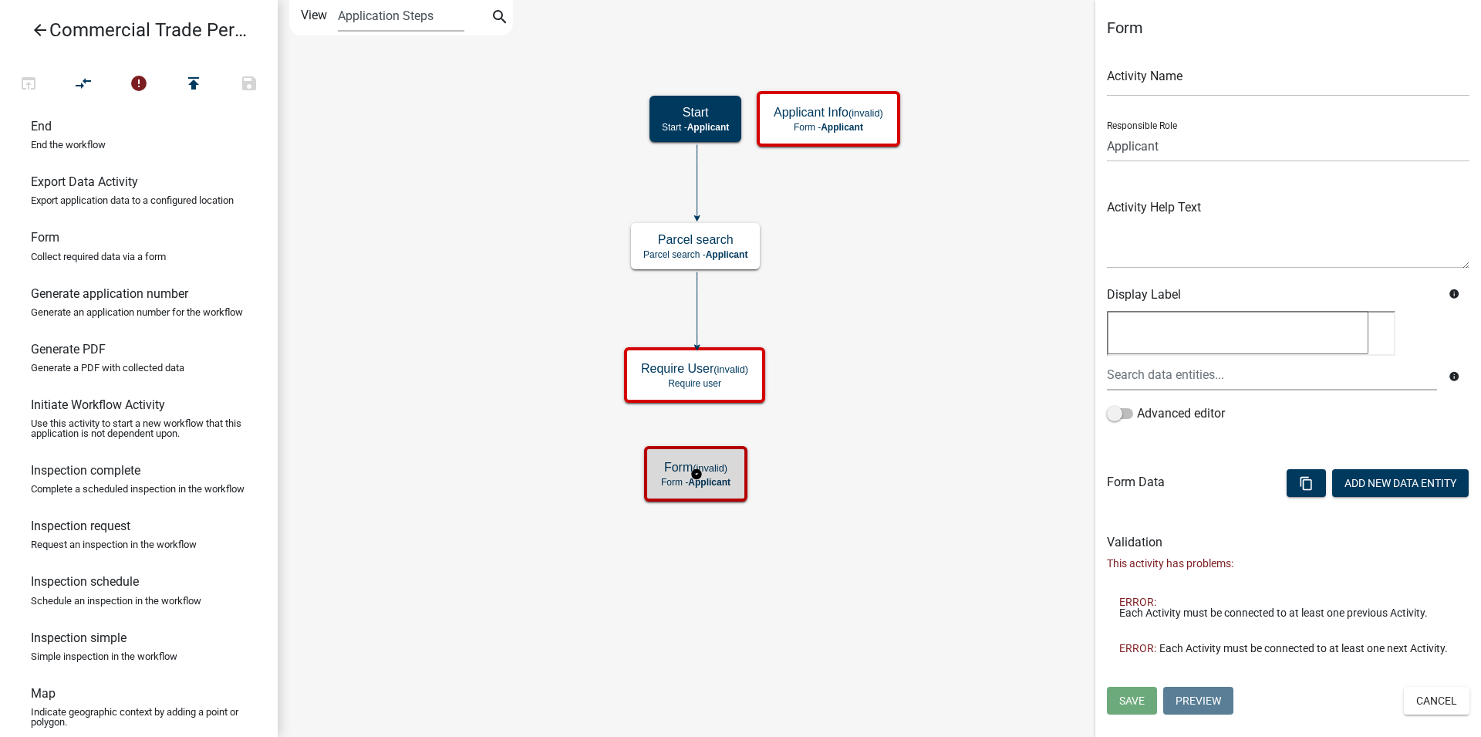
click at [716, 474] on g "Form (invalid) Form - Applicant" at bounding box center [697, 473] width 106 height 54
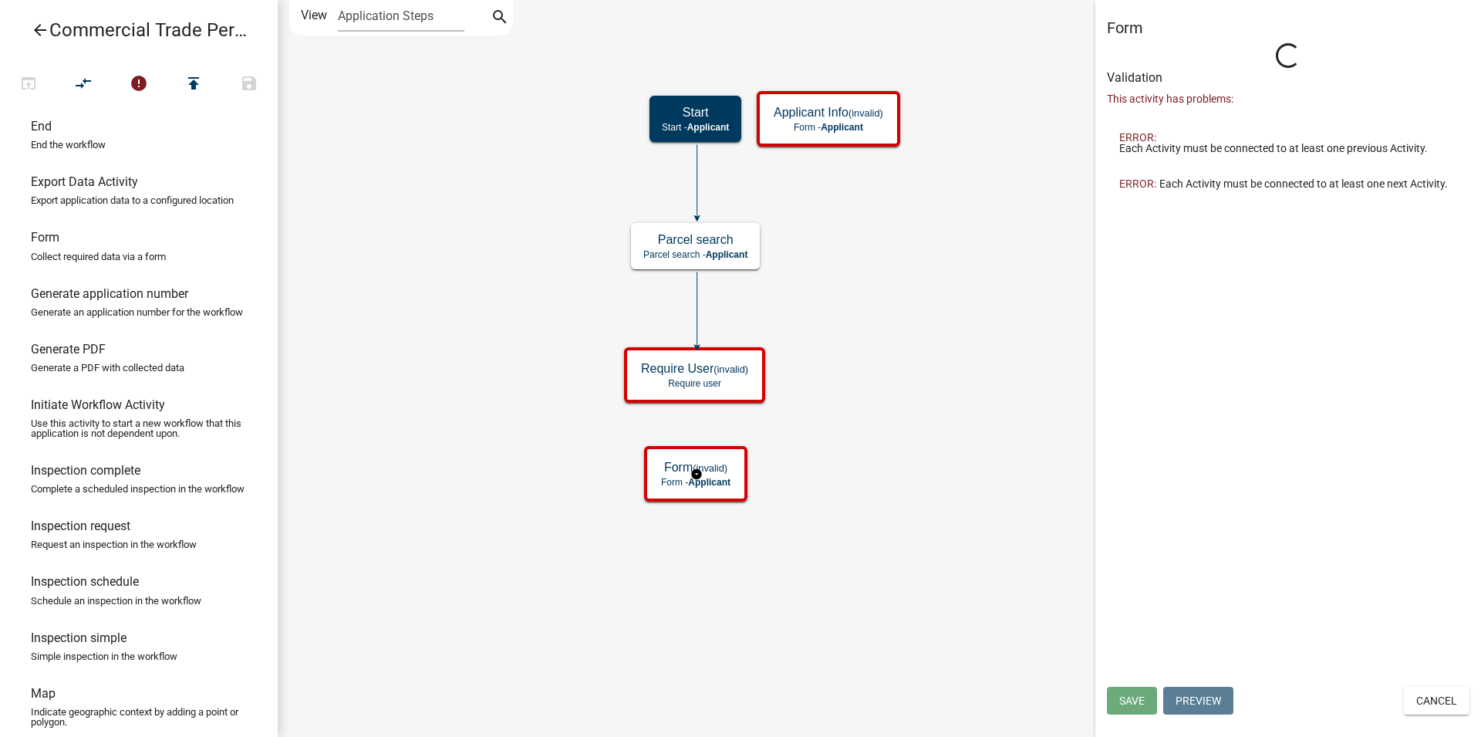
type input "Form"
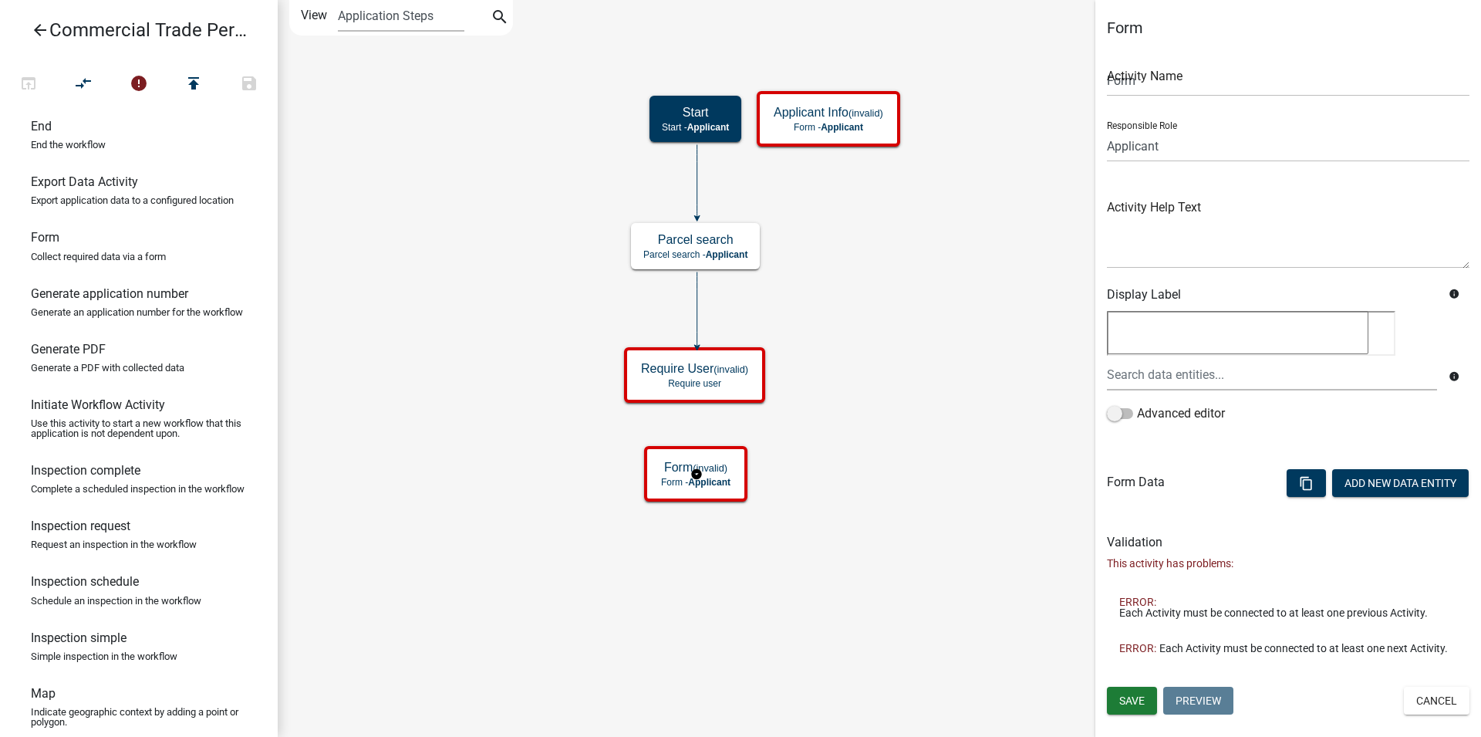
click at [714, 475] on g "Form (invalid) Form - Applicant" at bounding box center [697, 473] width 106 height 54
click at [737, 465] on g "Form Form - Applicant" at bounding box center [697, 473] width 96 height 45
click at [1417, 693] on button "Cancel" at bounding box center [1437, 701] width 66 height 28
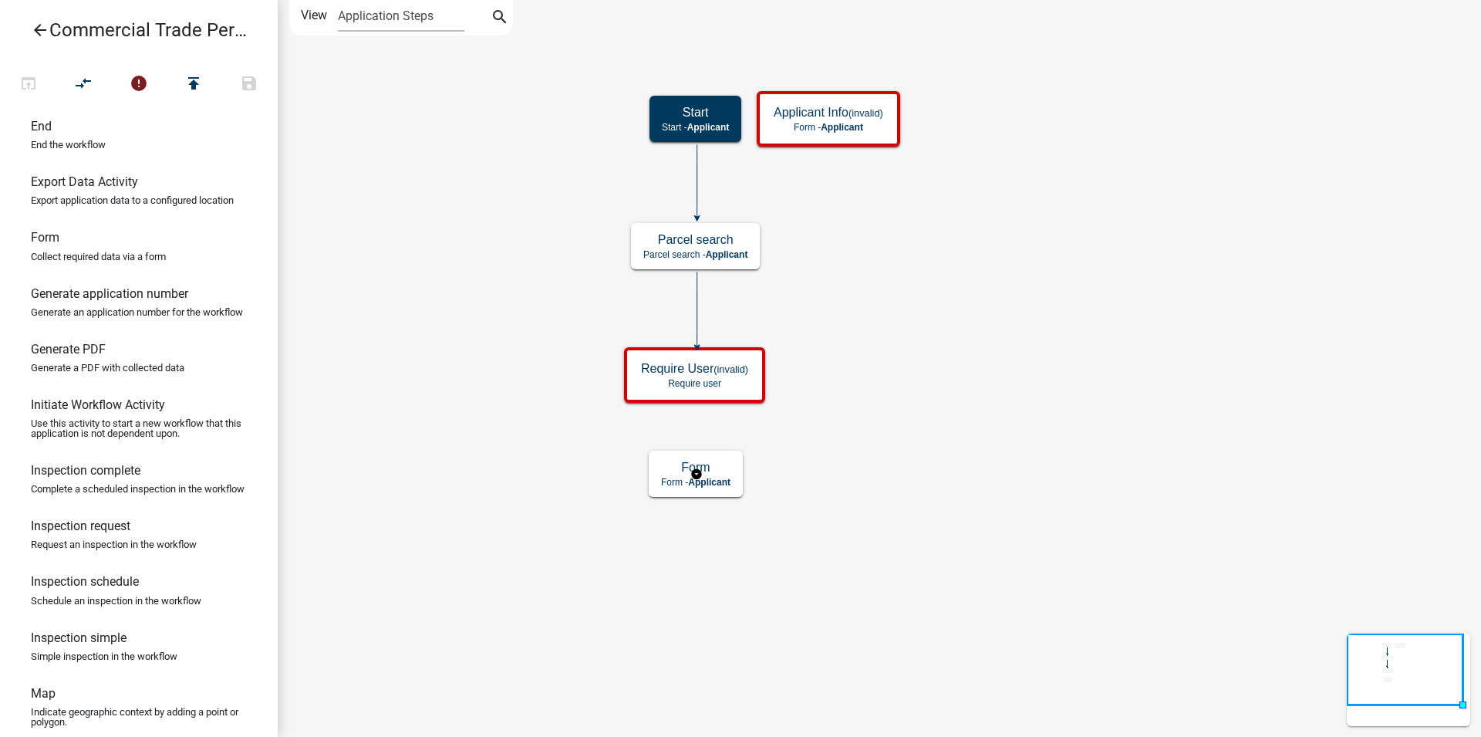
click at [707, 485] on g "Form Form - Applicant" at bounding box center [697, 473] width 96 height 45
click at [801, 129] on g "Applicant Info (invalid) Form - Applicant" at bounding box center [830, 118] width 147 height 54
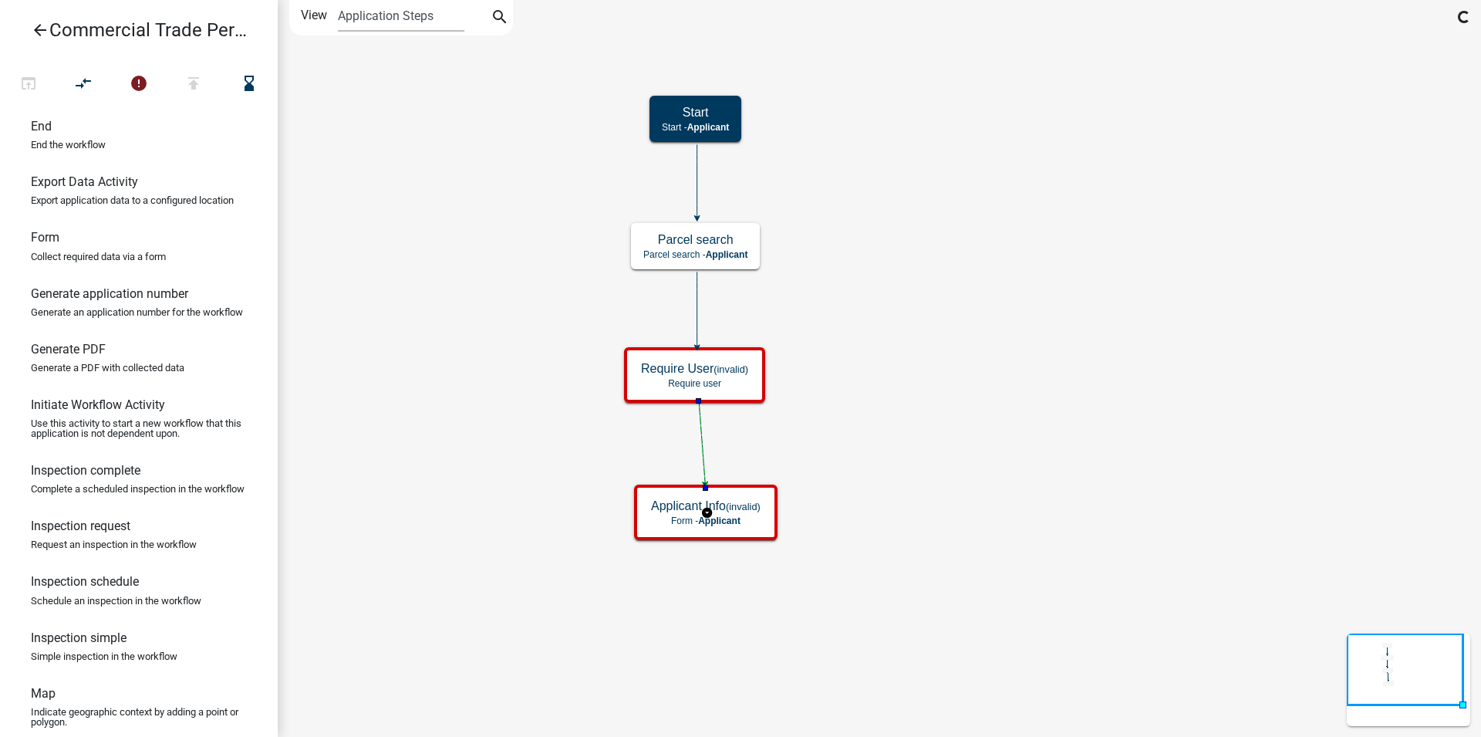
click at [736, 520] on g "Applicant Info (invalid) Form - Applicant" at bounding box center [707, 511] width 147 height 54
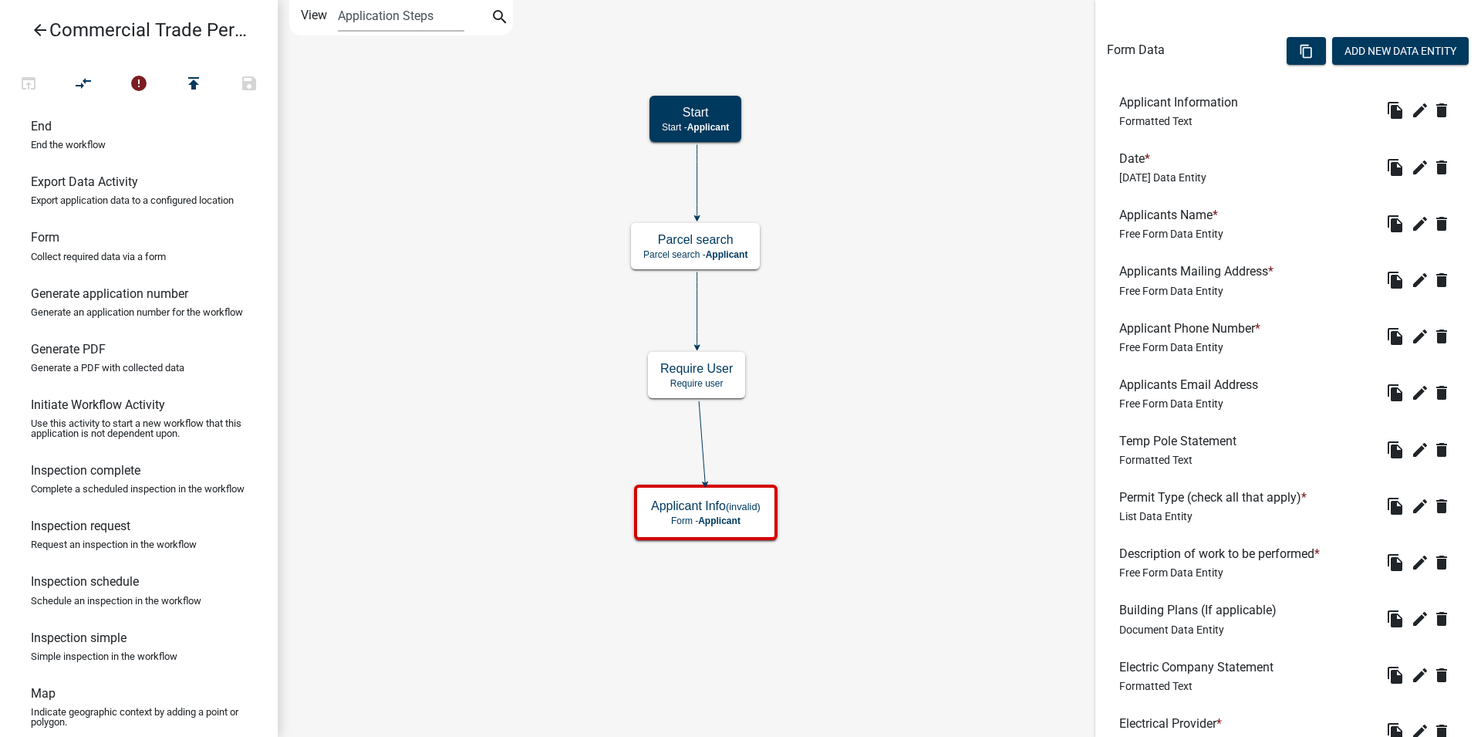
scroll to position [472, 0]
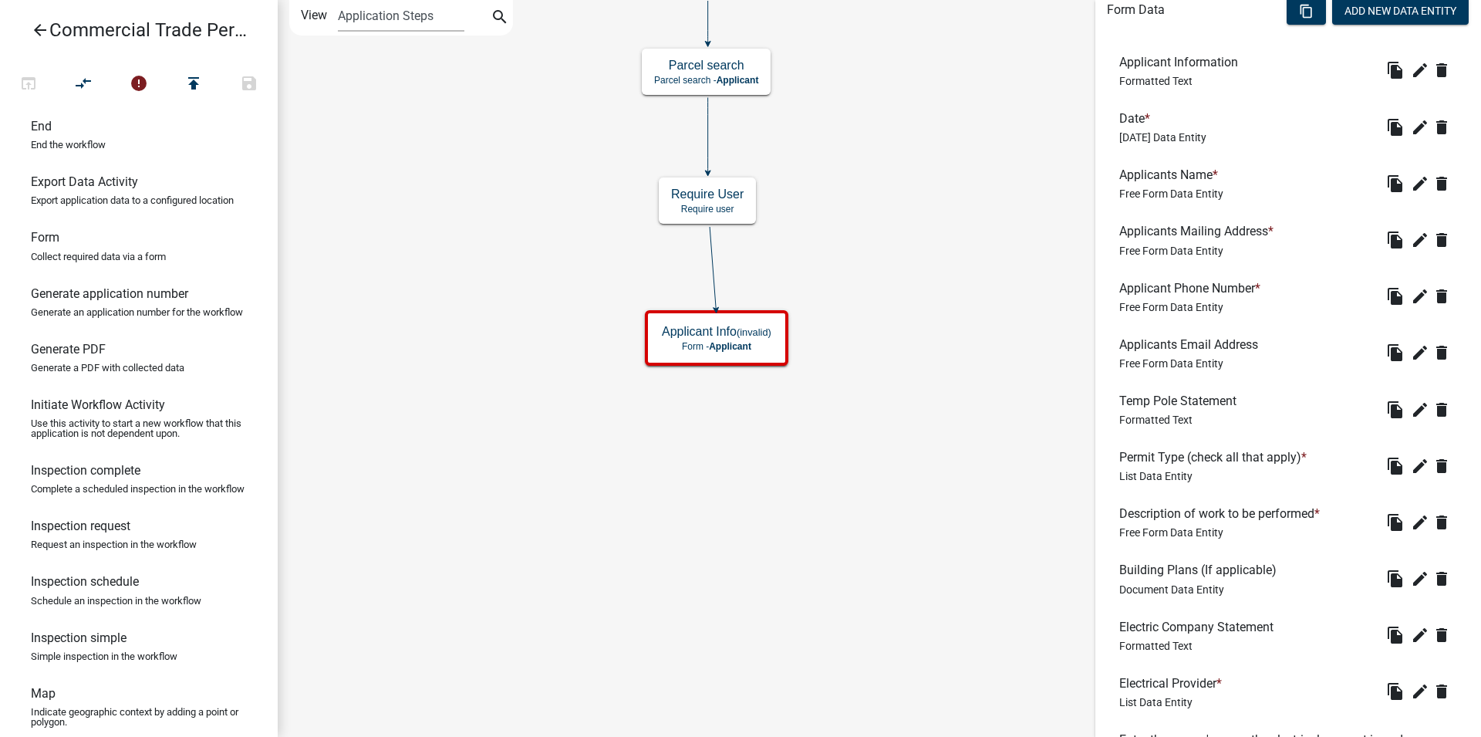
click at [471, 358] on div "Start Start - Applicant Parcel search Parcel search - Applicant Require User Re…" at bounding box center [879, 368] width 1203 height 737
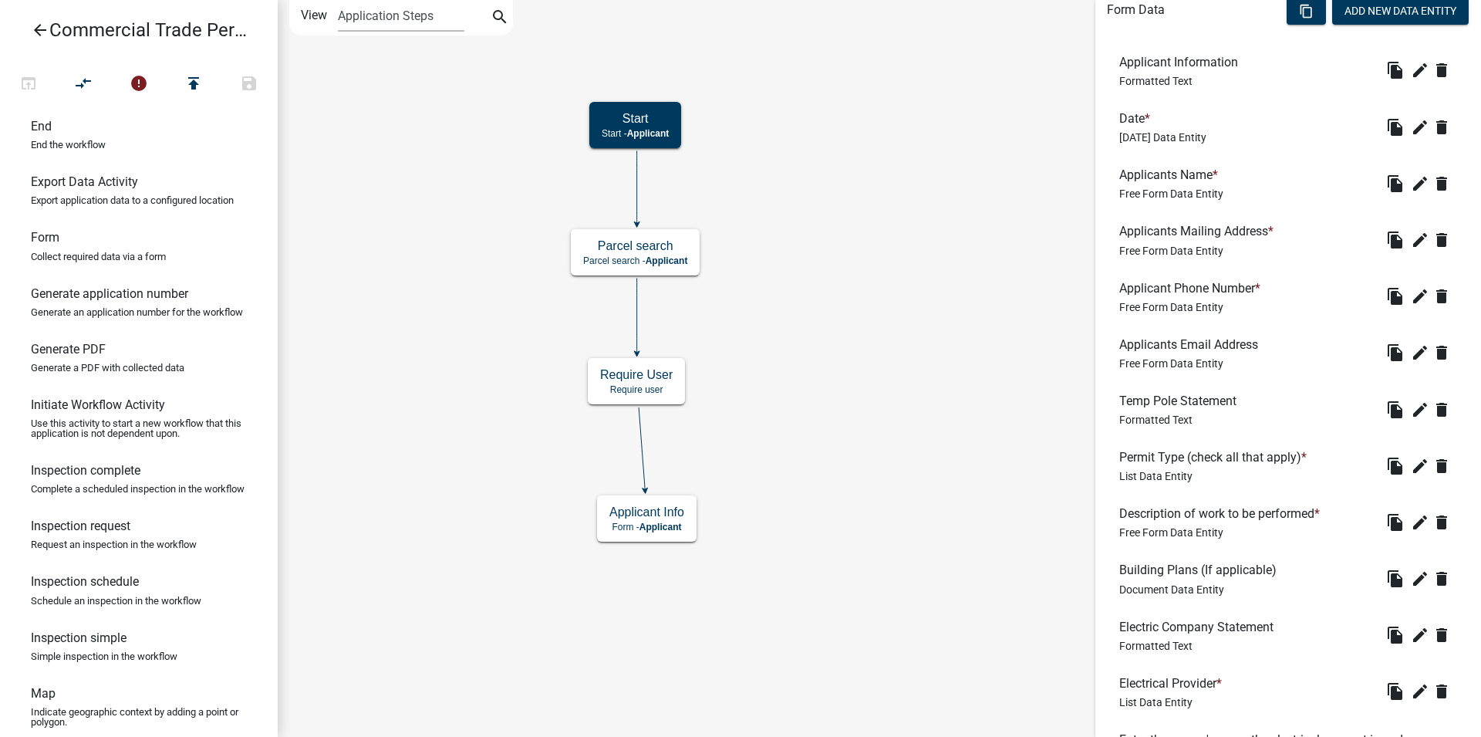
click at [437, 565] on div "Start Start - Applicant Parcel search Parcel search - Applicant Require User Re…" at bounding box center [879, 368] width 1203 height 737
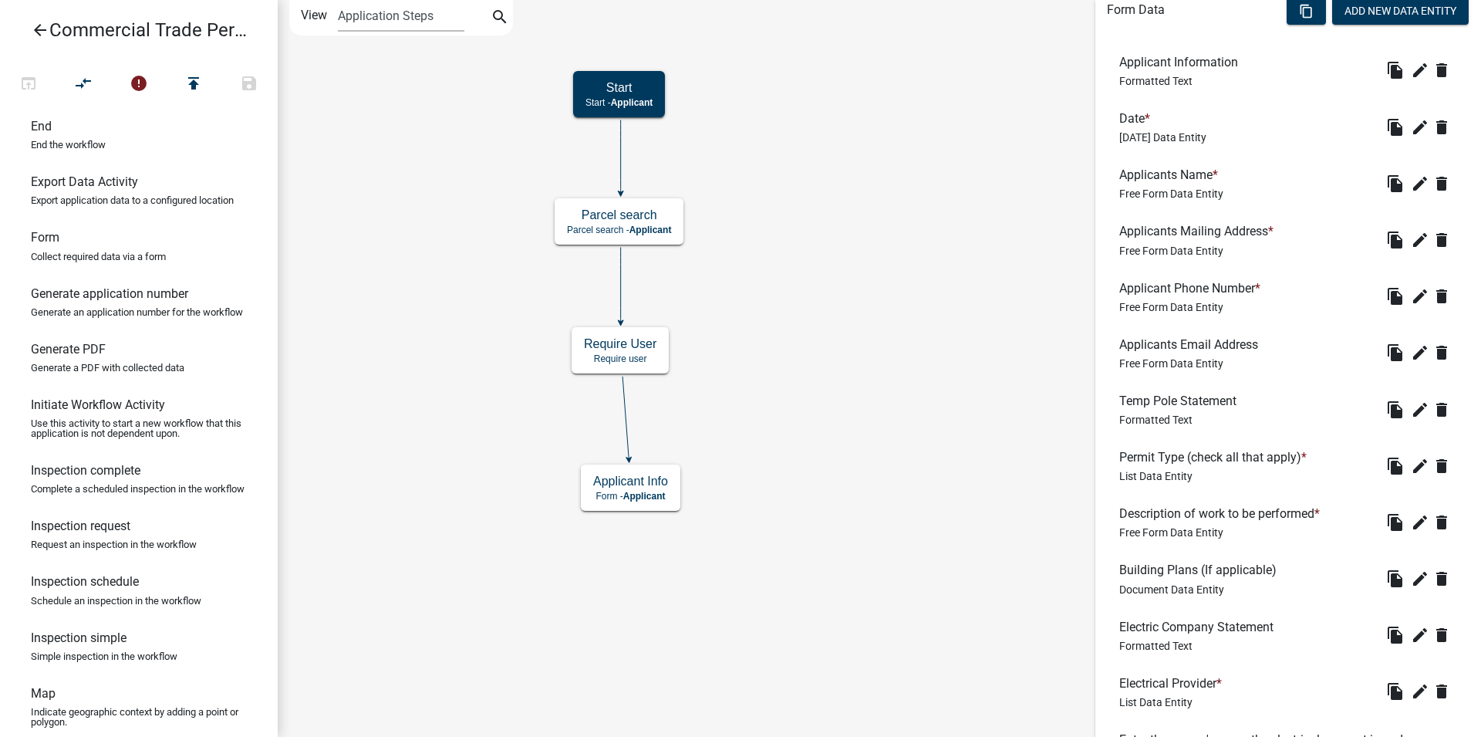
click at [842, 262] on div "Start Start - Applicant Parcel search Parcel search - Applicant Require User Re…" at bounding box center [879, 368] width 1203 height 737
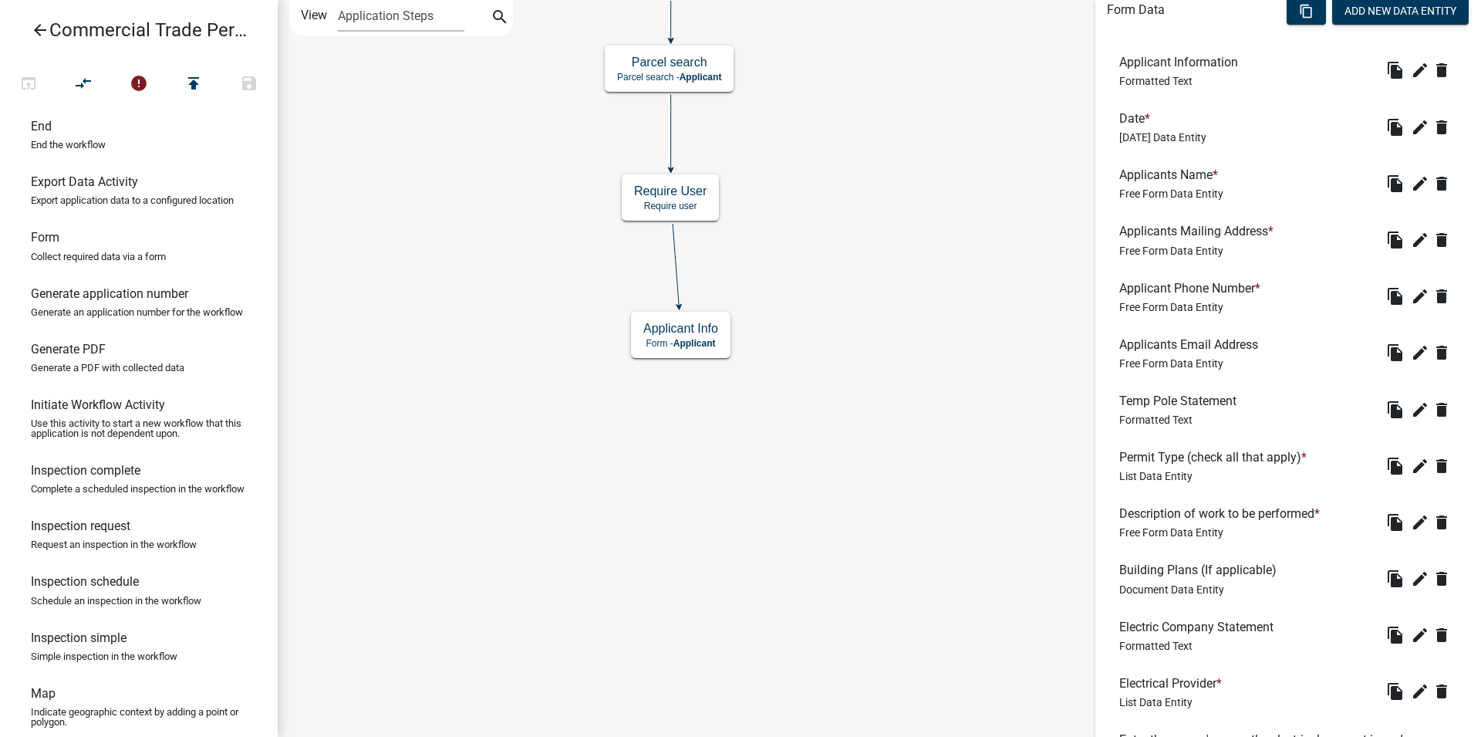
click at [805, 404] on div "Start Start - Applicant Parcel search Parcel search - Applicant Require User Re…" at bounding box center [879, 368] width 1203 height 737
